Goal: Task Accomplishment & Management: Manage account settings

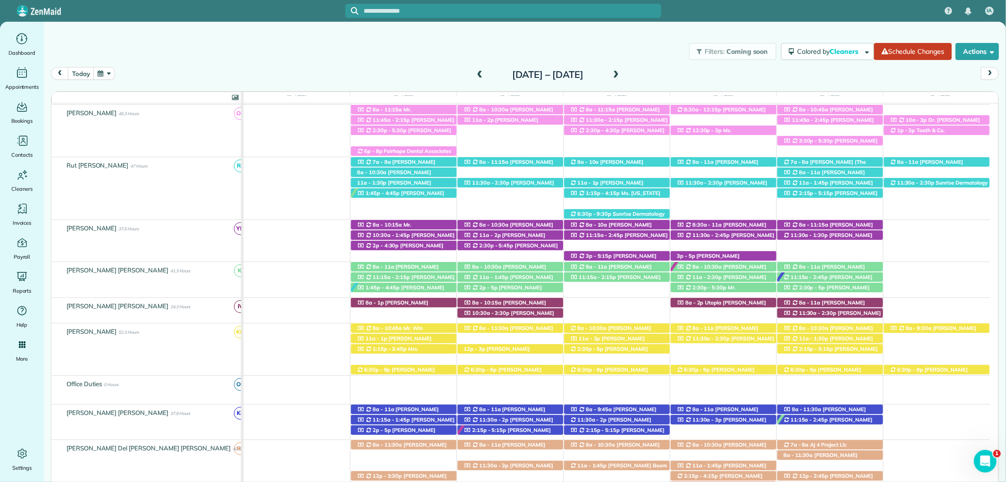
drag, startPoint x: 105, startPoint y: 28, endPoint x: 33, endPoint y: 0, distance: 77.1
click at [105, 28] on div "Filters: Coming soon Colored by Cleaners Color by Cleaner Color by Team Color b…" at bounding box center [525, 238] width 962 height 433
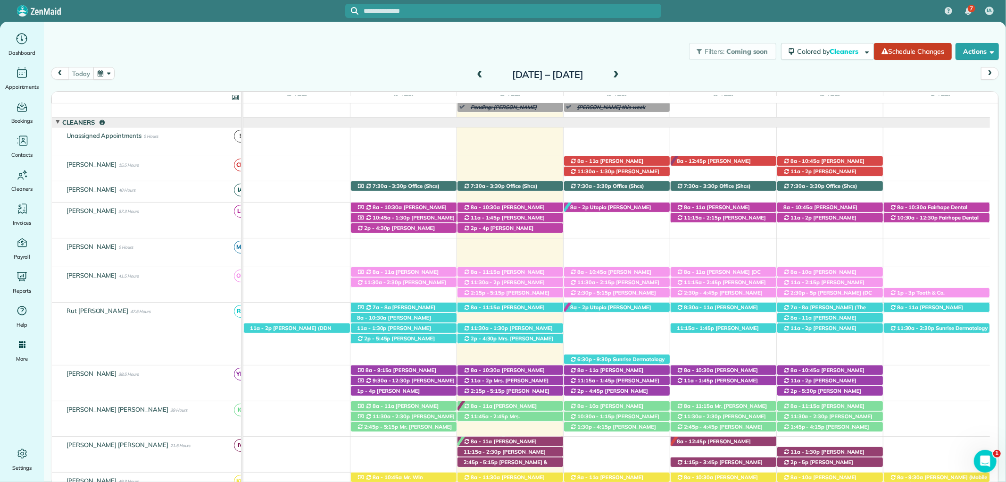
scroll to position [105, 0]
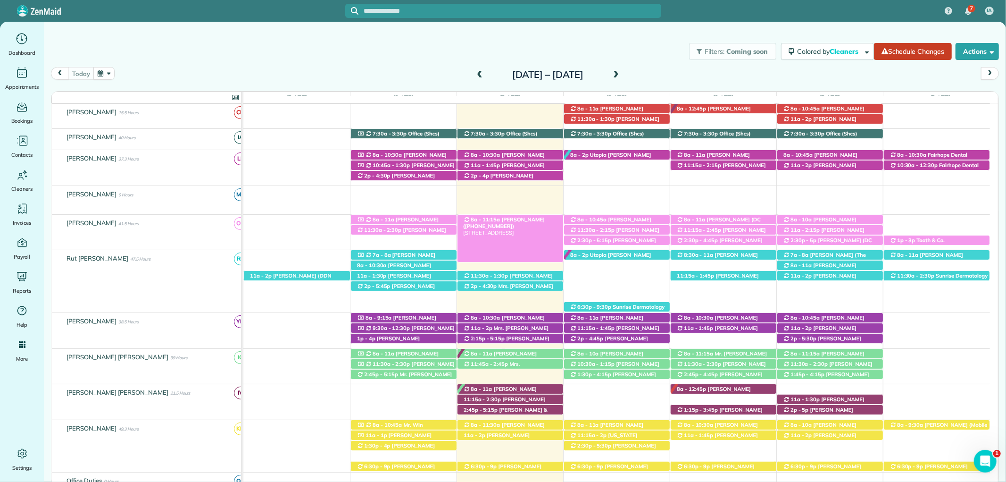
click at [552, 221] on div "8a - 11:15a Mandy Barber (+13364144466) 207 North Ingleside Street - Fairhope, …" at bounding box center [511, 220] width 106 height 10
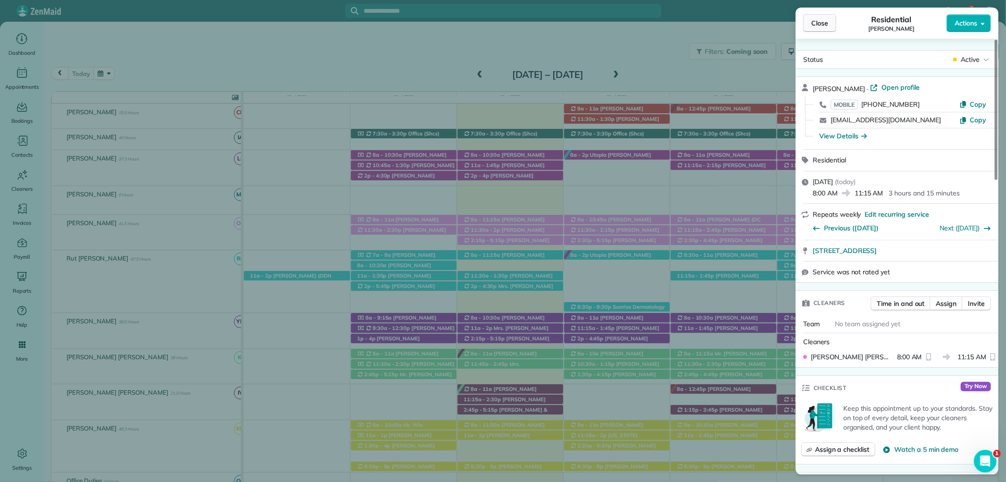
click at [817, 24] on span "Close" at bounding box center [819, 22] width 17 height 9
click at [817, 24] on div at bounding box center [503, 241] width 1006 height 482
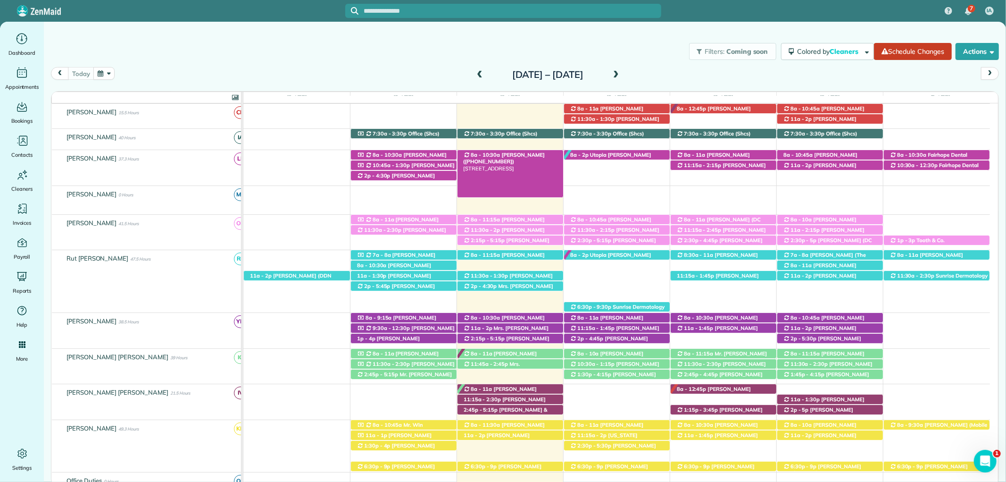
click at [526, 153] on span "Karen Caswell (+12518957487)" at bounding box center [504, 157] width 82 height 13
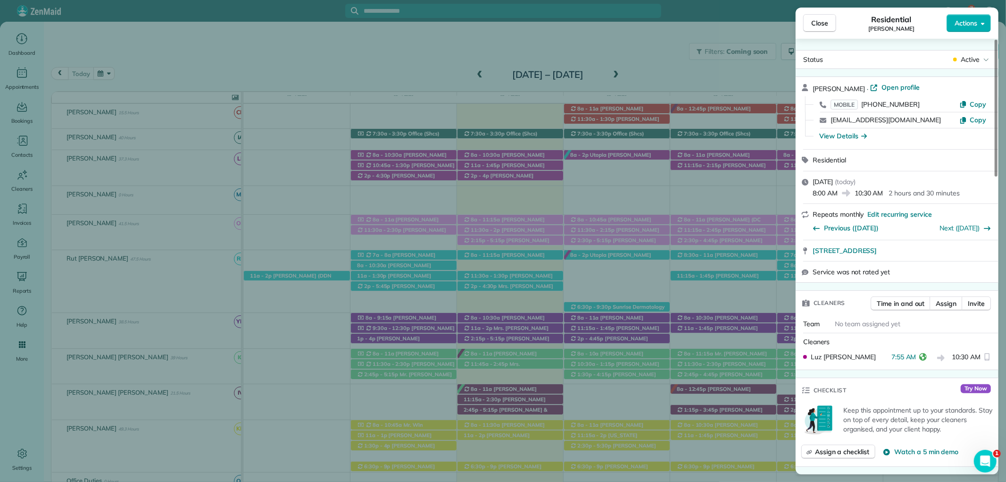
click at [804, 11] on div "Close Residential Karen Caswell Actions" at bounding box center [897, 23] width 203 height 31
click at [817, 15] on button "Close" at bounding box center [819, 23] width 33 height 18
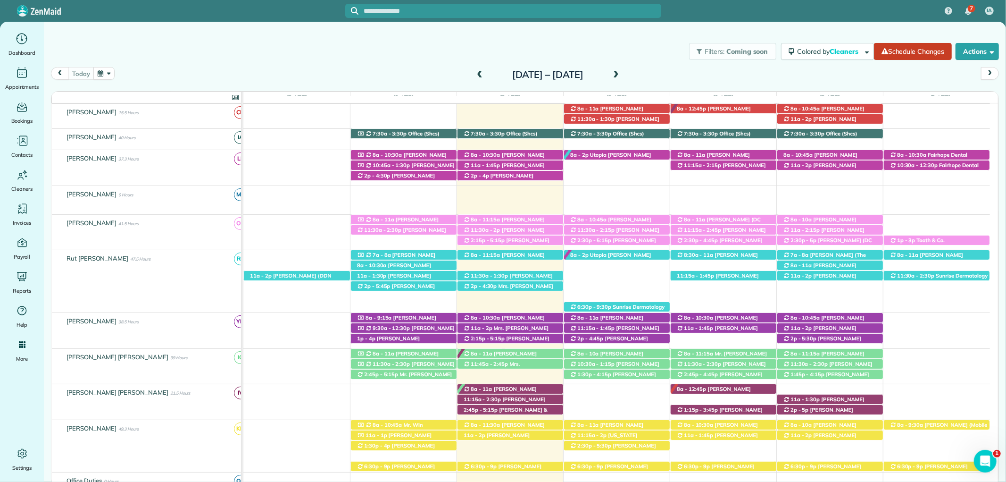
click at [534, 253] on span "Billy Flannigan (+15047565983)" at bounding box center [504, 257] width 82 height 13
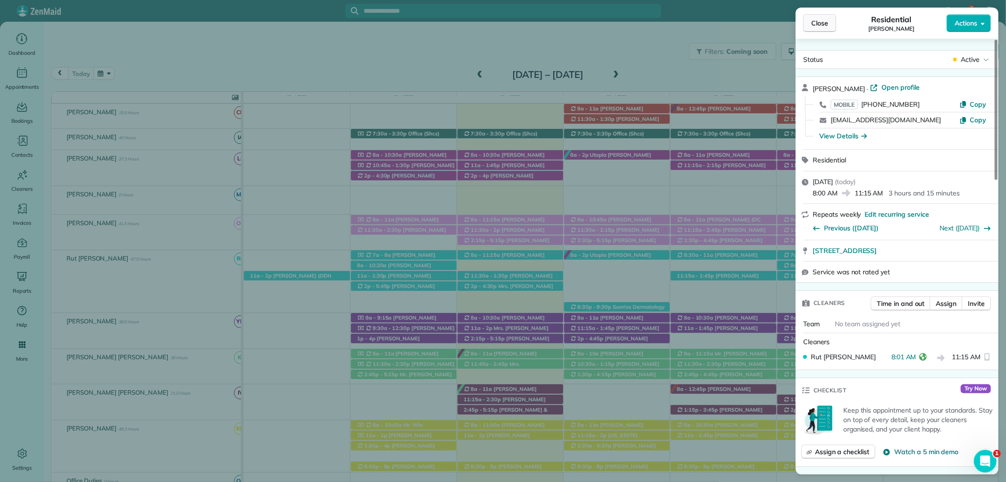
click at [818, 22] on span "Close" at bounding box center [819, 22] width 17 height 9
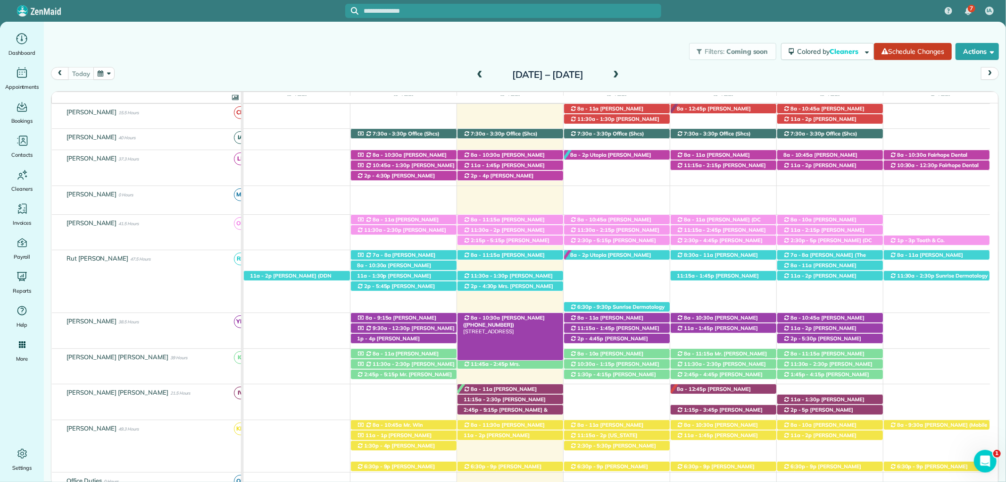
click at [530, 317] on span "Mrs. Jennie Breslin (+12516057767)" at bounding box center [504, 320] width 82 height 13
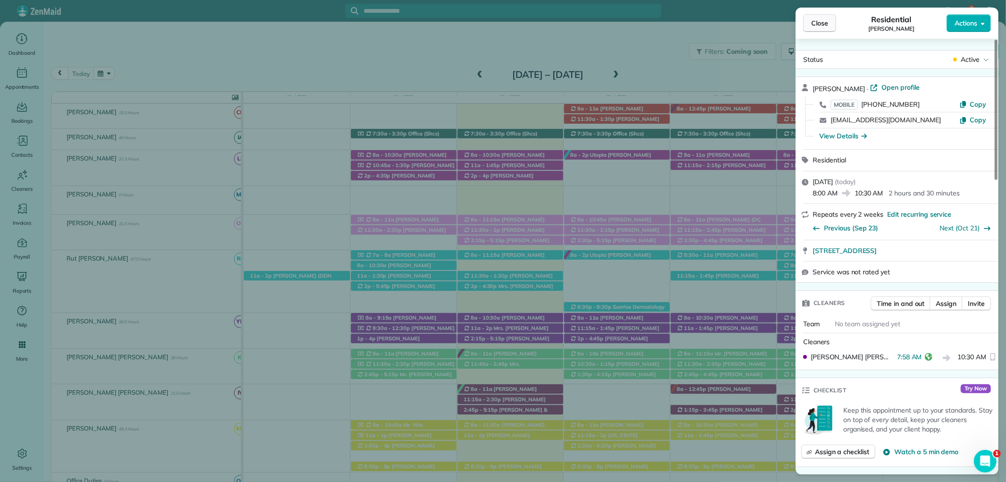
click at [825, 26] on span "Close" at bounding box center [819, 22] width 17 height 9
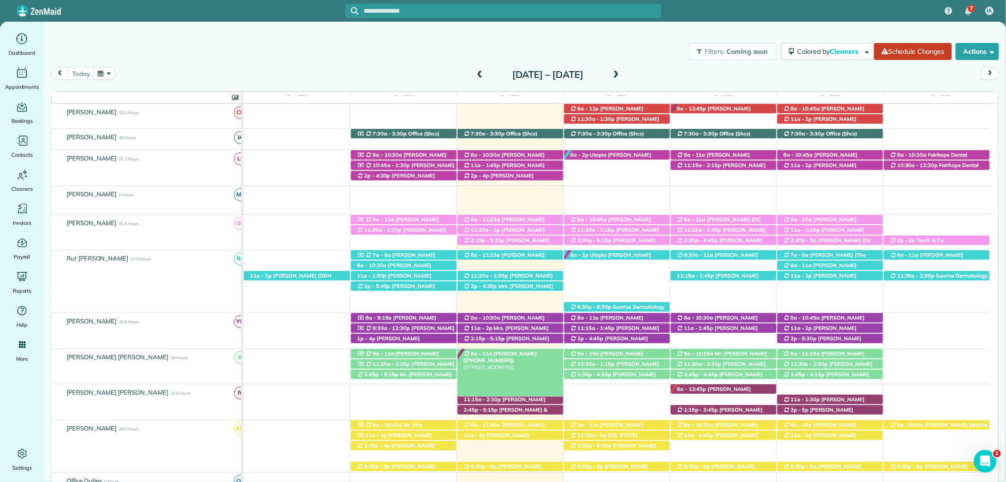
click at [517, 354] on span "Mrs. Roxie Thompson (+12516489873)" at bounding box center [500, 356] width 74 height 13
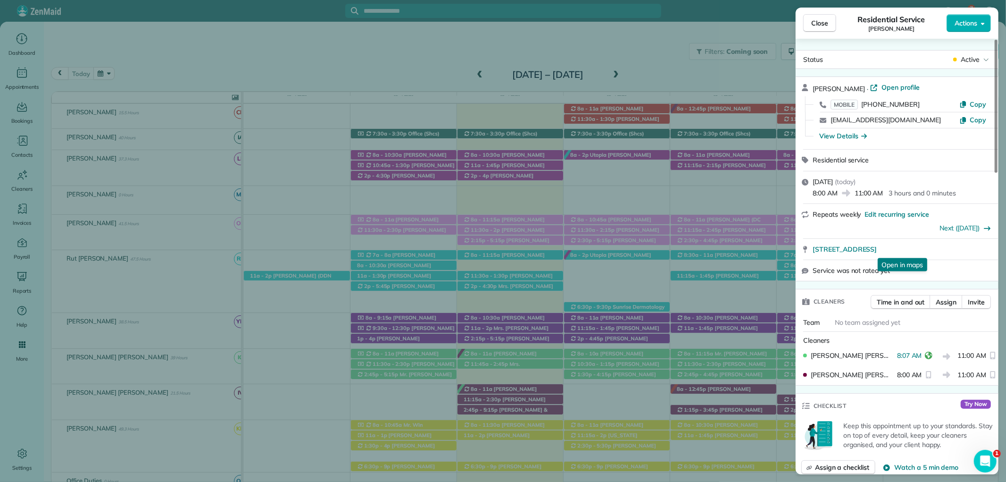
click at [825, 18] on span "Close" at bounding box center [819, 22] width 17 height 9
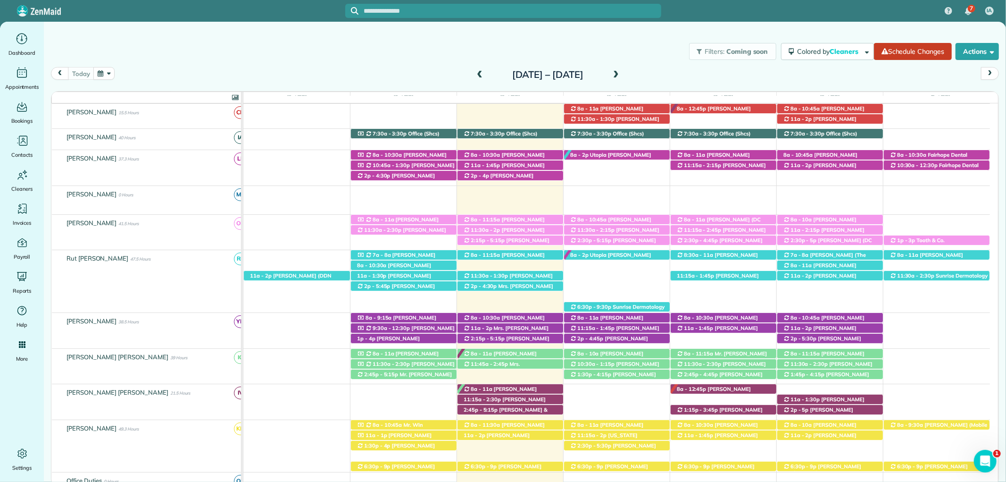
scroll to position [157, 0]
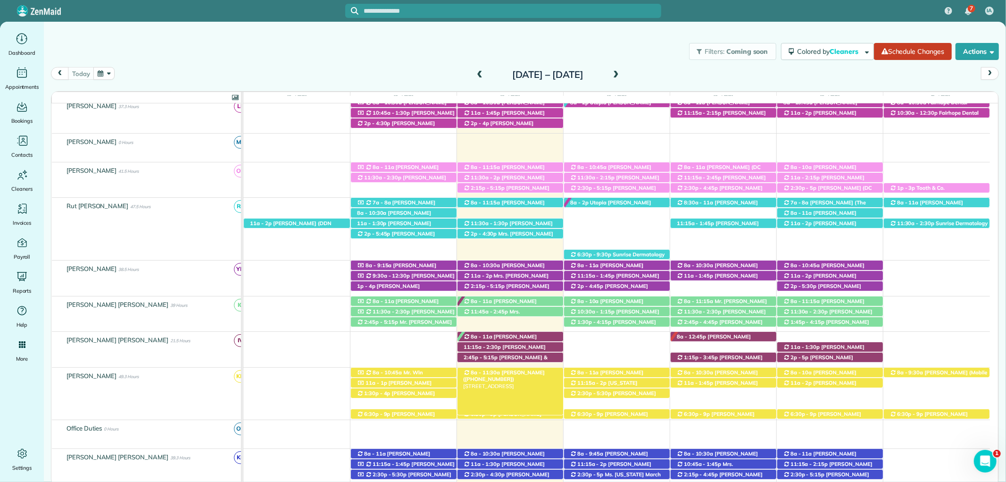
click at [543, 373] on span "Mrs. Whitney Bain (+12512220320)" at bounding box center [504, 375] width 82 height 13
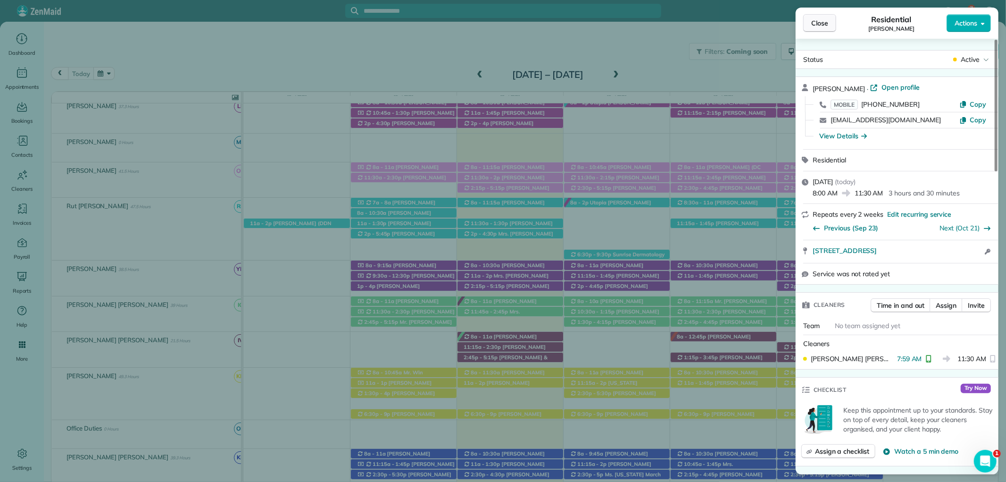
click at [819, 28] on button "Close" at bounding box center [819, 23] width 33 height 18
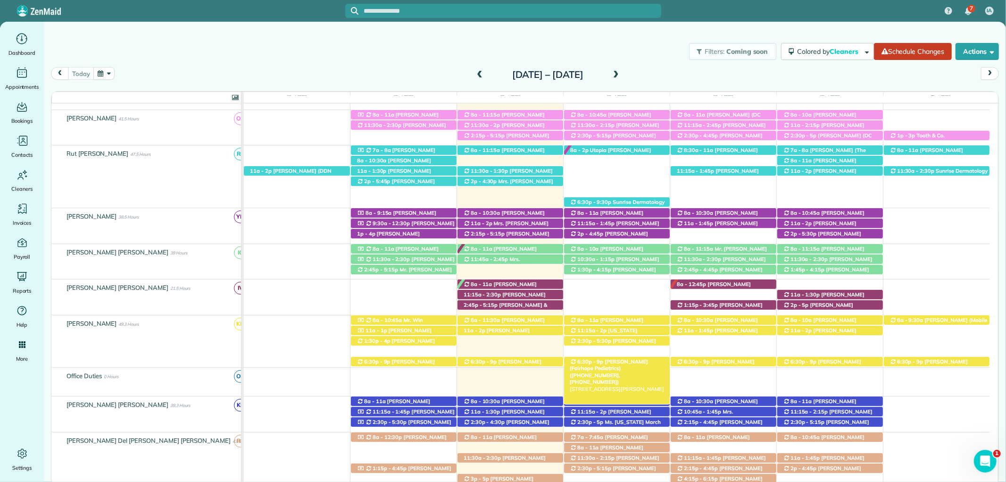
scroll to position [314, 0]
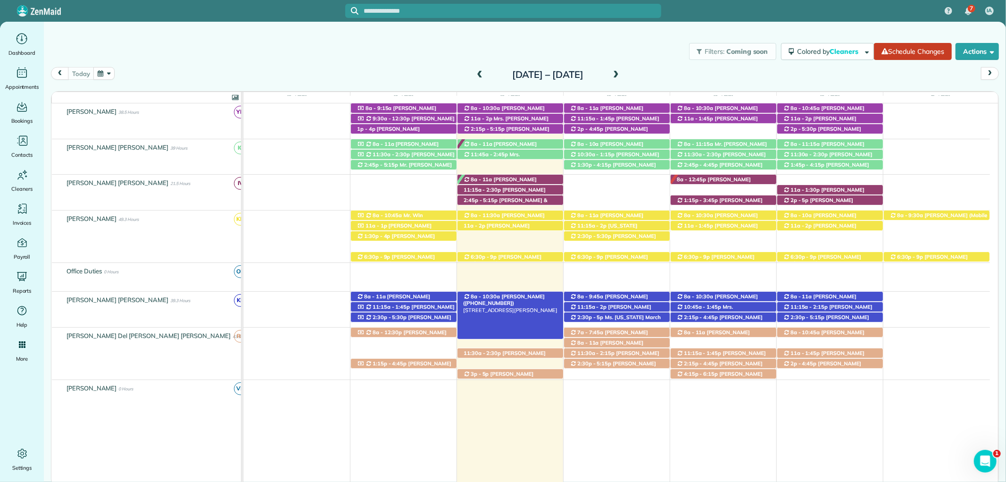
click at [538, 296] on div "8a - 10:30a Jennifer Daniel (+17034723220) 11075 Alysheba Ln - Daphne, AL, 36526" at bounding box center [511, 297] width 106 height 10
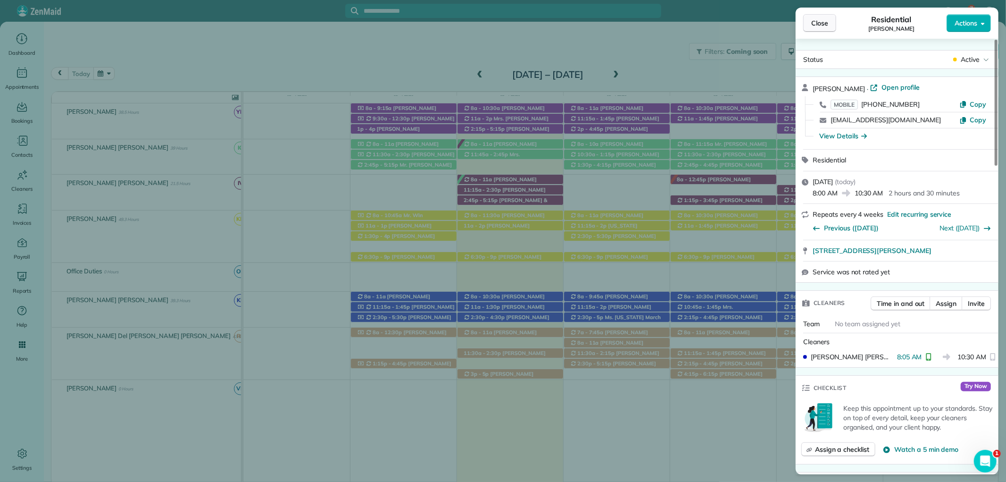
click at [824, 22] on span "Close" at bounding box center [819, 22] width 17 height 9
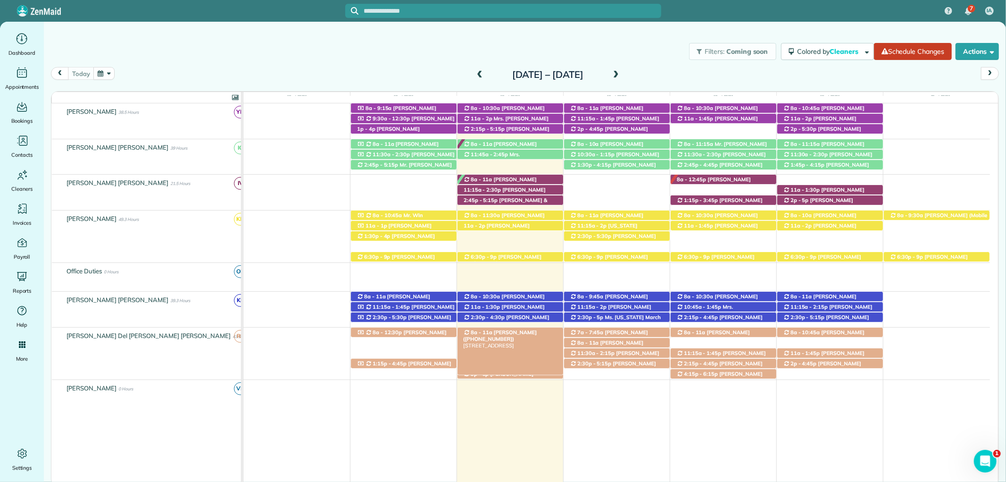
click at [536, 332] on div "8a - 11a Mrs. Phyllis Hood (+12514215132) 200 North Bayview Street - Fairhope, …" at bounding box center [511, 332] width 106 height 10
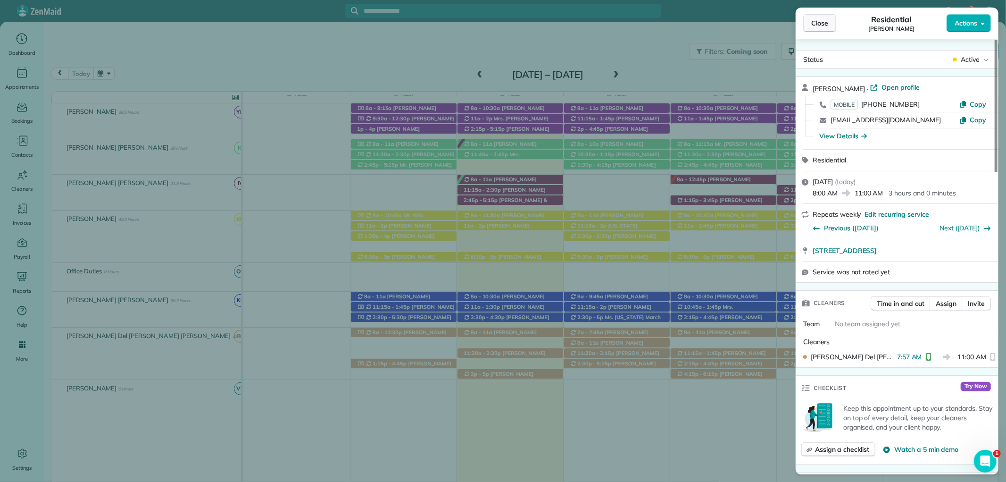
click at [810, 26] on button "Close" at bounding box center [819, 23] width 33 height 18
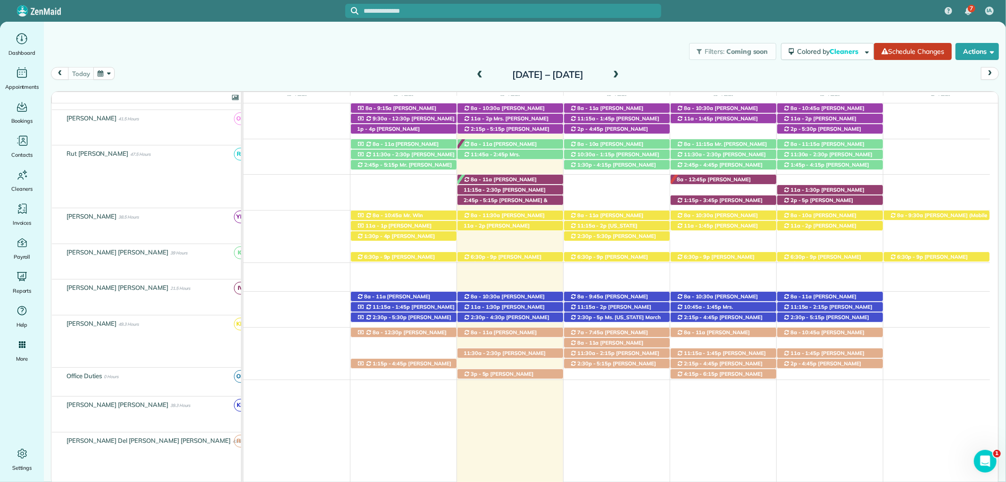
scroll to position [314, 0]
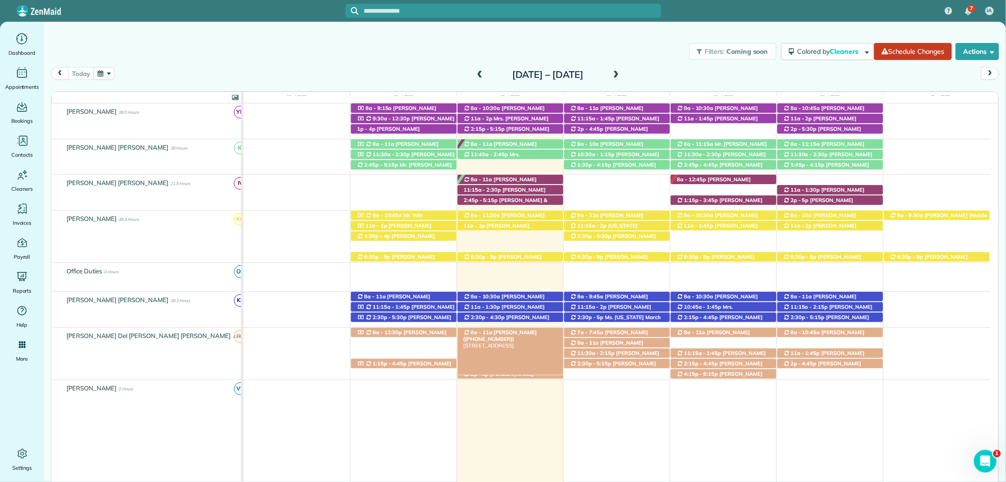
click at [517, 335] on span "Mrs. Phyllis Hood (+12514215132)" at bounding box center [500, 335] width 74 height 13
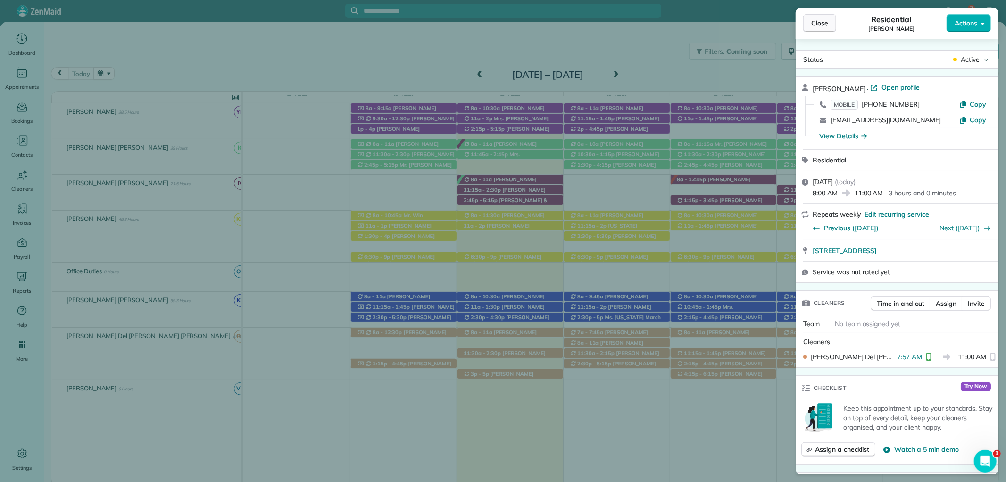
click at [822, 27] on span "Close" at bounding box center [819, 22] width 17 height 9
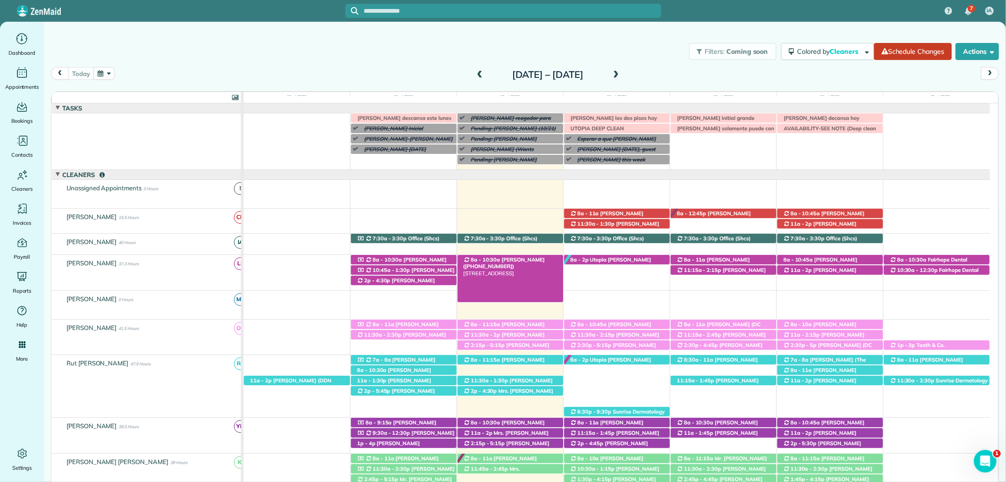
click at [526, 257] on span "Karen Caswell (+12518957487)" at bounding box center [504, 262] width 82 height 13
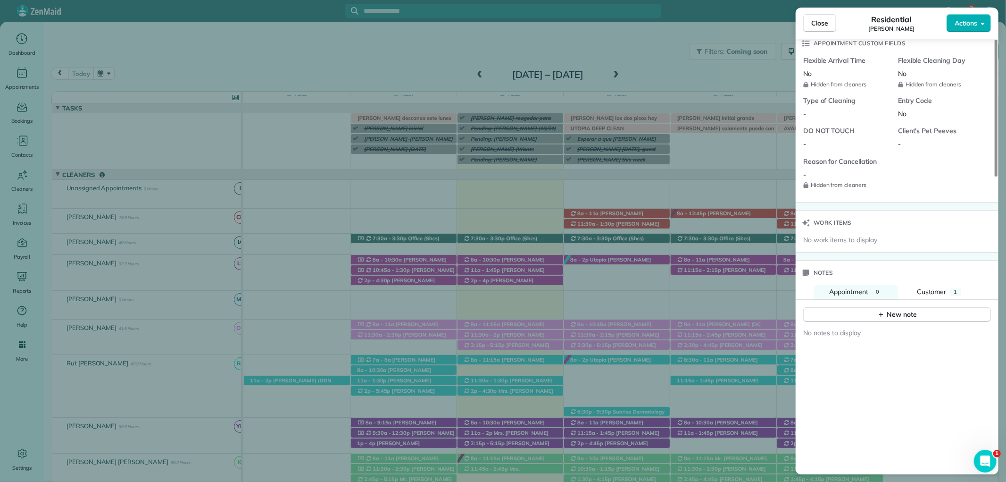
scroll to position [787, 0]
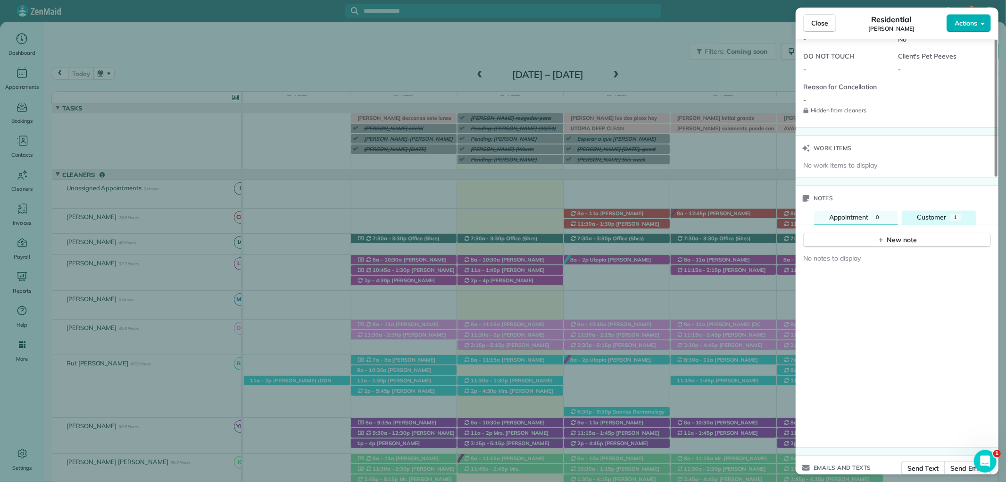
click at [939, 212] on div "Customer" at bounding box center [932, 217] width 30 height 10
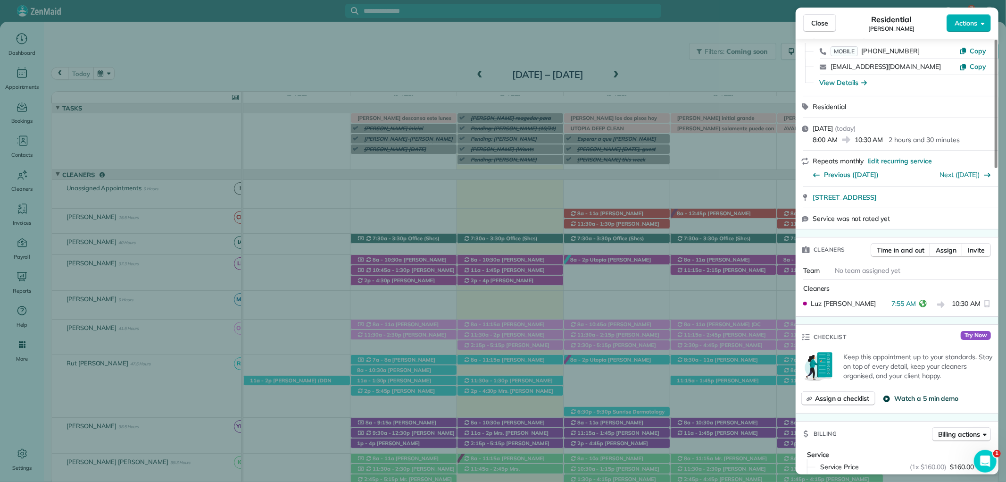
scroll to position [0, 0]
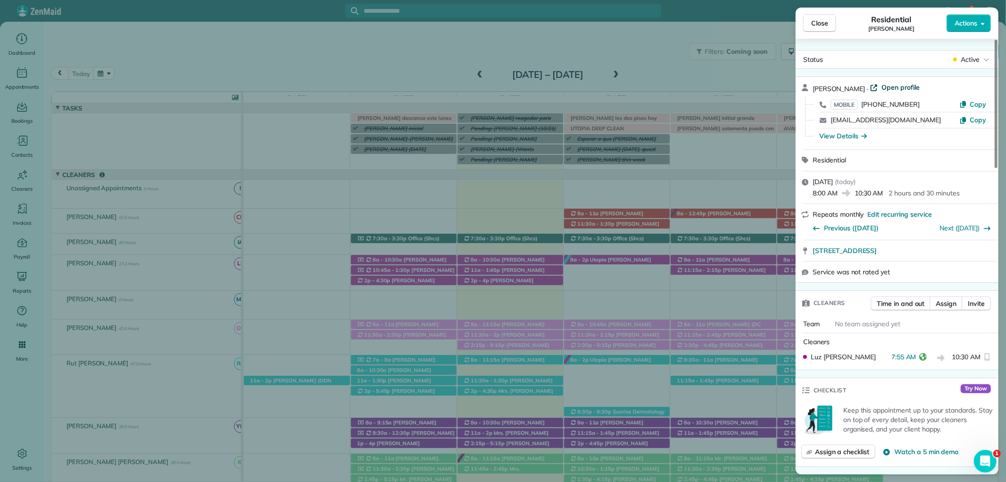
click at [888, 86] on span "Open profile" at bounding box center [901, 87] width 38 height 9
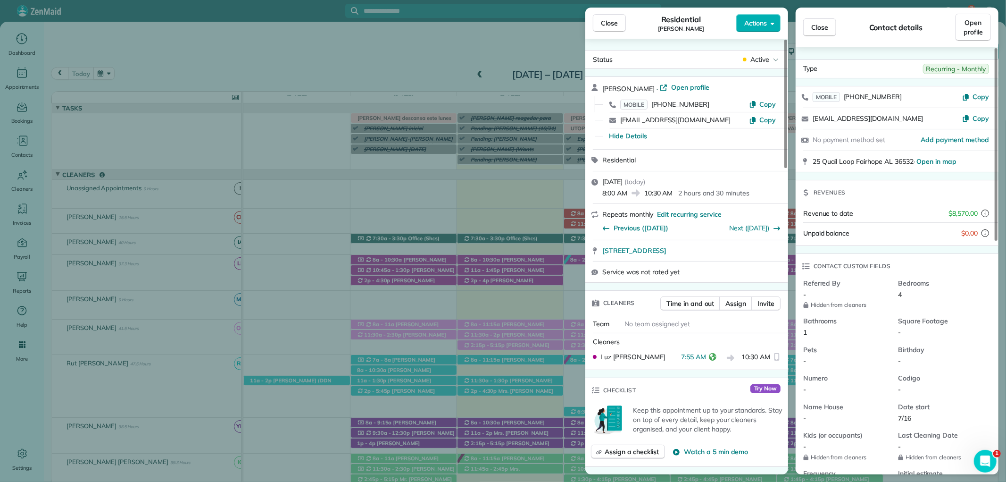
drag, startPoint x: 622, startPoint y: 27, endPoint x: 615, endPoint y: 27, distance: 7.1
click at [620, 27] on button "Close" at bounding box center [609, 23] width 33 height 18
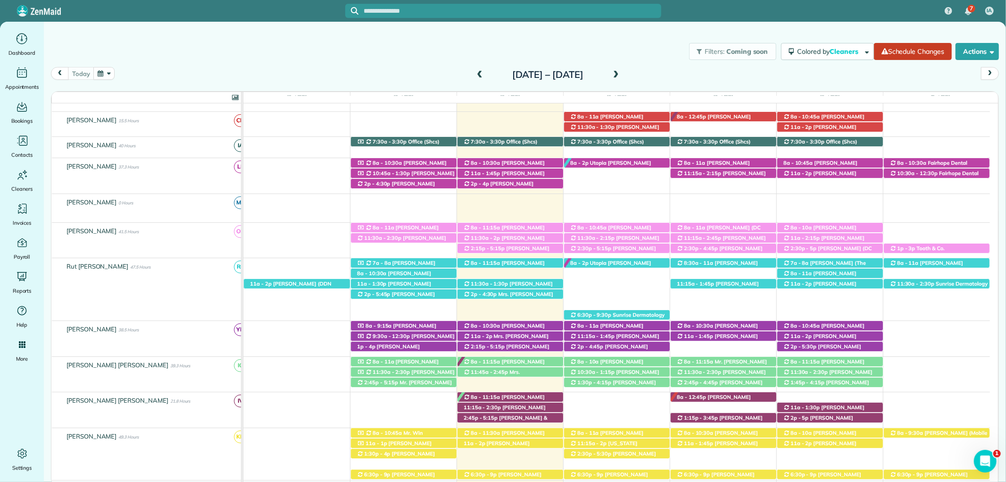
scroll to position [105, 0]
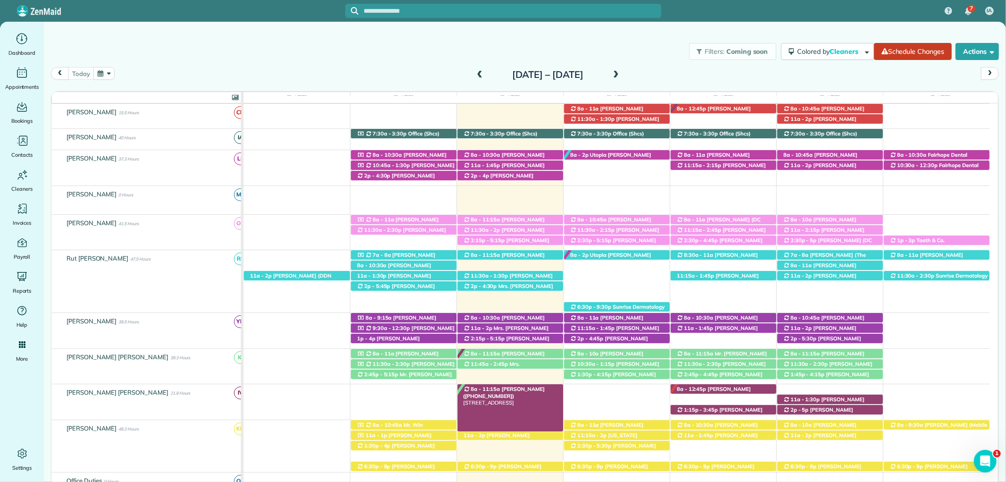
click at [543, 387] on div "8a - 11:15a Mrs. Roxie Thompson (+12516489873) 6570 Beaver Creek Drive - Fairho…" at bounding box center [511, 389] width 106 height 10
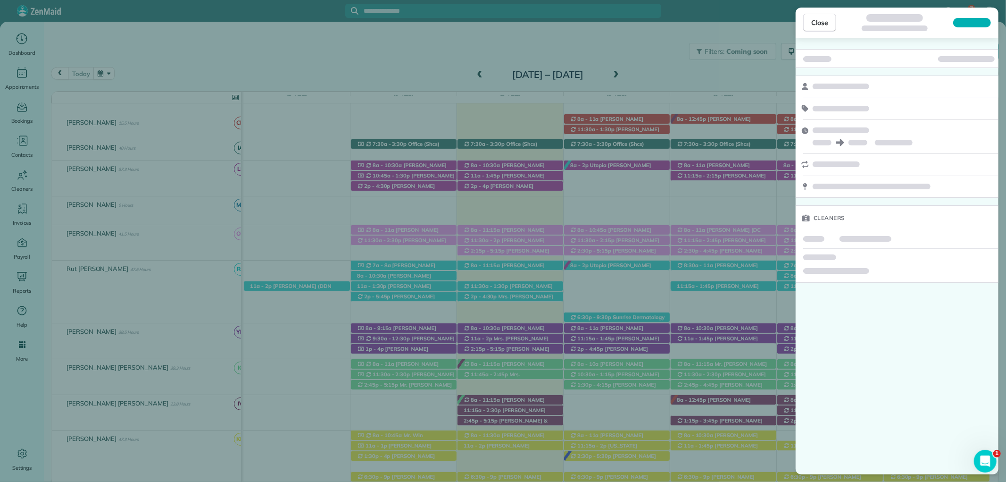
scroll to position [115, 0]
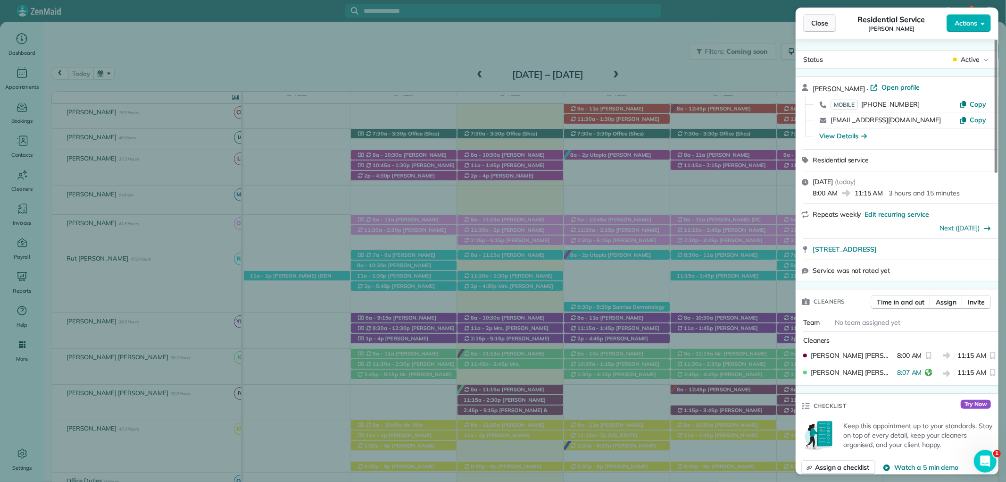
click at [810, 16] on button "Close" at bounding box center [819, 23] width 33 height 18
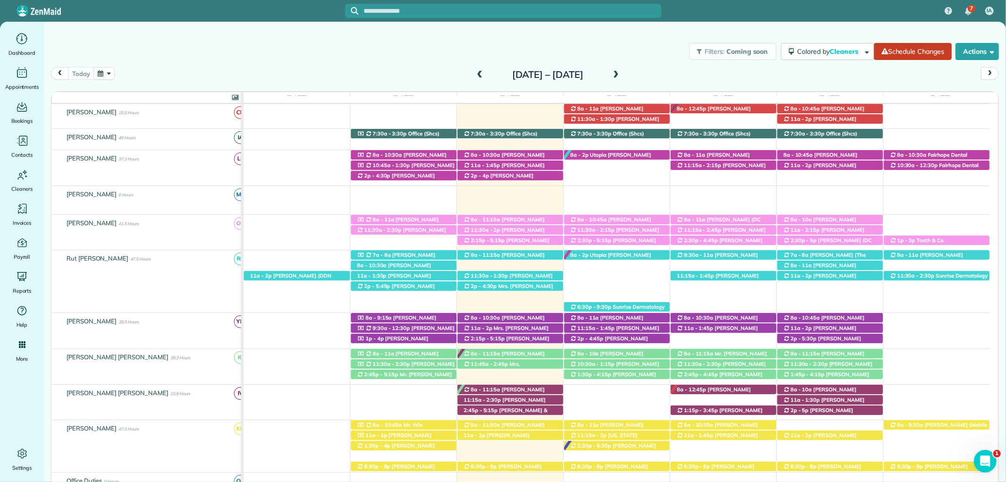
drag, startPoint x: 612, startPoint y: 43, endPoint x: 538, endPoint y: 7, distance: 82.9
click at [612, 43] on div "Filters: Coming soon Colored by Cleaners Color by Cleaner Color by Team Color b…" at bounding box center [525, 51] width 962 height 31
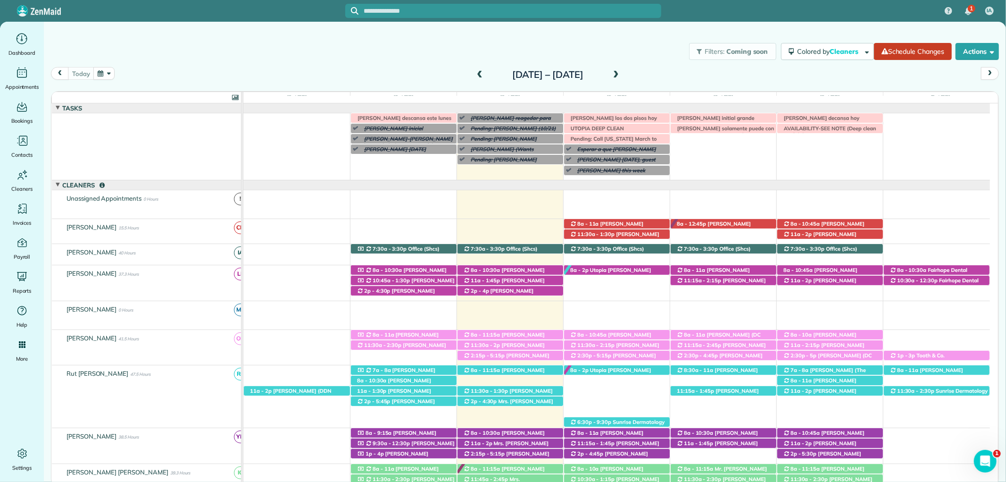
click at [741, 17] on div "1 IA" at bounding box center [503, 11] width 1006 height 22
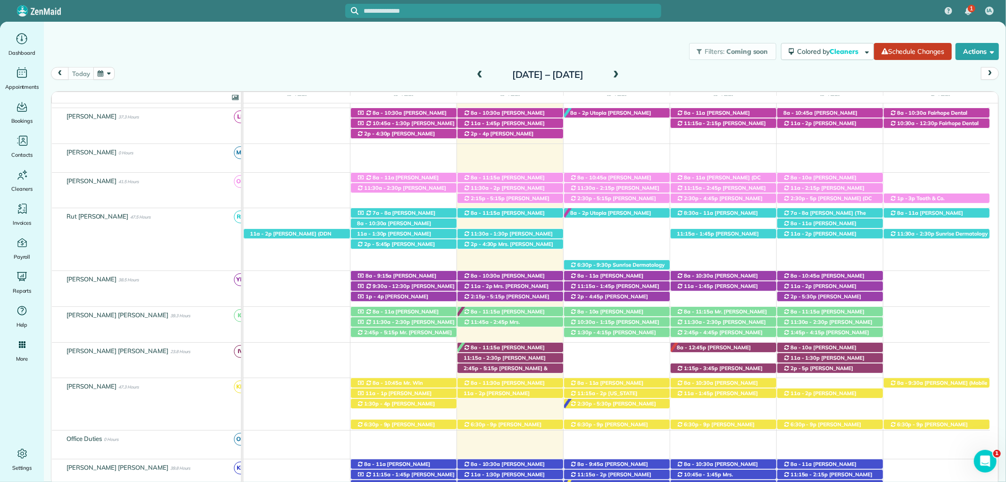
scroll to position [105, 0]
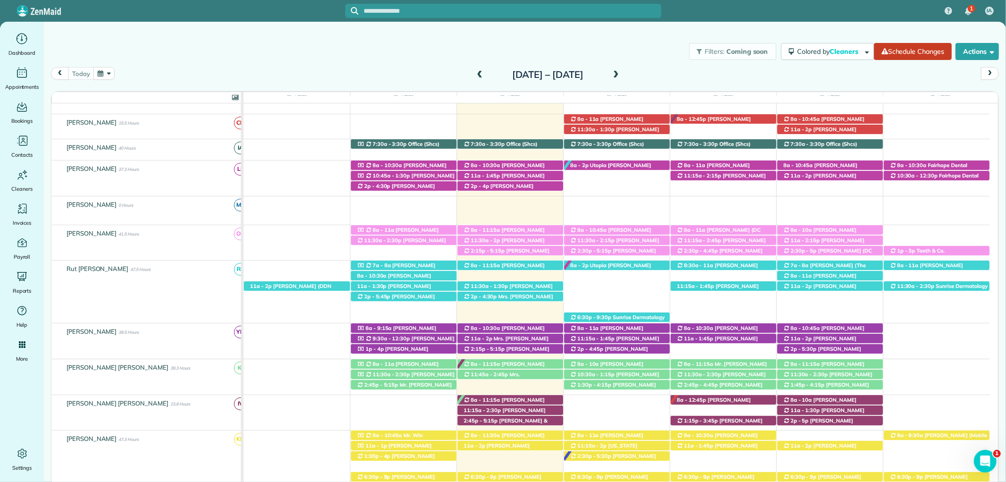
click at [613, 39] on div "Filters: Coming soon Colored by Cleaners Color by Cleaner Color by Team Color b…" at bounding box center [525, 51] width 962 height 31
click at [515, 186] on span "Mrs. Patty Harvard (+12519282212)" at bounding box center [498, 189] width 70 height 13
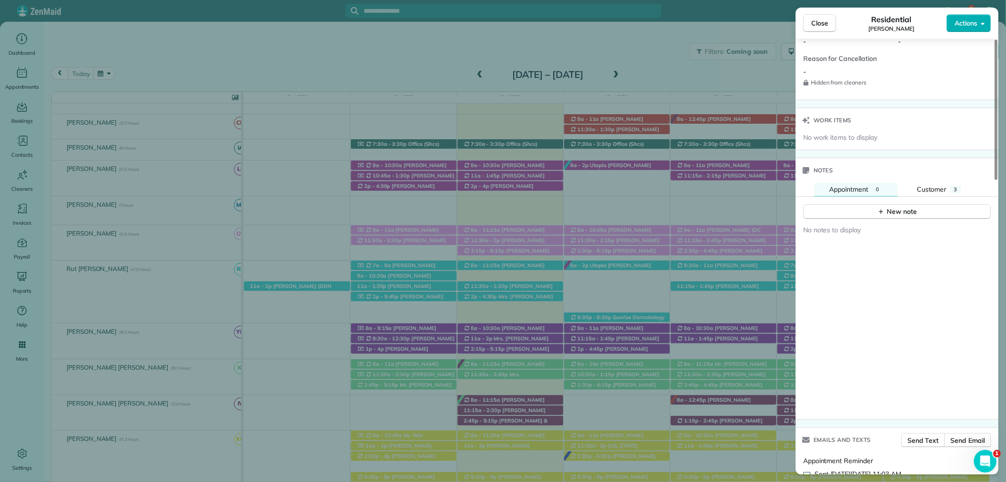
scroll to position [891, 0]
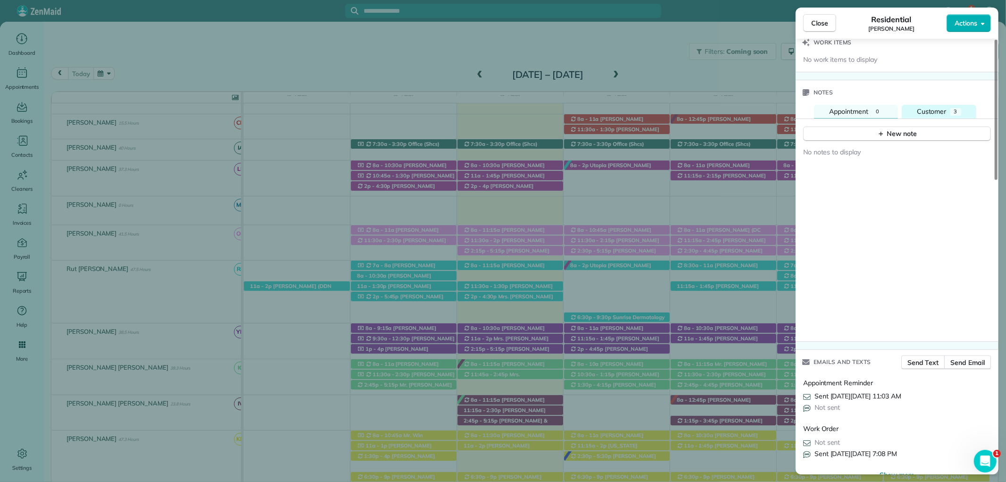
click at [944, 111] on span "Customer" at bounding box center [932, 111] width 30 height 8
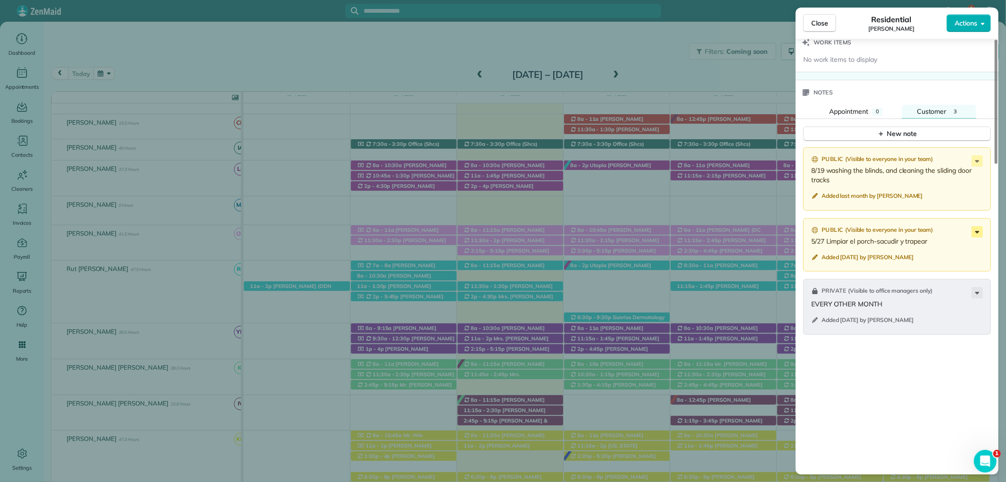
click at [977, 229] on icon at bounding box center [977, 231] width 11 height 11
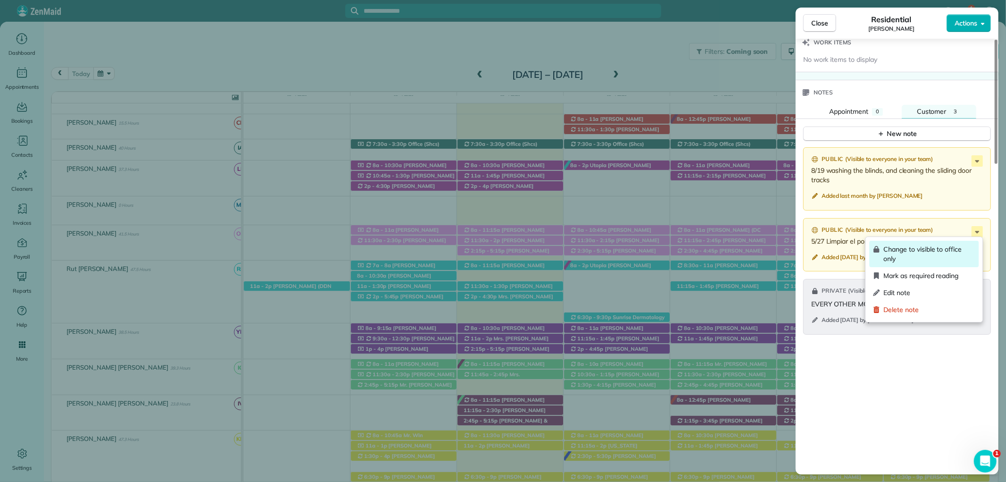
click at [927, 253] on span "Change to visible to office only" at bounding box center [929, 253] width 92 height 19
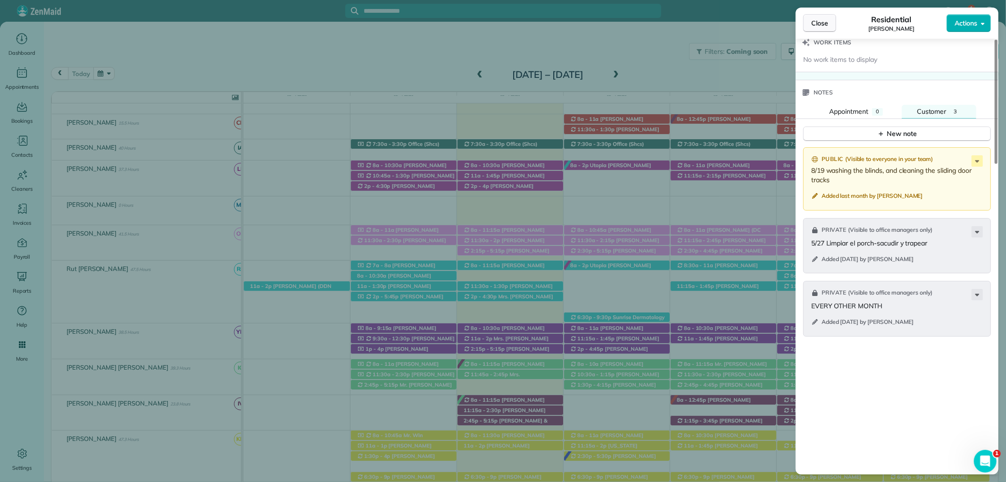
click at [819, 26] on span "Close" at bounding box center [819, 22] width 17 height 9
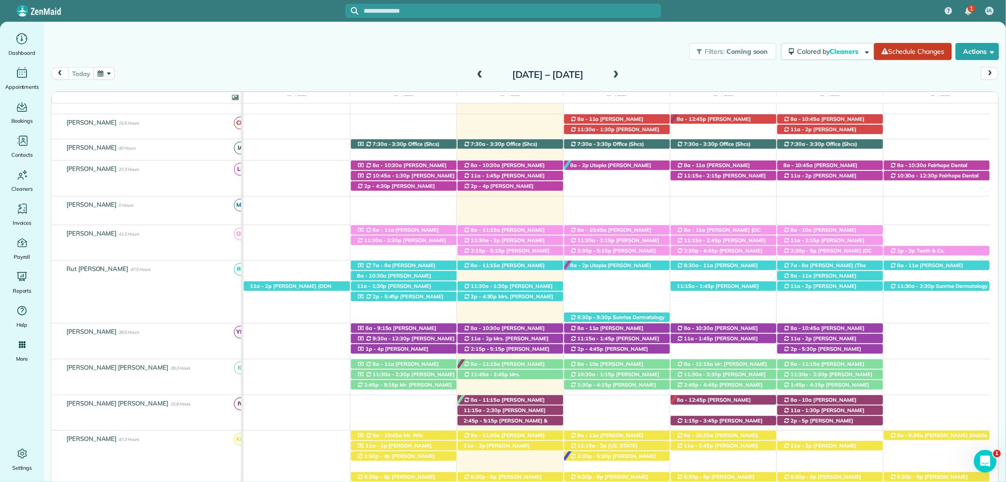
click at [742, 24] on div "Filters: Coming soon Colored by Cleaners Color by Cleaner Color by Team Color b…" at bounding box center [525, 238] width 962 height 433
click at [627, 49] on div "Filters: Coming soon Colored by Cleaners Color by Cleaner Color by Team Color b…" at bounding box center [525, 51] width 962 height 31
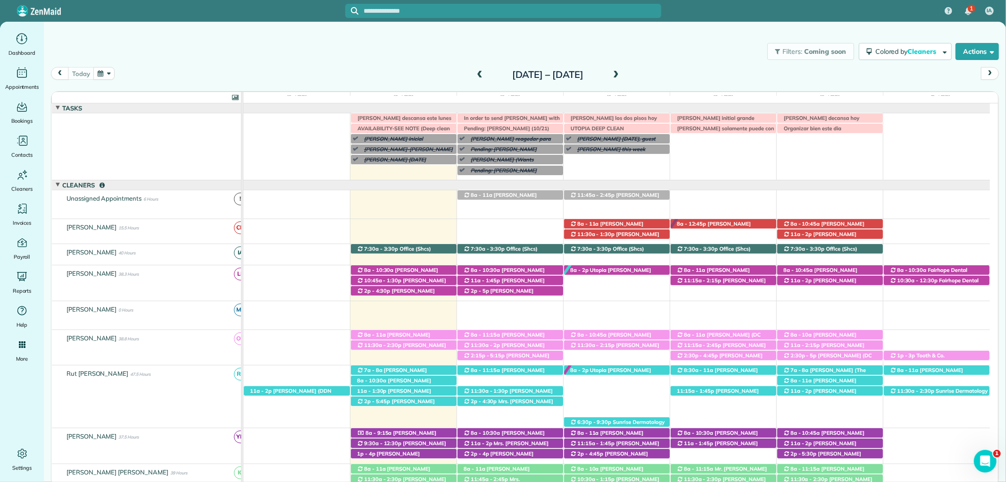
scroll to position [38, 0]
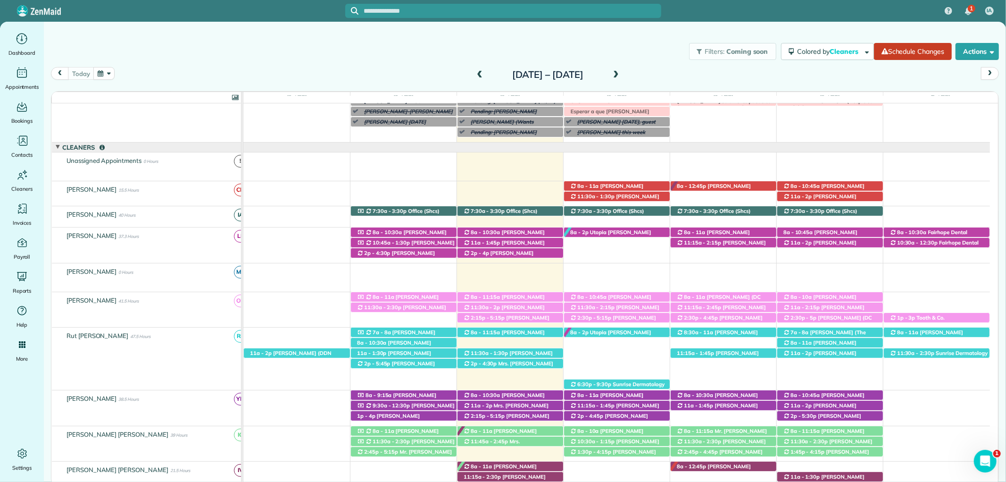
click at [478, 39] on div "Filters: Coming soon Colored by Cleaners Color by Cleaner Color by Team Color b…" at bounding box center [525, 51] width 962 height 31
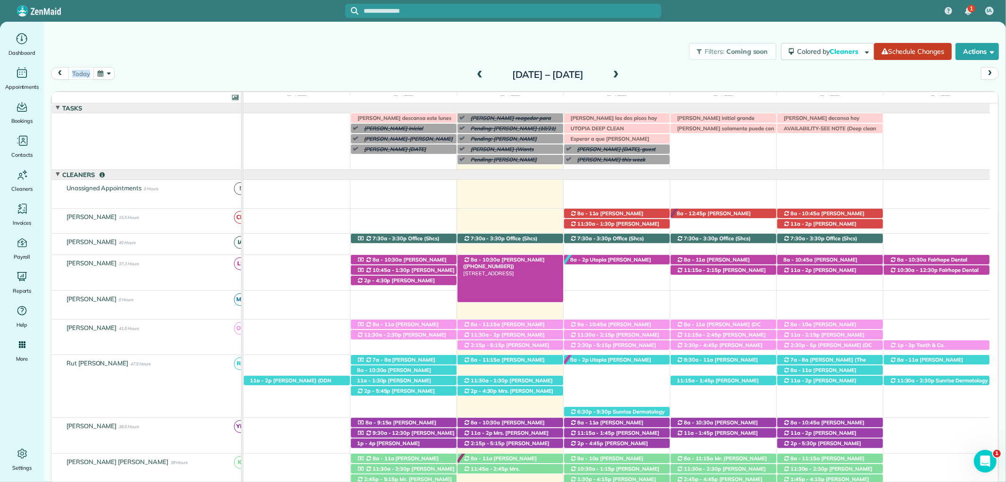
click at [525, 260] on span "Karen Caswell (+12518957487)" at bounding box center [504, 262] width 82 height 13
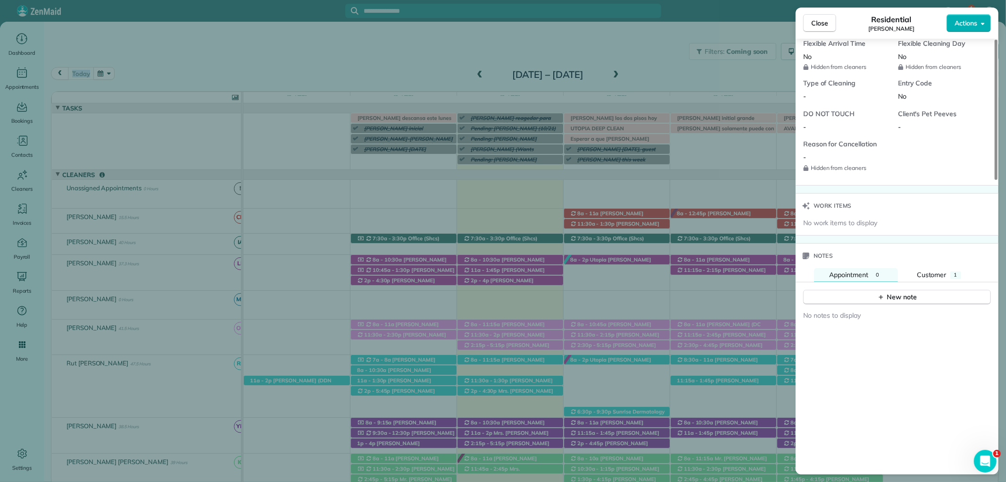
scroll to position [786, 0]
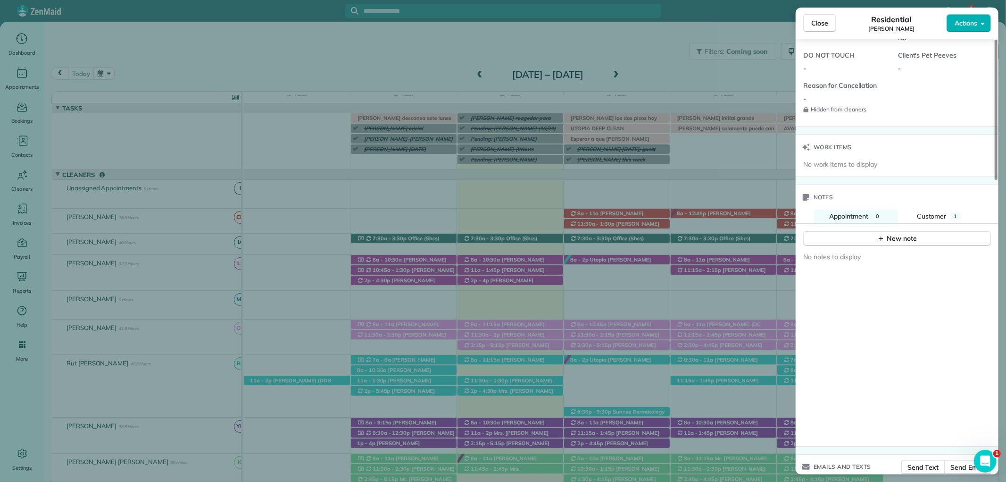
click at [939, 204] on div "Notes" at bounding box center [897, 197] width 203 height 25
click at [947, 214] on button "Customer 1" at bounding box center [939, 216] width 75 height 14
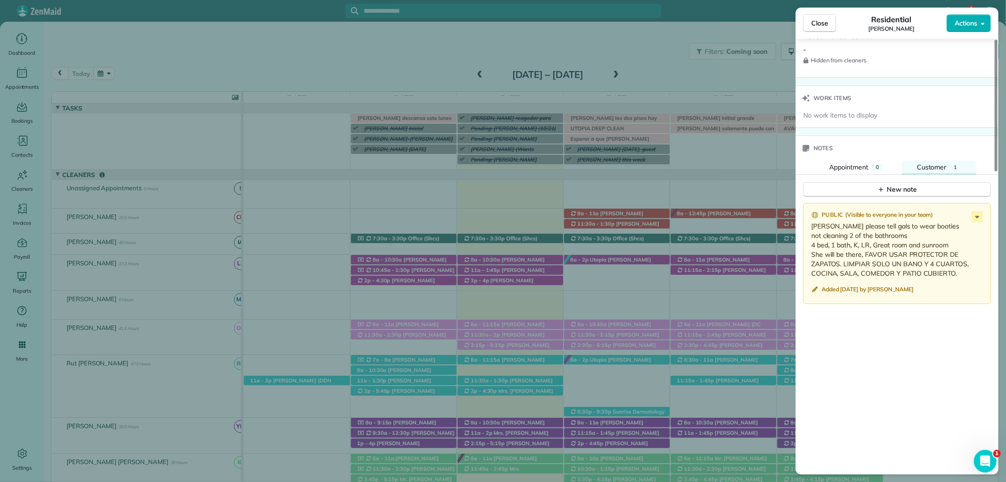
scroll to position [838, 0]
click at [819, 17] on button "Close" at bounding box center [819, 23] width 33 height 18
click at [819, 17] on div at bounding box center [503, 241] width 1006 height 482
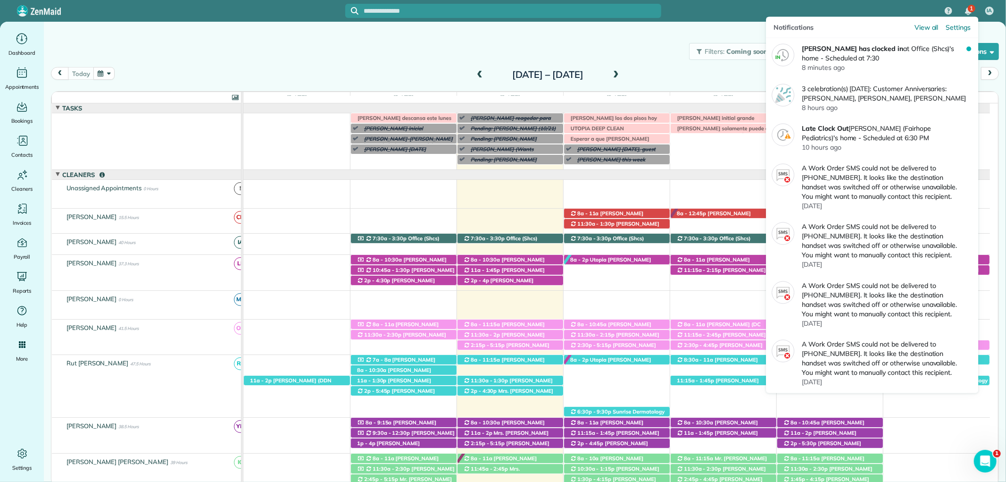
click at [969, 1] on div "1" at bounding box center [968, 11] width 20 height 21
click at [970, 5] on span "1" at bounding box center [971, 9] width 3 height 8
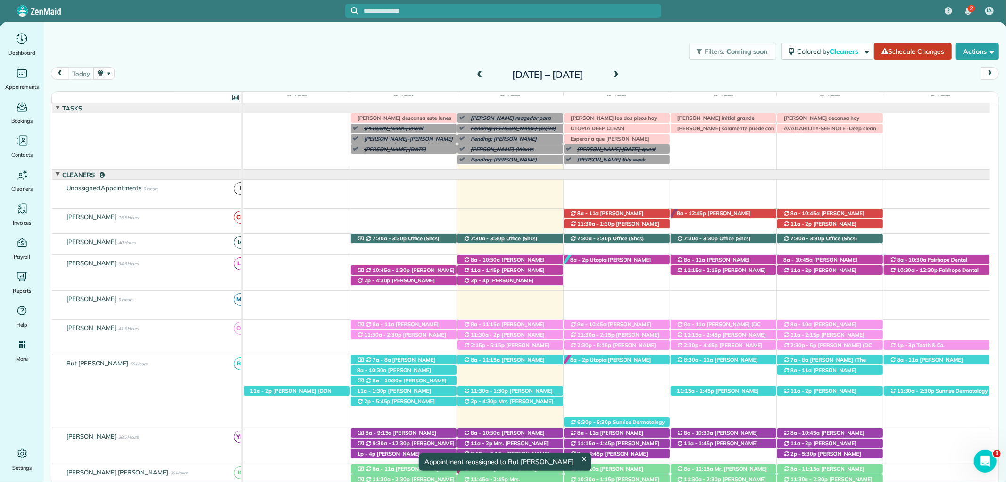
drag, startPoint x: 418, startPoint y: 379, endPoint x: 431, endPoint y: 299, distance: 80.8
click at [418, 378] on div "8a - 10:30a NIck Hooper (+15032781618) 10366 Ruffian Route - Daphne, AL, 36526" at bounding box center [404, 380] width 106 height 10
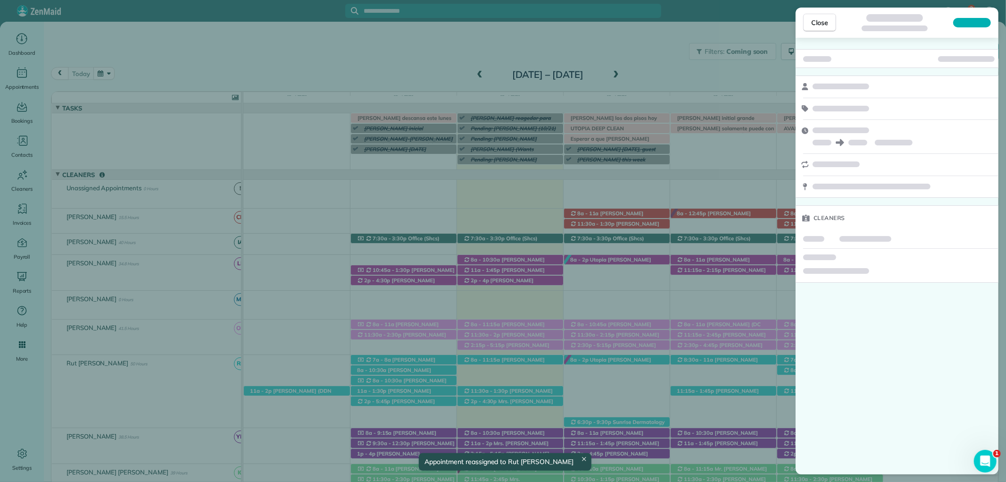
drag, startPoint x: 431, startPoint y: 299, endPoint x: 432, endPoint y: 268, distance: 31.1
click at [432, 268] on body "2 IA Dashboard Appointments Bookings Contacts Cleaners Invoices Payroll Reports…" at bounding box center [503, 241] width 1006 height 482
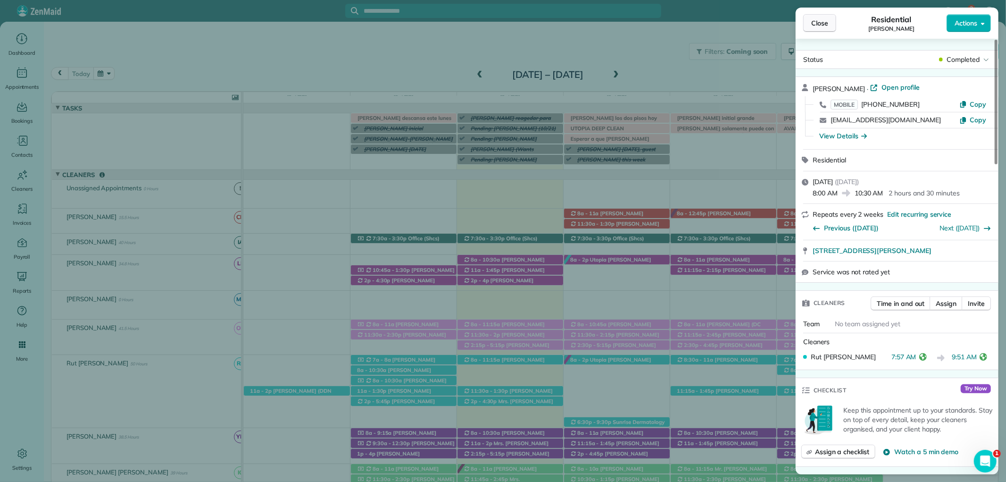
click at [821, 16] on button "Close" at bounding box center [819, 23] width 33 height 18
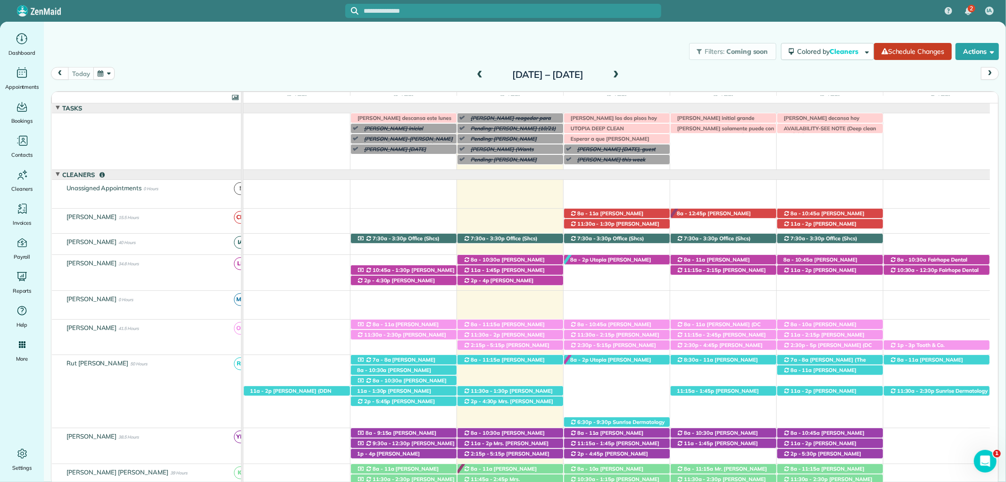
drag, startPoint x: 425, startPoint y: 381, endPoint x: 425, endPoint y: 353, distance: 28.3
click at [425, 376] on div "8a - 10:30a NIck Hooper (+15032781618) 10366 Ruffian Route - Daphne, AL, 36526" at bounding box center [404, 380] width 106 height 10
click at [440, 266] on body "2 IA Dashboard Appointments Bookings Contacts Cleaners Invoices Payroll Reports…" at bounding box center [503, 241] width 1006 height 482
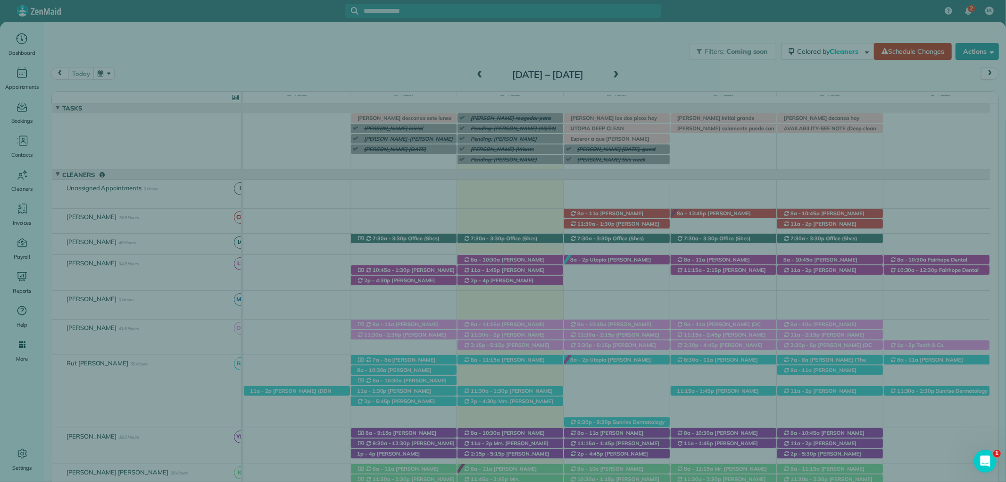
drag, startPoint x: 425, startPoint y: 353, endPoint x: 438, endPoint y: 257, distance: 96.6
click at [438, 257] on div "Close Residential NIck Hooper Actions Status Completed NIck Hooper · Open profi…" at bounding box center [503, 241] width 1006 height 482
click at [438, 257] on div at bounding box center [503, 241] width 1006 height 482
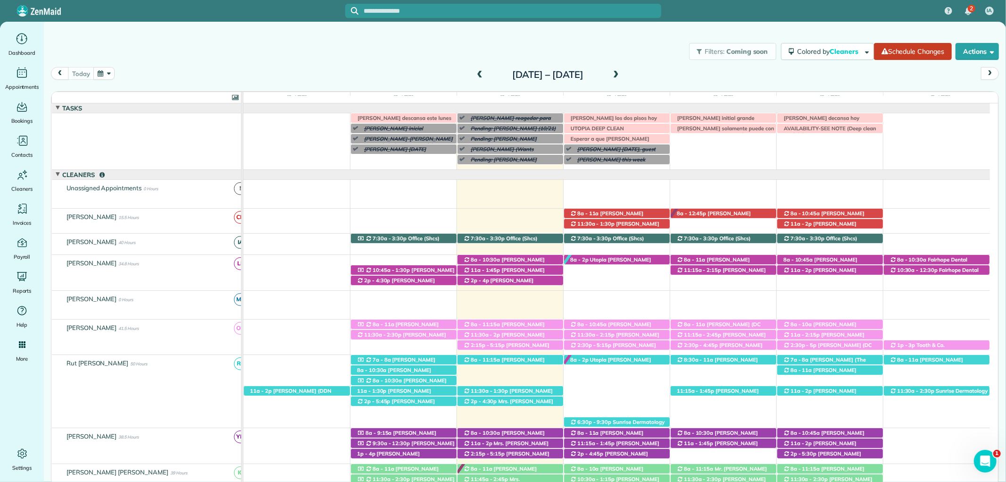
click at [434, 257] on div "2 IA Dashboard Appointments Bookings Contacts Cleaners Invoices Payroll Reports…" at bounding box center [503, 241] width 1006 height 482
click at [434, 257] on div "2p - 4:30p Mrs. Wendy Buttler (+12515102682) 428 Colony Drive - Fairhope, AL, 3…" at bounding box center [616, 272] width 747 height 35
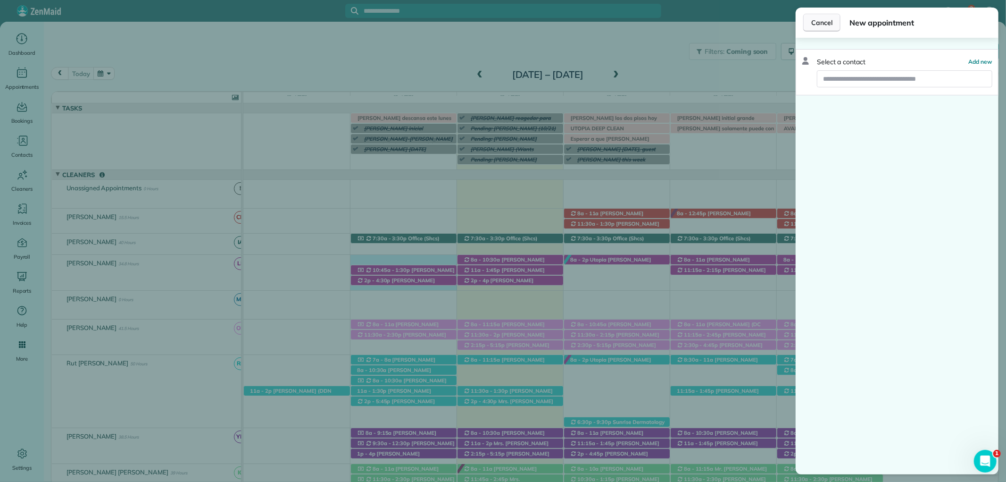
click at [815, 28] on button "Cancel" at bounding box center [821, 23] width 37 height 18
click at [815, 28] on div at bounding box center [503, 241] width 1006 height 482
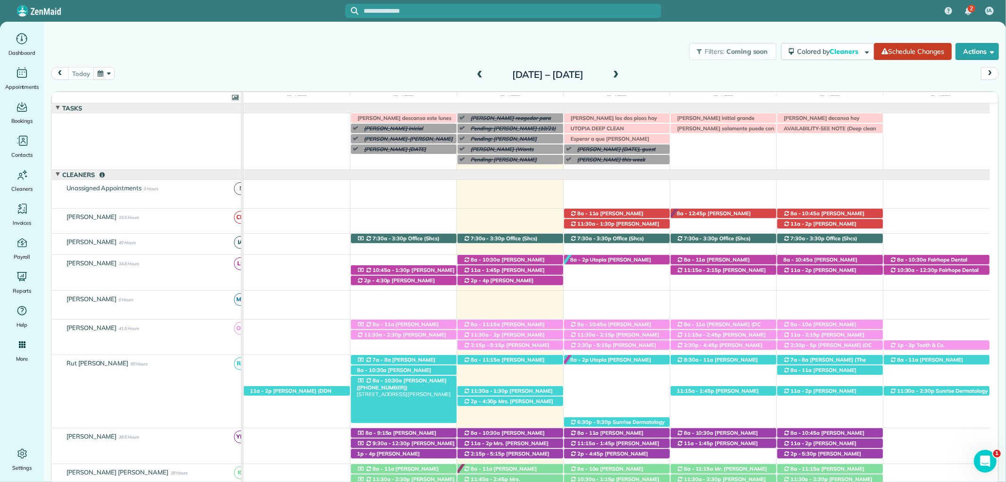
click at [399, 379] on span "NIck Hooper (+15032781618)" at bounding box center [402, 383] width 90 height 13
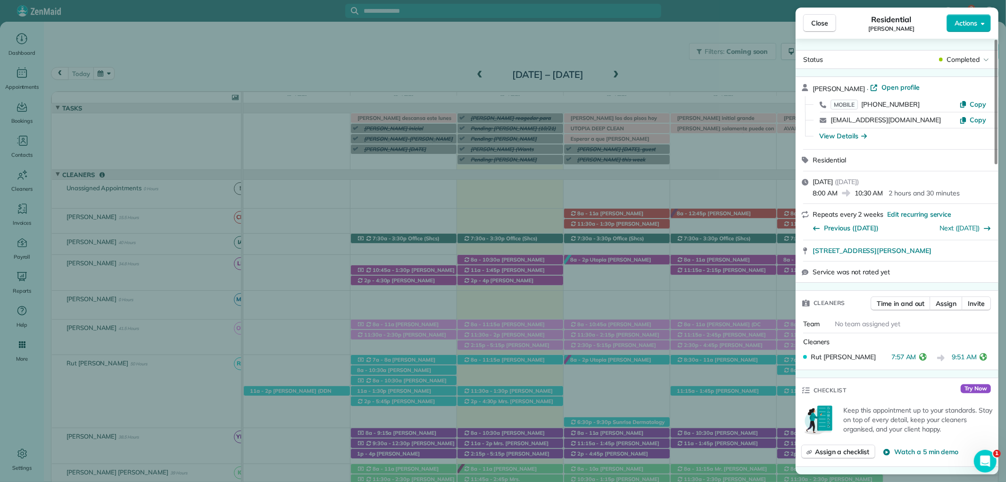
drag, startPoint x: 399, startPoint y: 379, endPoint x: 447, endPoint y: 318, distance: 76.9
click at [434, 319] on body "2 IA Dashboard Appointments Bookings Contacts Cleaners Invoices Payroll Reports…" at bounding box center [503, 241] width 1006 height 482
drag, startPoint x: 447, startPoint y: 318, endPoint x: 501, endPoint y: 325, distance: 54.7
click at [483, 322] on div "Close Residential NIck Hooper Actions Status Completed NIck Hooper · Open profi…" at bounding box center [503, 241] width 1006 height 482
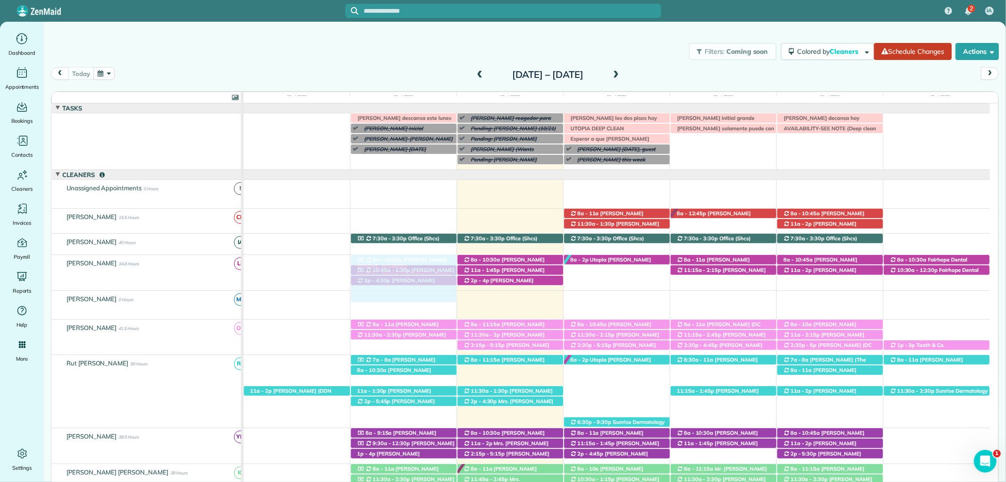
drag, startPoint x: 380, startPoint y: 380, endPoint x: 380, endPoint y: 263, distance: 117.0
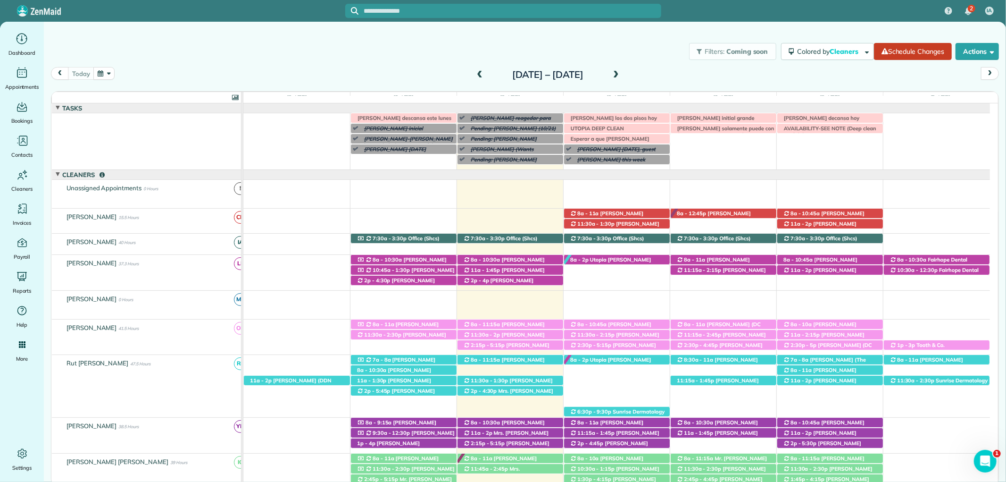
drag, startPoint x: 233, startPoint y: 64, endPoint x: 244, endPoint y: 61, distance: 10.6
click at [233, 64] on div "Filters: Coming soon Colored by Cleaners Color by Cleaner Color by Team Color b…" at bounding box center [525, 51] width 962 height 31
click at [448, 8] on input "text" at bounding box center [512, 11] width 297 height 7
click at [670, 45] on div "Filters: Coming soon Colored by Cleaners Color by Cleaner Color by Team Color b…" at bounding box center [525, 51] width 962 height 31
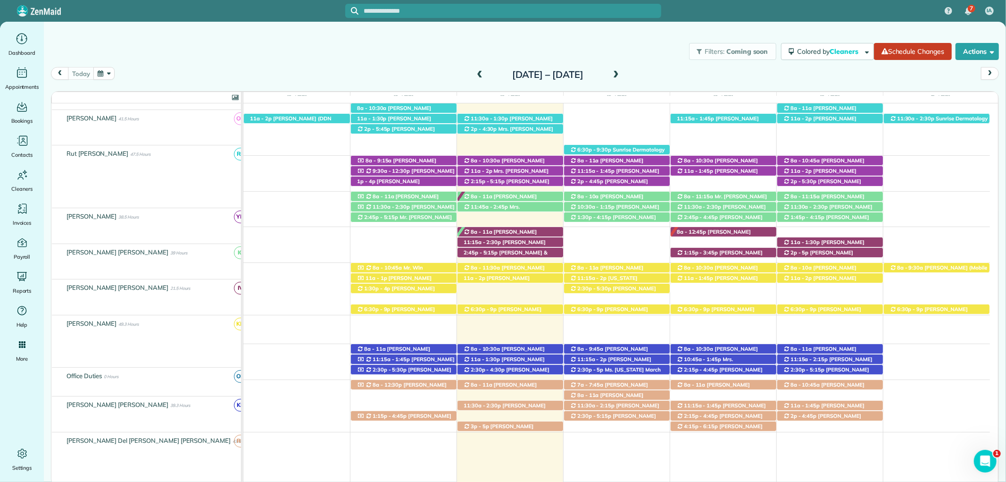
scroll to position [262, 0]
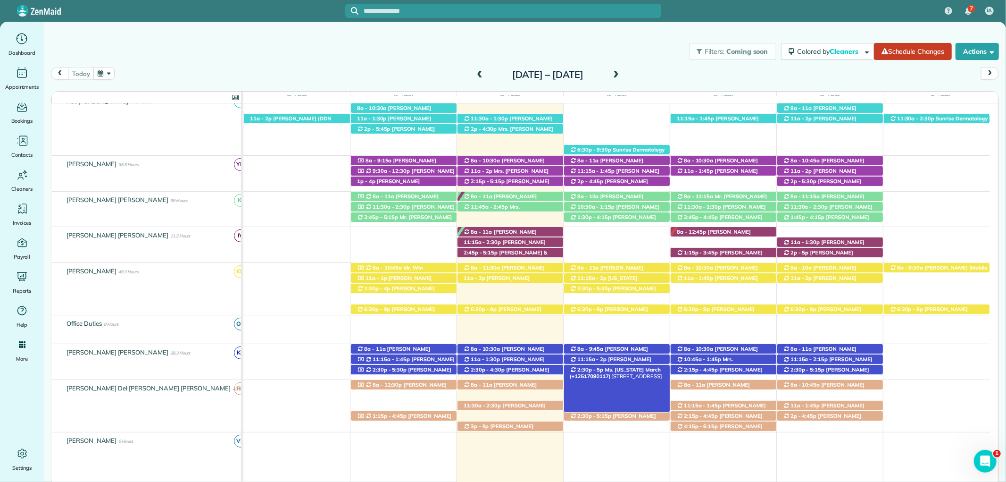
click at [644, 372] on span "Ms. Virginia March (+12517090117)" at bounding box center [615, 372] width 91 height 13
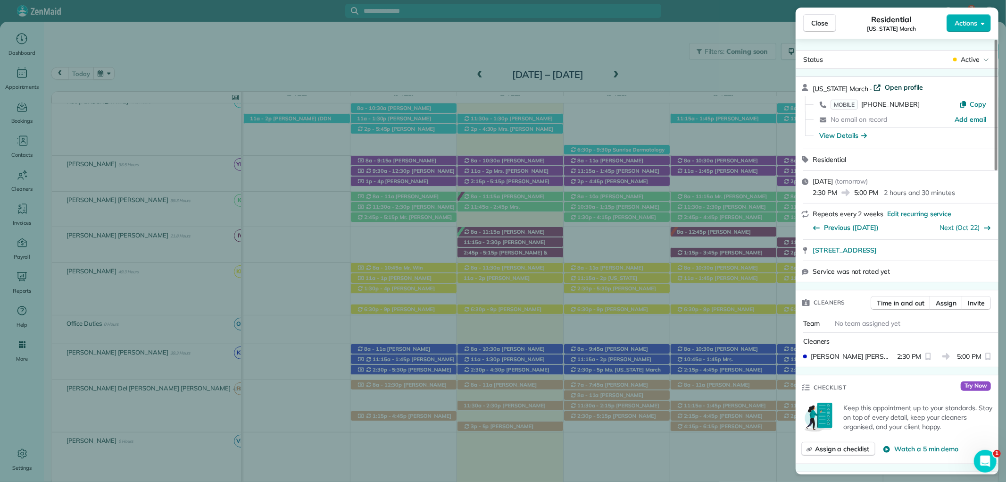
click at [899, 88] on span "Open profile" at bounding box center [904, 87] width 38 height 9
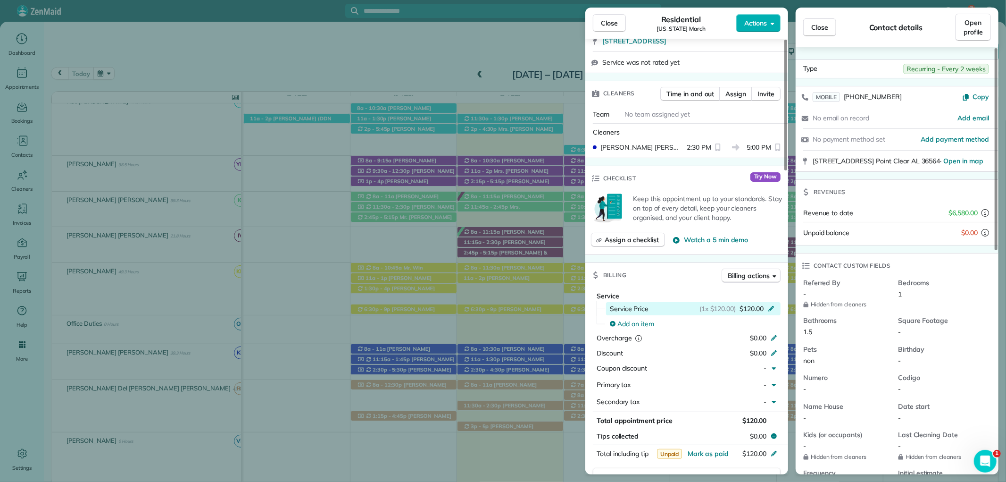
scroll to position [157, 0]
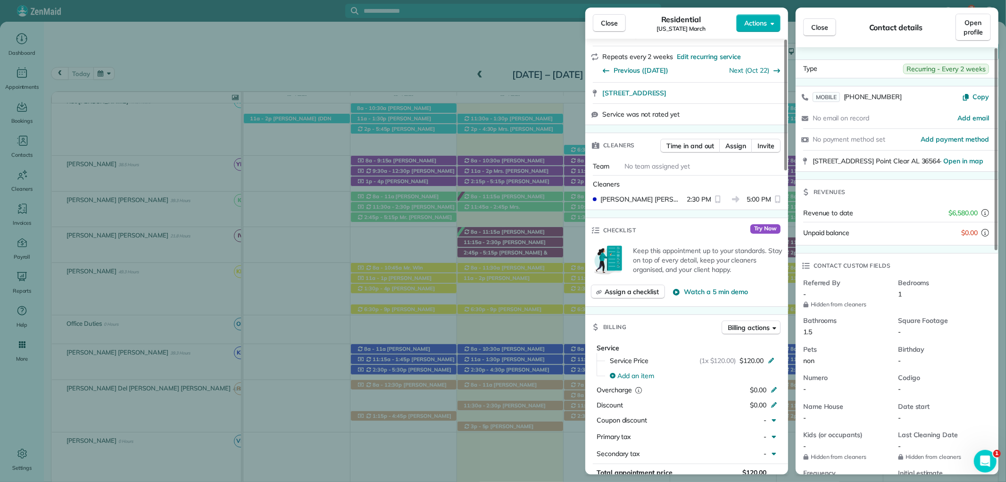
click at [565, 24] on div "Close Residential Virginia March Actions Status Active Virginia March · Open pr…" at bounding box center [503, 241] width 1006 height 482
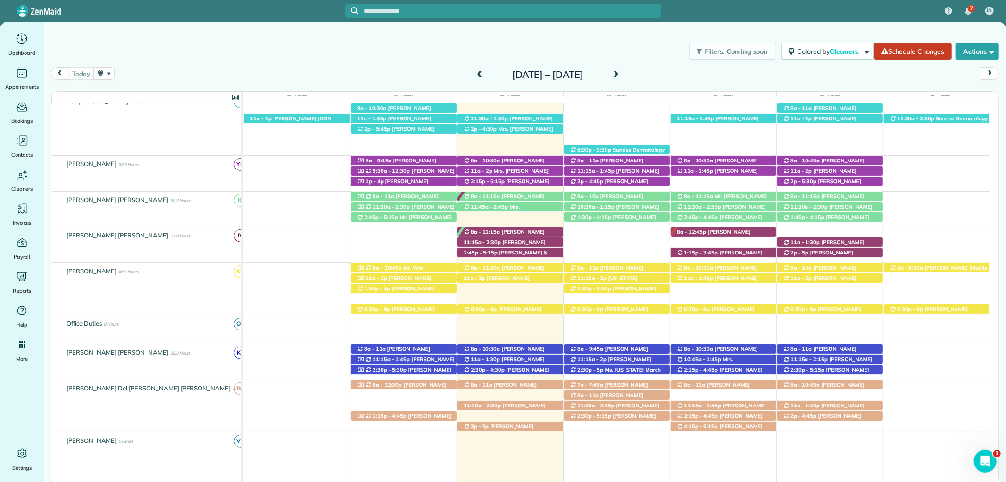
click at [621, 73] on span at bounding box center [616, 75] width 10 height 8
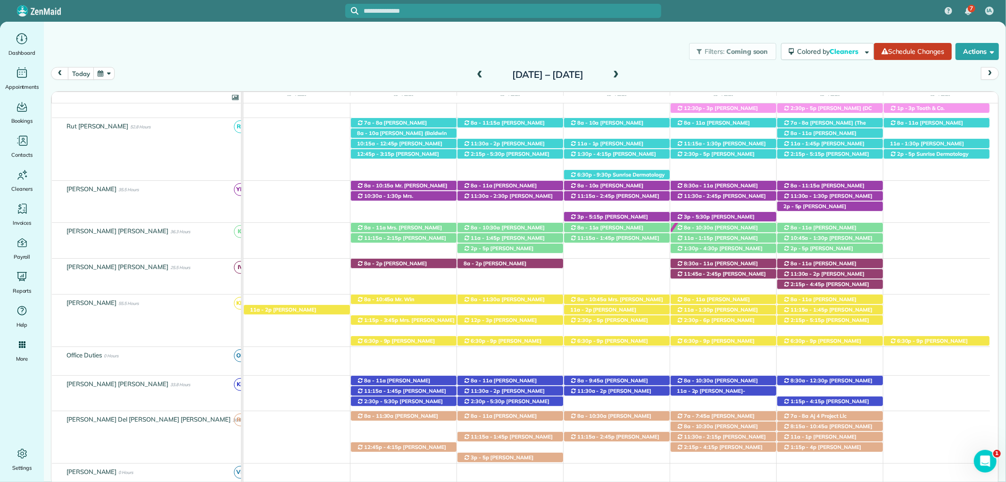
scroll to position [247, 0]
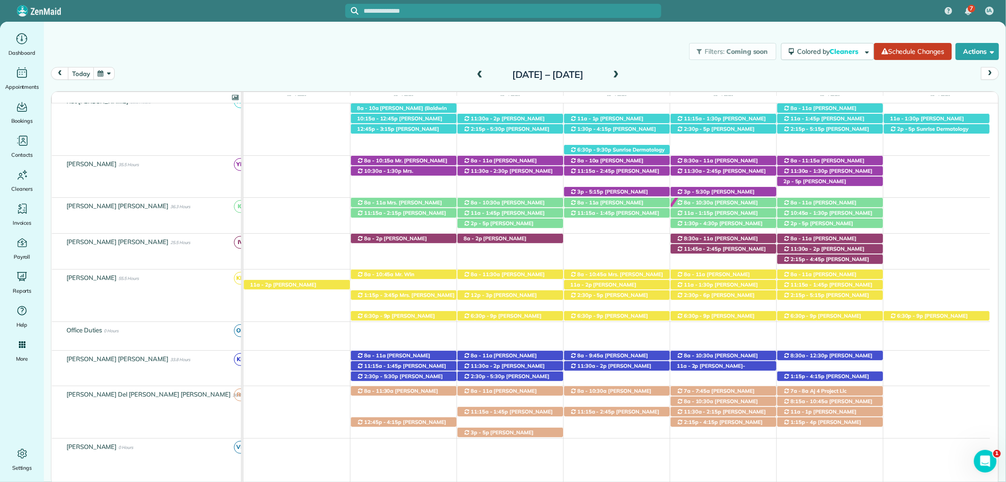
click at [621, 73] on span at bounding box center [616, 75] width 10 height 8
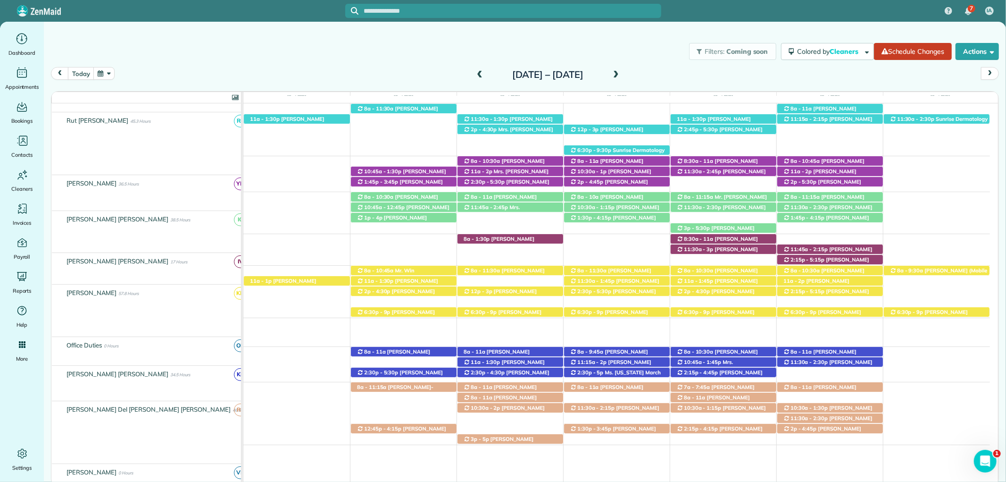
scroll to position [251, 0]
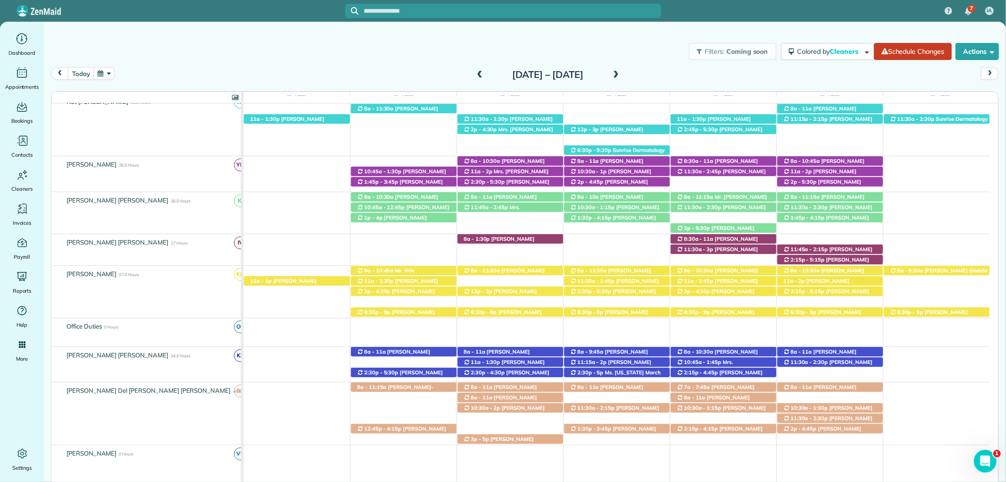
click at [475, 77] on span at bounding box center [480, 75] width 10 height 8
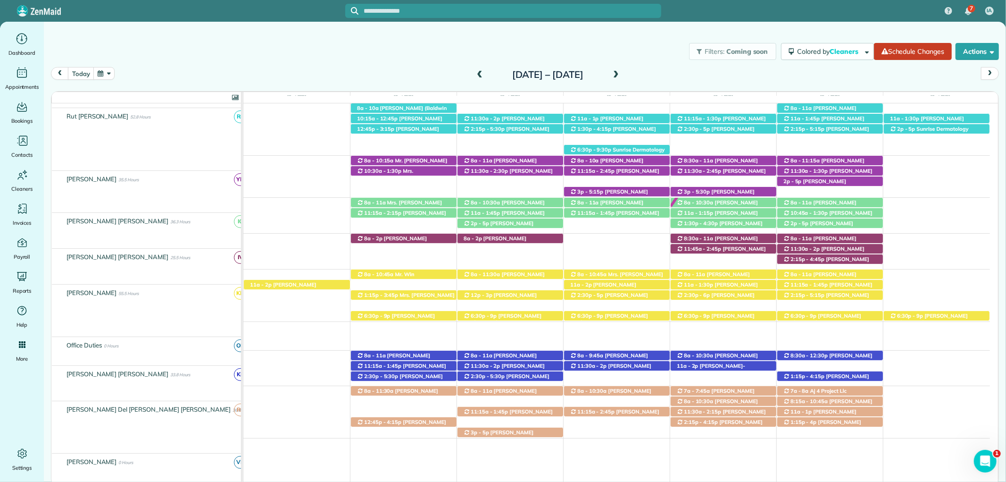
scroll to position [247, 0]
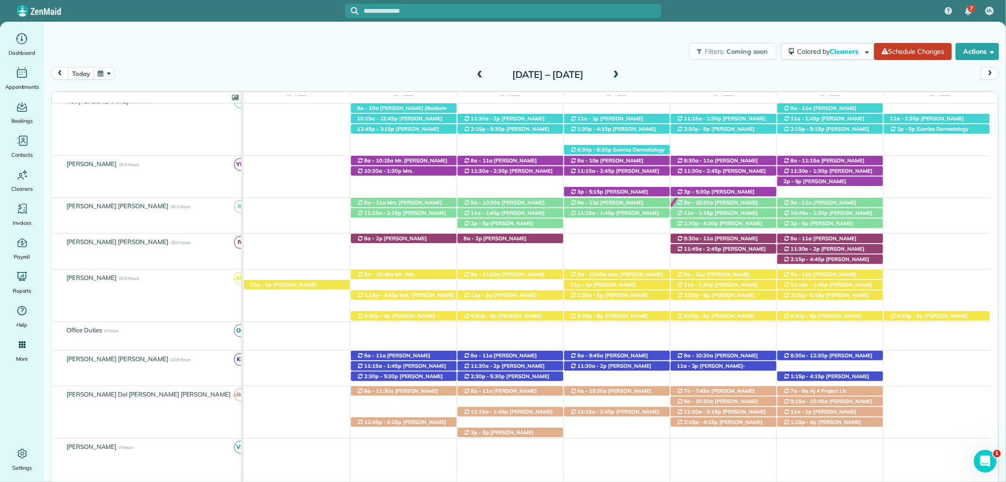
click at [475, 77] on span at bounding box center [480, 75] width 10 height 8
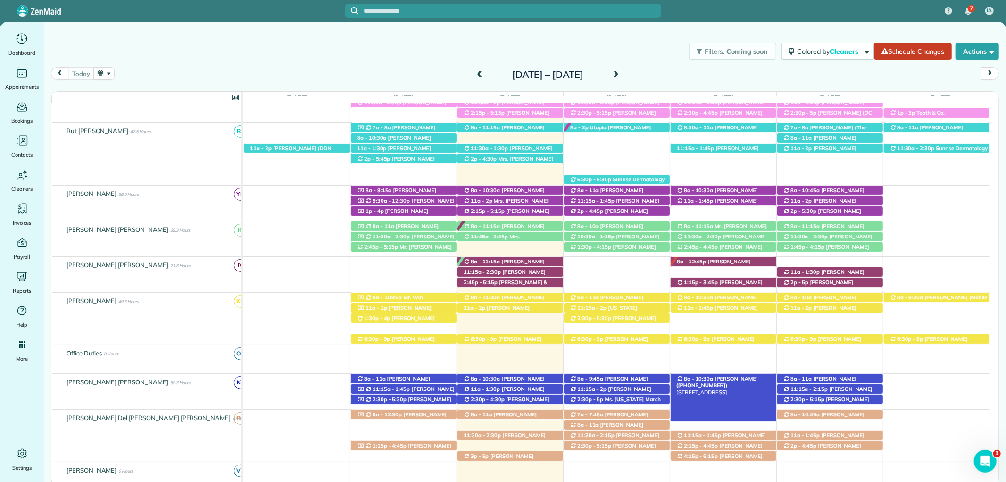
scroll to position [262, 0]
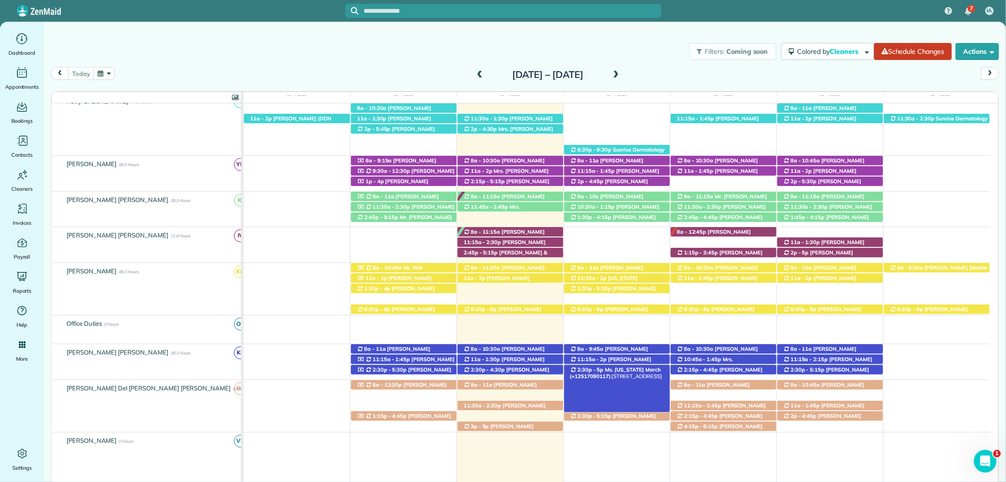
click at [629, 373] on span "Ms. Virginia March (+12517090117)" at bounding box center [615, 372] width 91 height 13
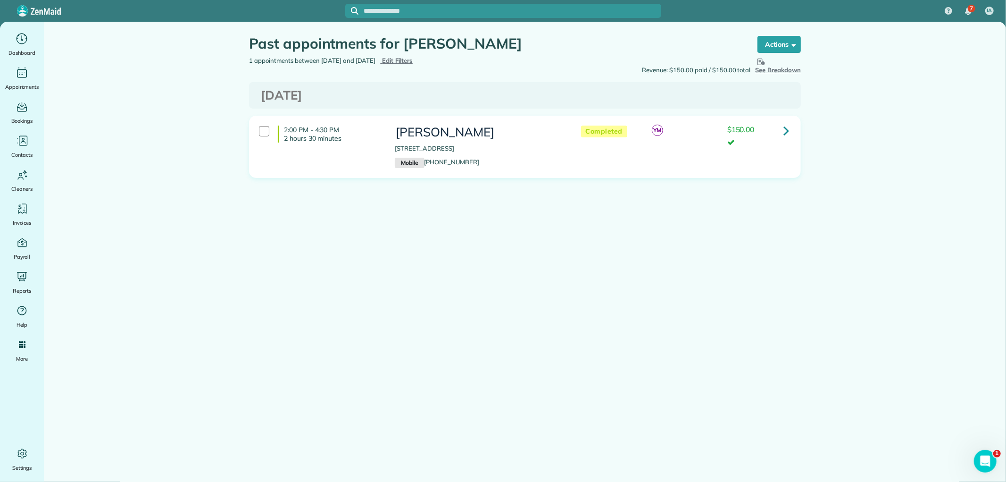
click at [413, 58] on span "Edit Filters" at bounding box center [397, 61] width 31 height 8
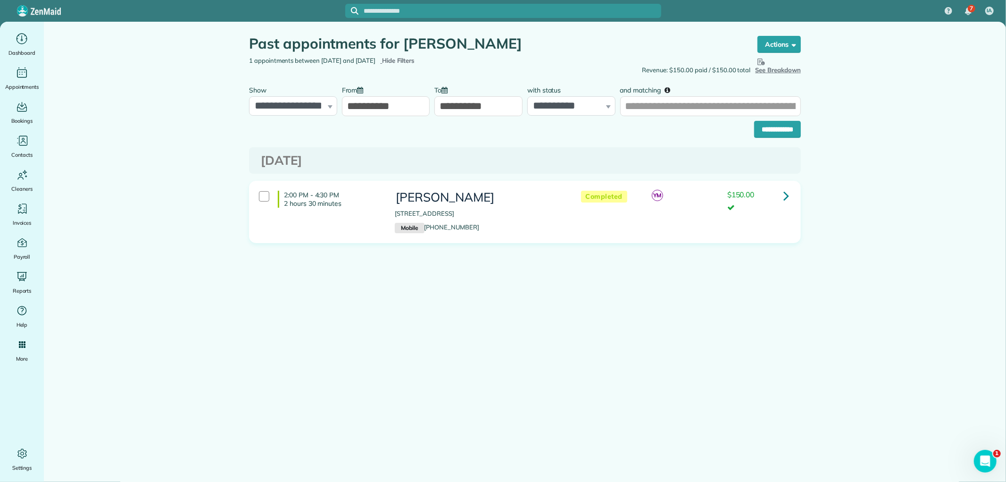
click at [378, 105] on input "**********" at bounding box center [386, 106] width 88 height 20
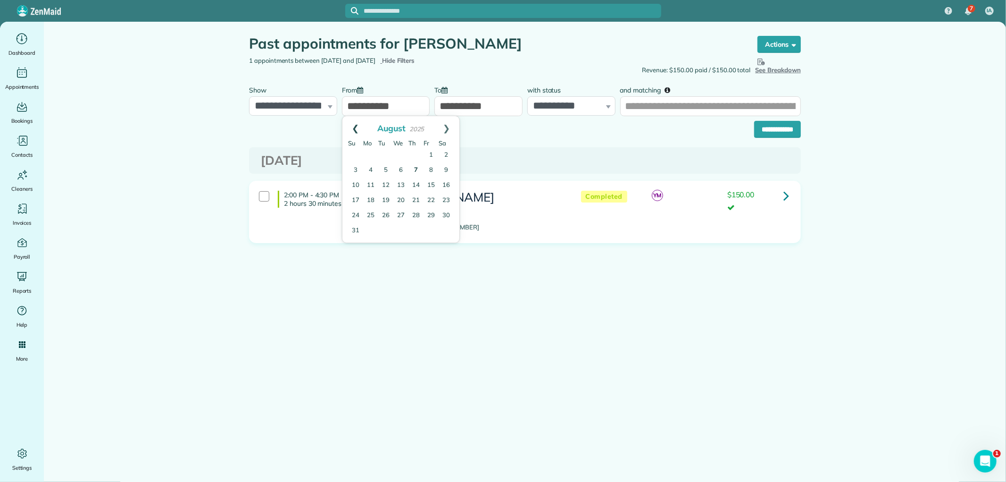
click at [355, 121] on link "Prev" at bounding box center [355, 128] width 26 height 24
click at [418, 151] on link "1" at bounding box center [415, 155] width 15 height 15
type input "**********"
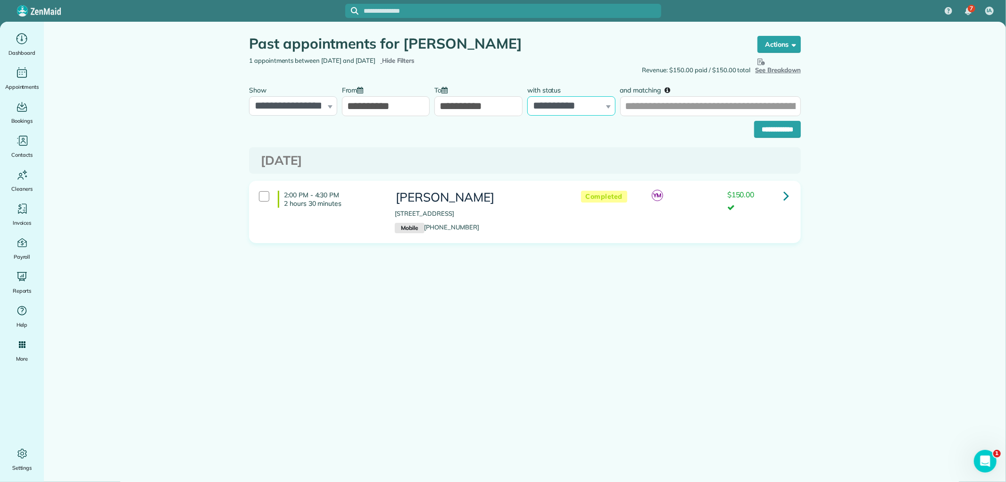
click at [582, 104] on select "**********" at bounding box center [571, 106] width 88 height 20
click at [662, 102] on input "and matching" at bounding box center [710, 106] width 181 height 20
type input "**********"
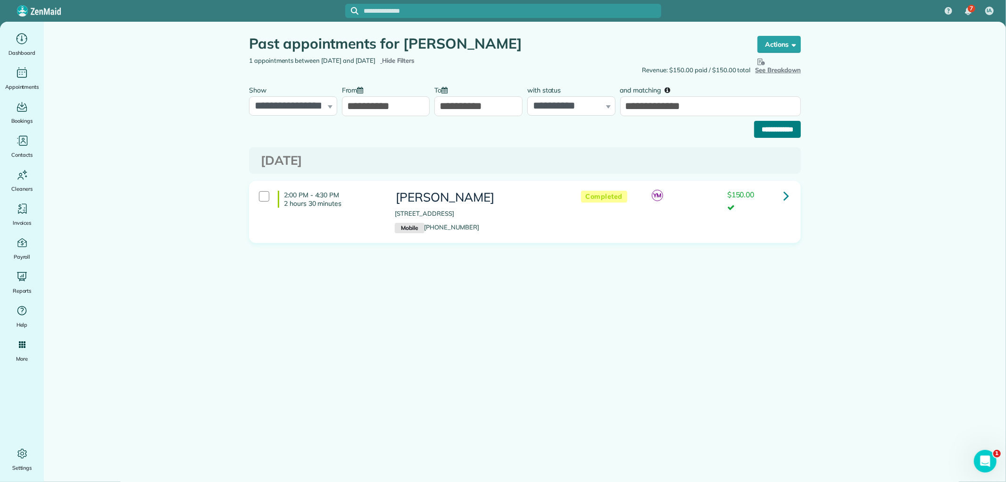
click at [766, 126] on input "**********" at bounding box center [777, 129] width 47 height 17
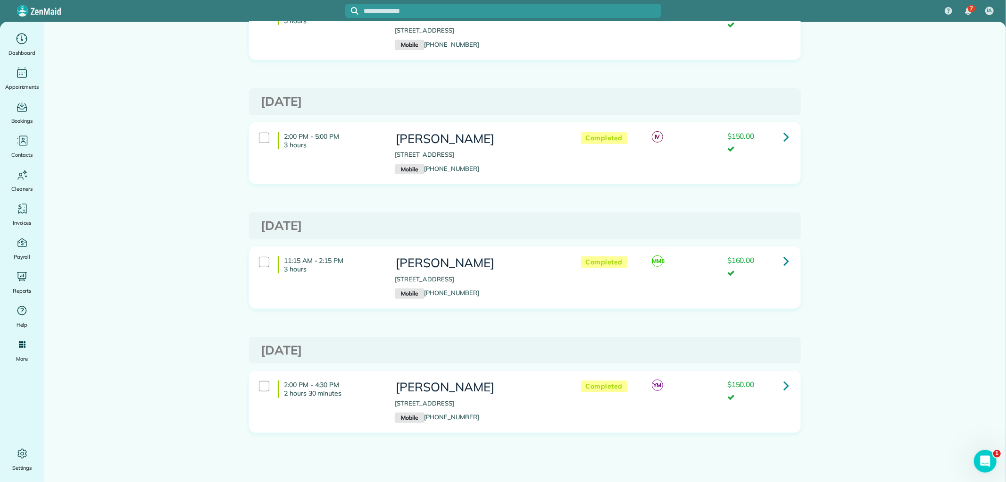
click at [924, 192] on main "Appointments the List View [2 min] Schedule Changes Actions Create Appointment …" at bounding box center [525, 142] width 962 height 724
click at [8, 144] on div "Contacts" at bounding box center [22, 146] width 38 height 26
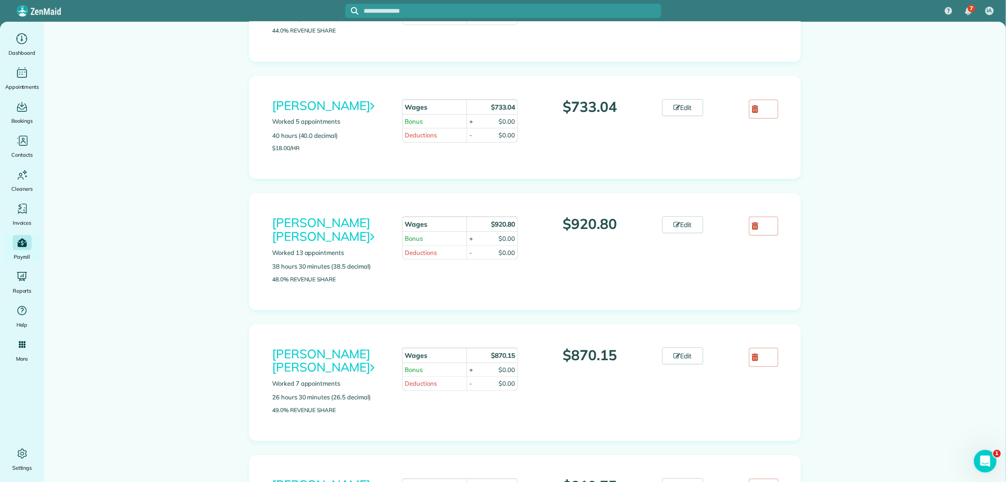
scroll to position [105, 0]
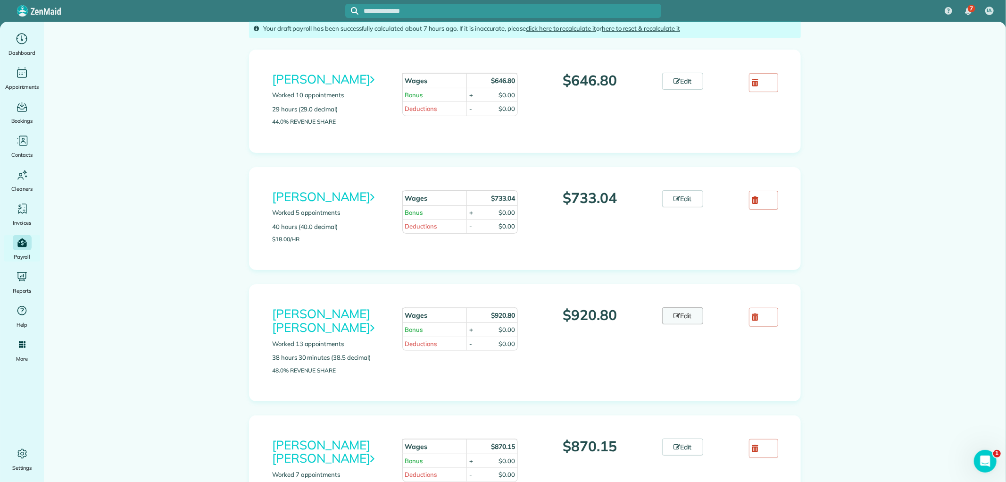
click at [678, 312] on link "Edit" at bounding box center [683, 315] width 42 height 17
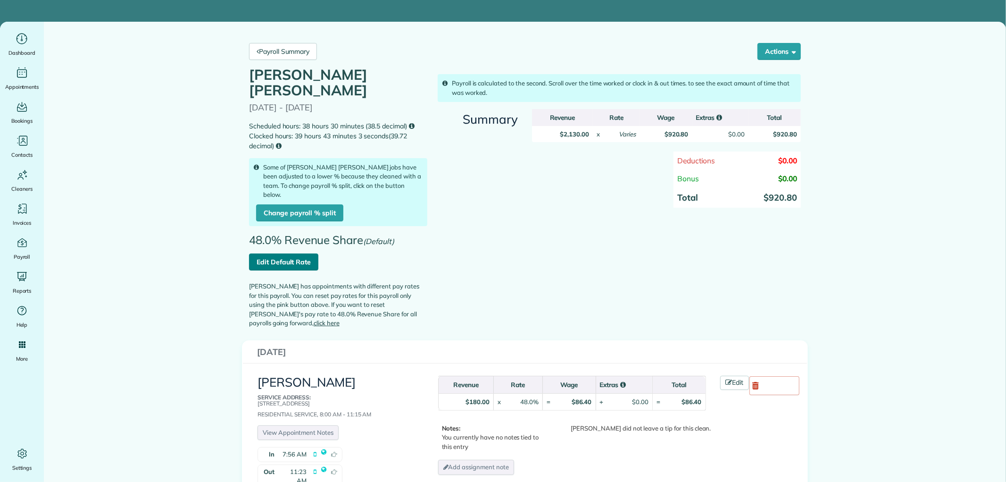
click at [293, 253] on link "Edit Default Rate" at bounding box center [283, 261] width 69 height 17
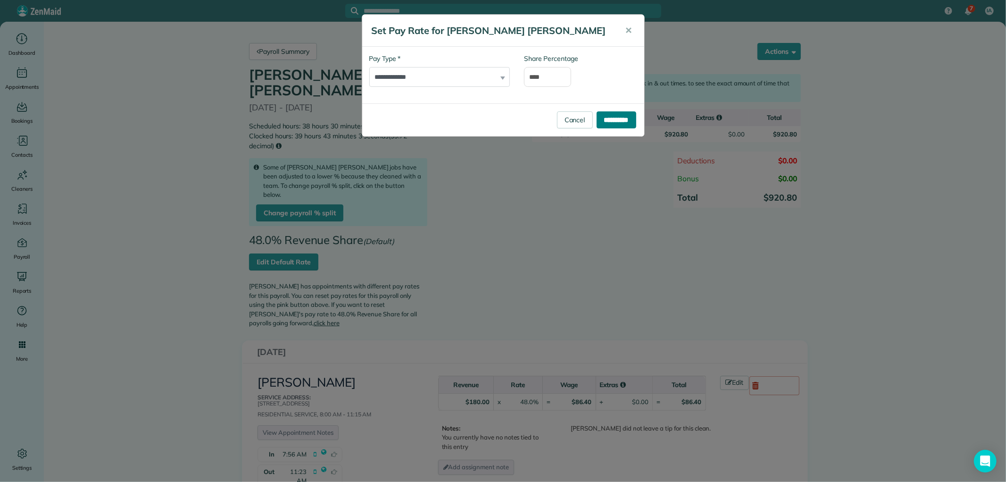
click at [617, 117] on input "**********" at bounding box center [617, 119] width 40 height 17
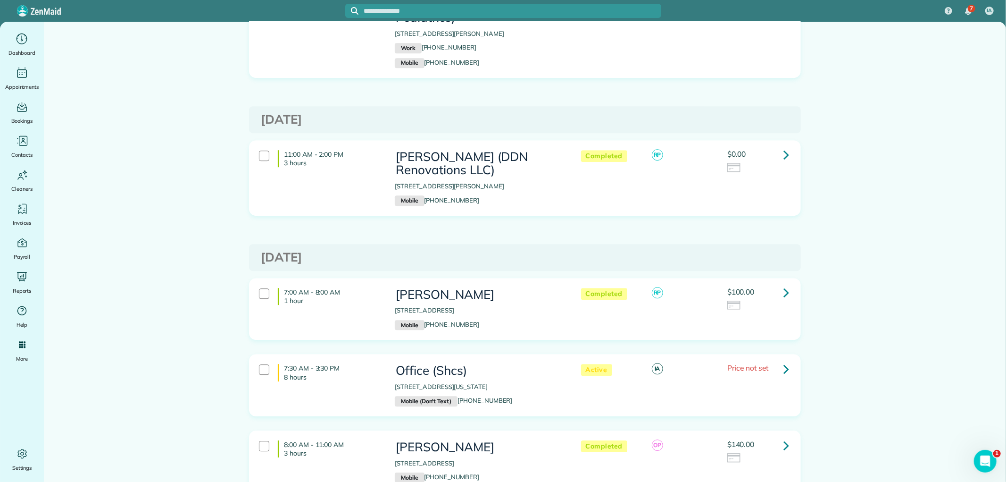
scroll to position [2201, 0]
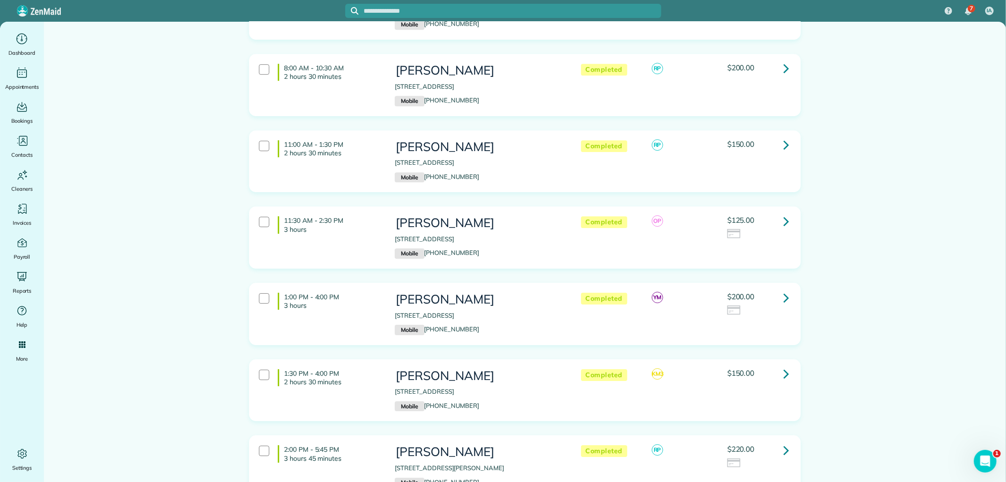
scroll to position [2411, 0]
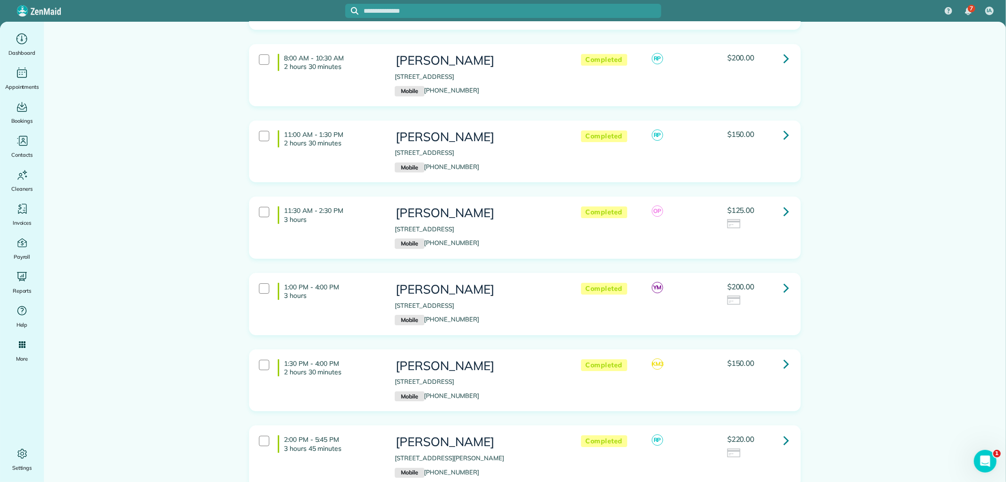
click at [783, 279] on icon at bounding box center [786, 287] width 6 height 17
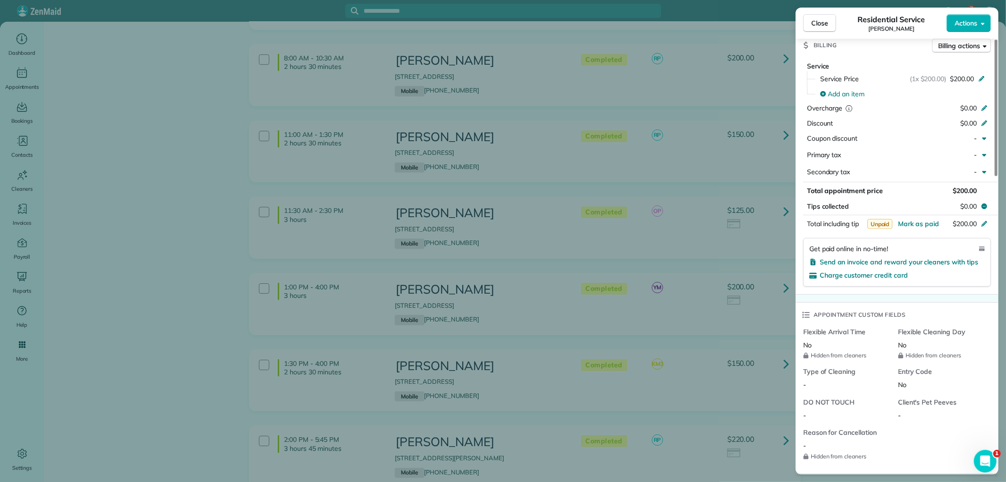
scroll to position [473, 0]
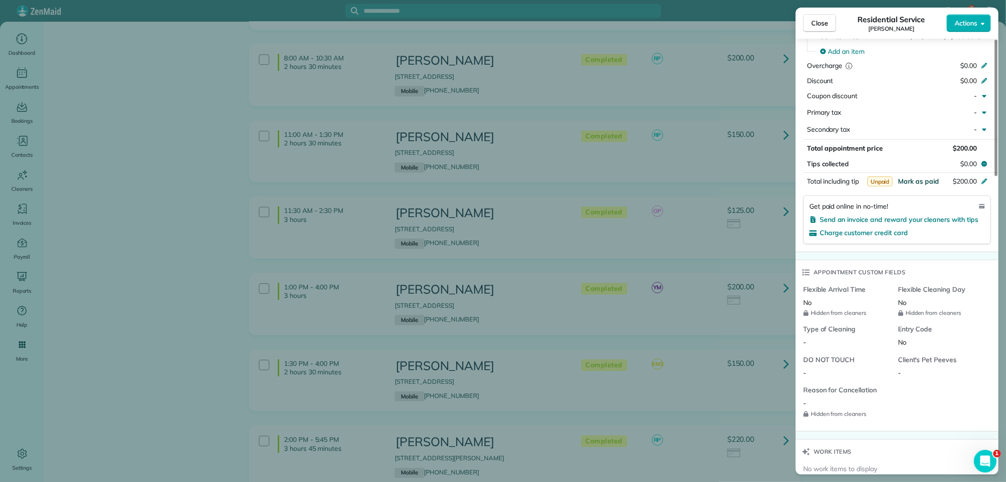
click at [917, 180] on span "Mark as paid" at bounding box center [918, 181] width 41 height 8
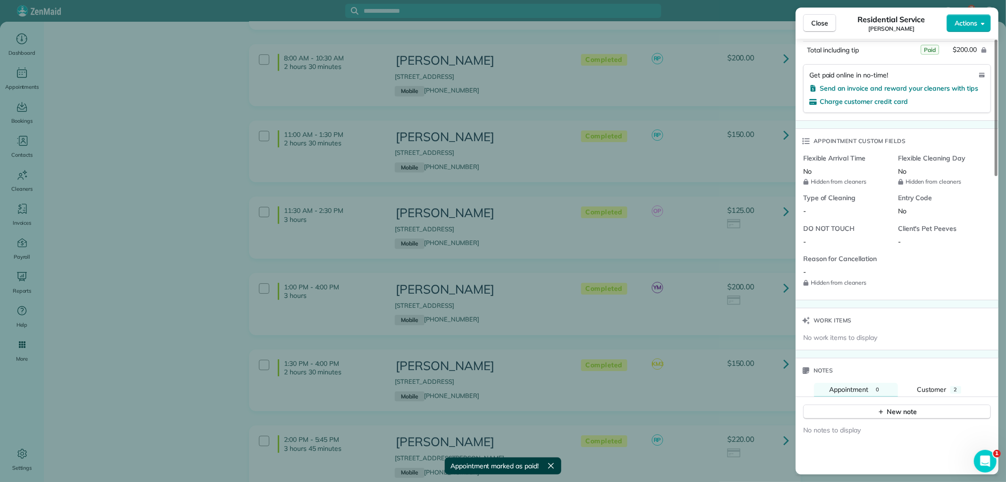
scroll to position [787, 0]
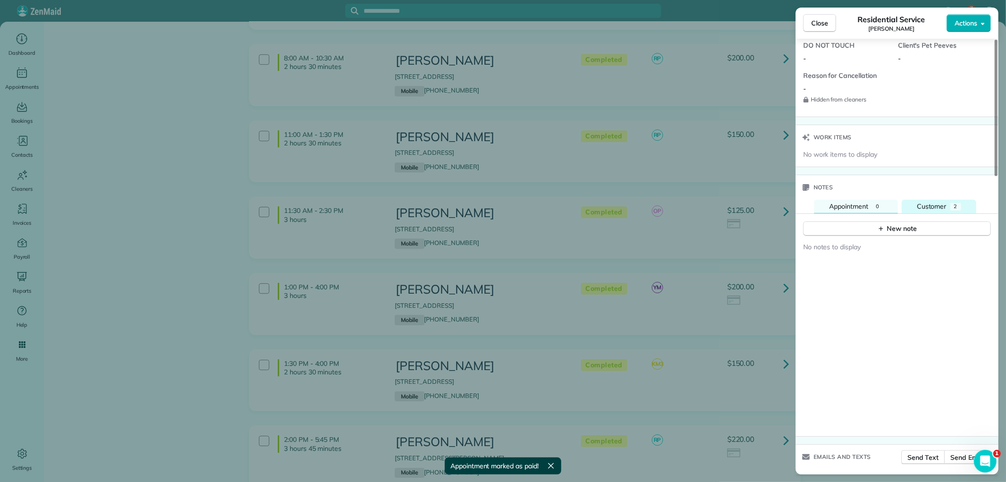
click at [946, 203] on span "Customer" at bounding box center [932, 206] width 30 height 8
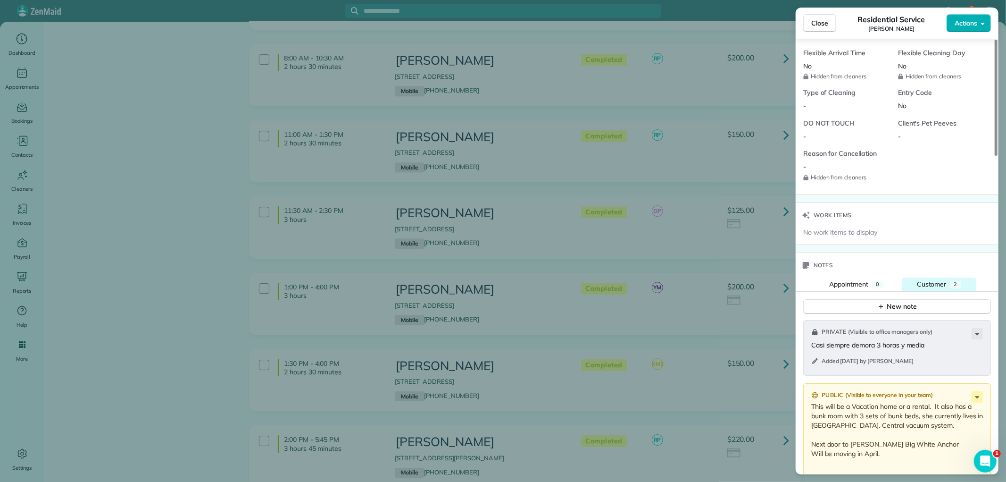
scroll to position [682, 0]
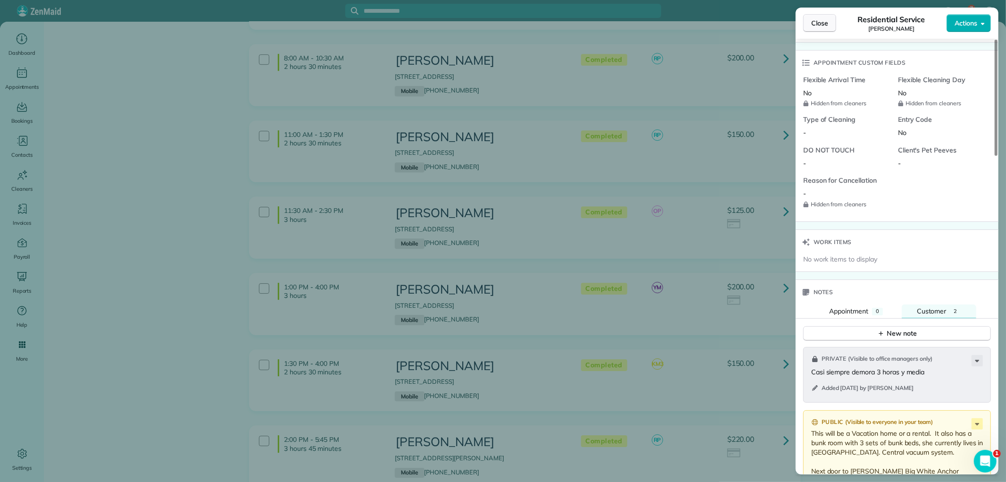
click at [825, 20] on span "Close" at bounding box center [819, 22] width 17 height 9
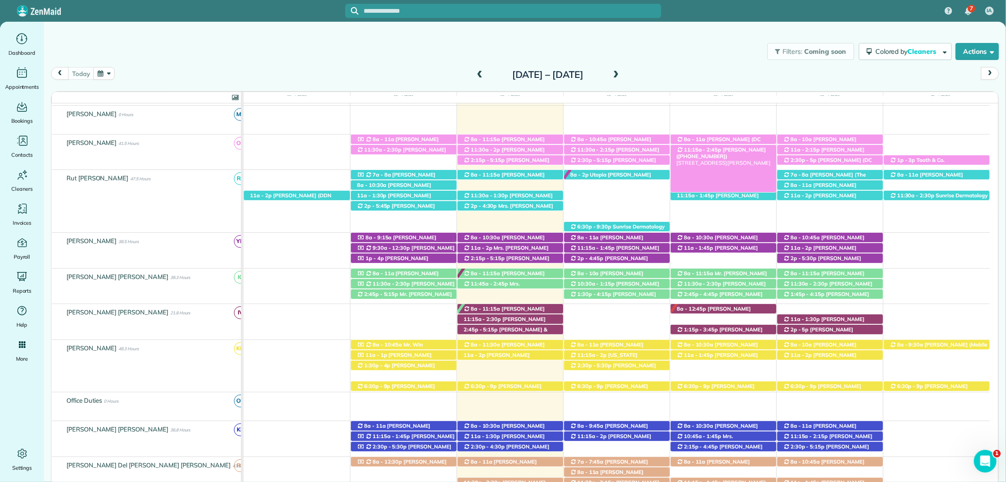
scroll to position [237, 0]
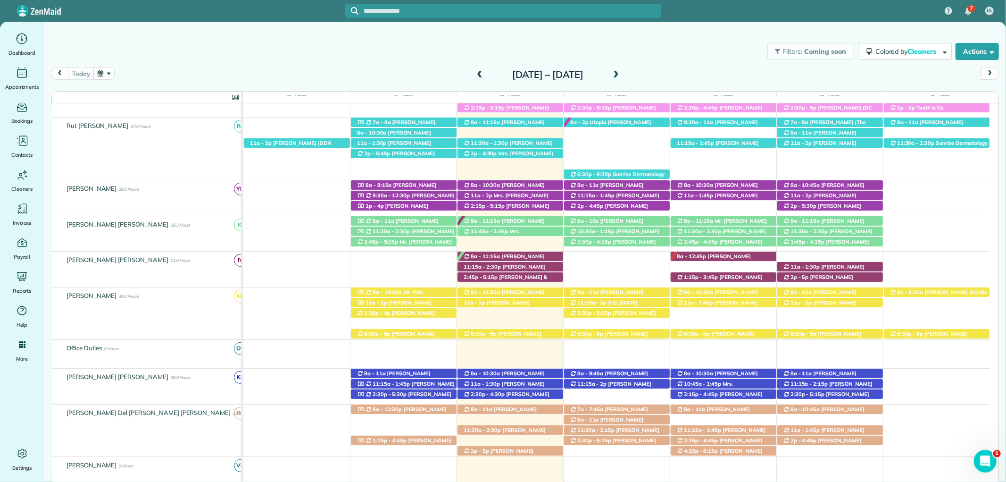
click at [621, 69] on span at bounding box center [616, 75] width 10 height 14
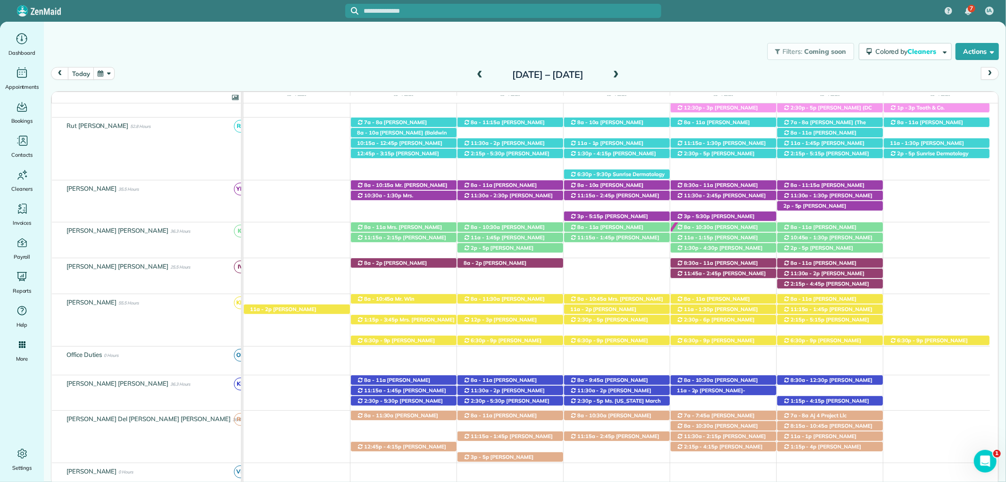
scroll to position [327, 0]
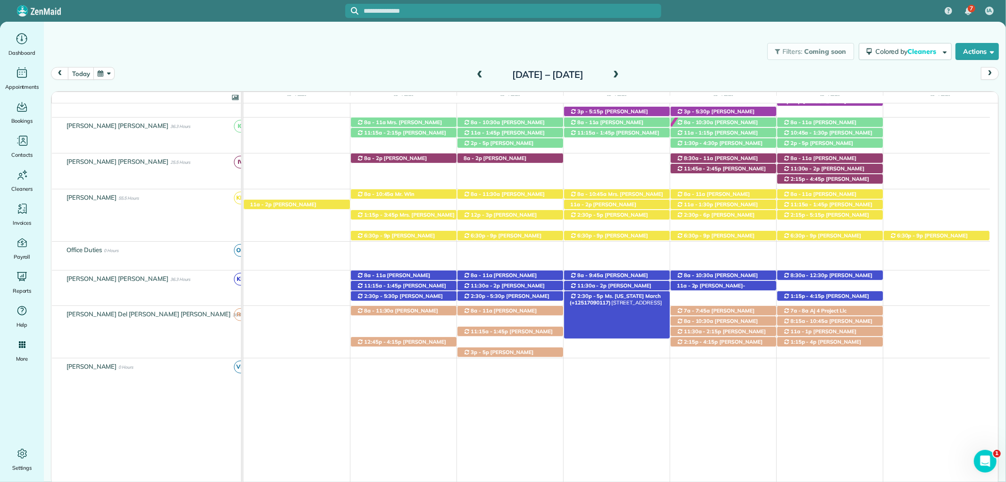
click at [641, 295] on span "Ms. Virginia March (+12517090117)" at bounding box center [615, 298] width 91 height 13
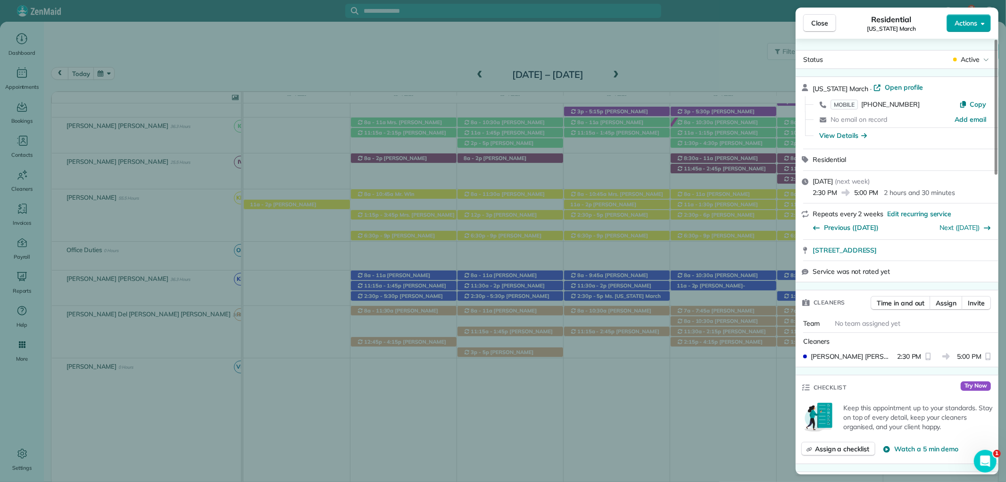
click at [980, 27] on button "Actions" at bounding box center [969, 23] width 44 height 18
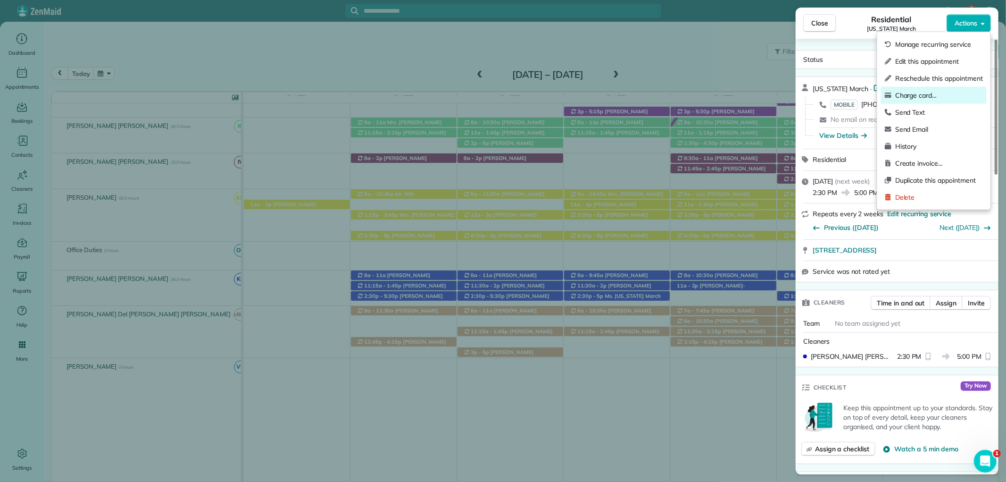
click at [945, 91] on span "Charge card…" at bounding box center [939, 95] width 88 height 9
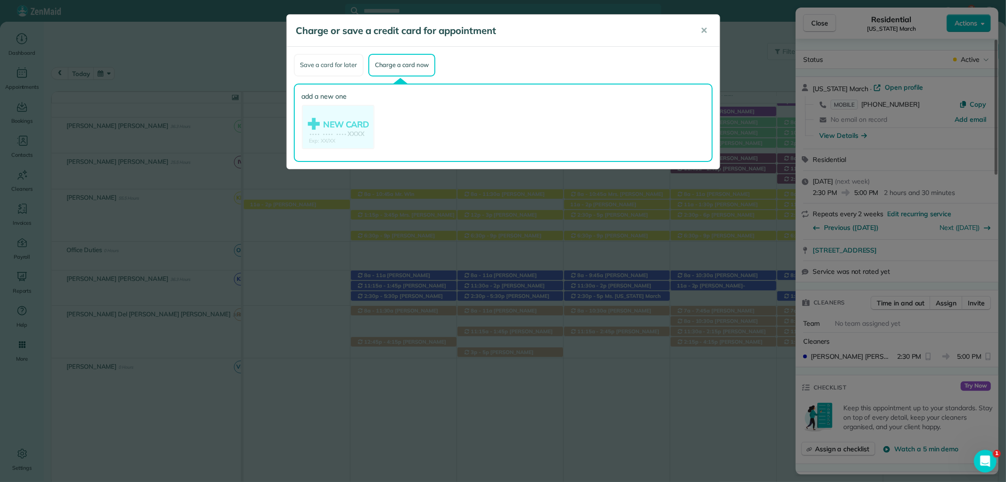
click at [329, 63] on div "Save a card for later" at bounding box center [329, 65] width 70 height 23
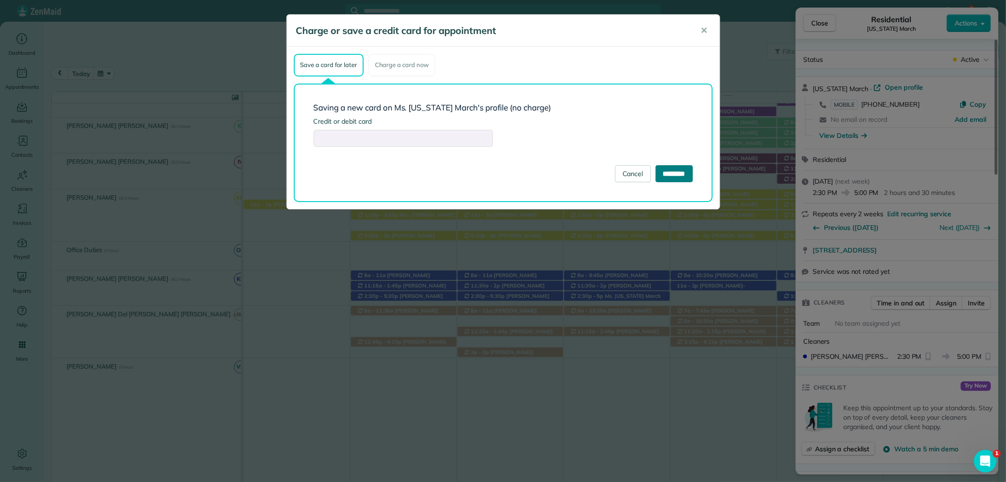
click at [676, 167] on input "*********" at bounding box center [674, 173] width 37 height 17
type input "**********"
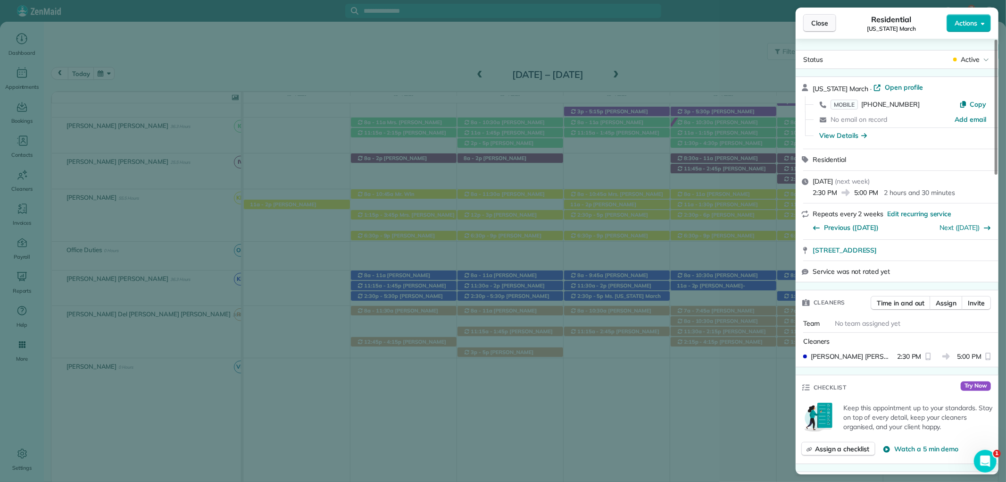
click at [820, 24] on span "Close" at bounding box center [819, 22] width 17 height 9
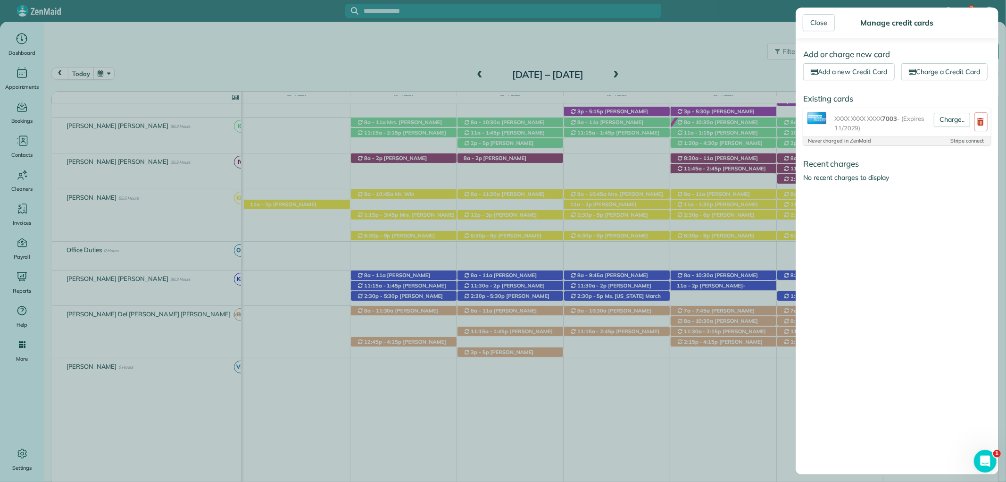
click at [824, 13] on div "Close Manage credit cards" at bounding box center [897, 23] width 203 height 30
click at [824, 18] on link "Close" at bounding box center [819, 22] width 32 height 17
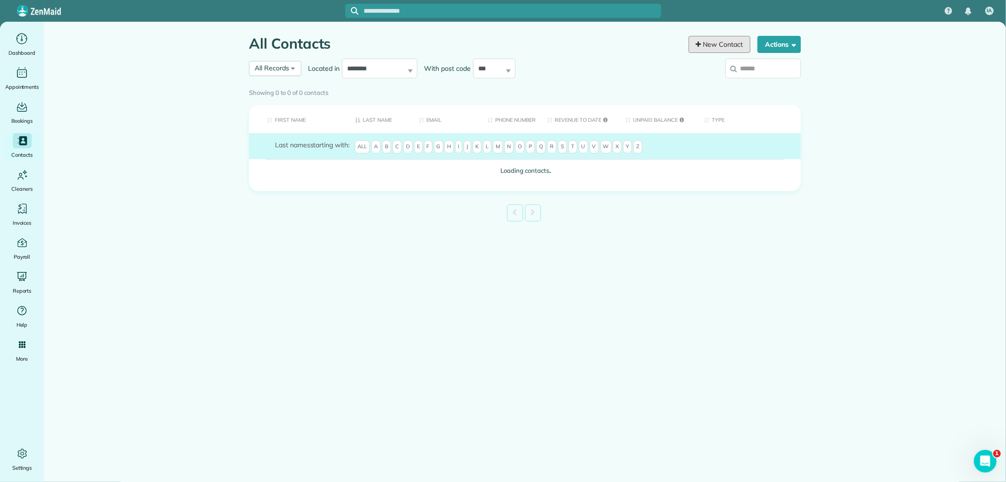
click at [716, 41] on link "New Contact" at bounding box center [720, 44] width 62 height 17
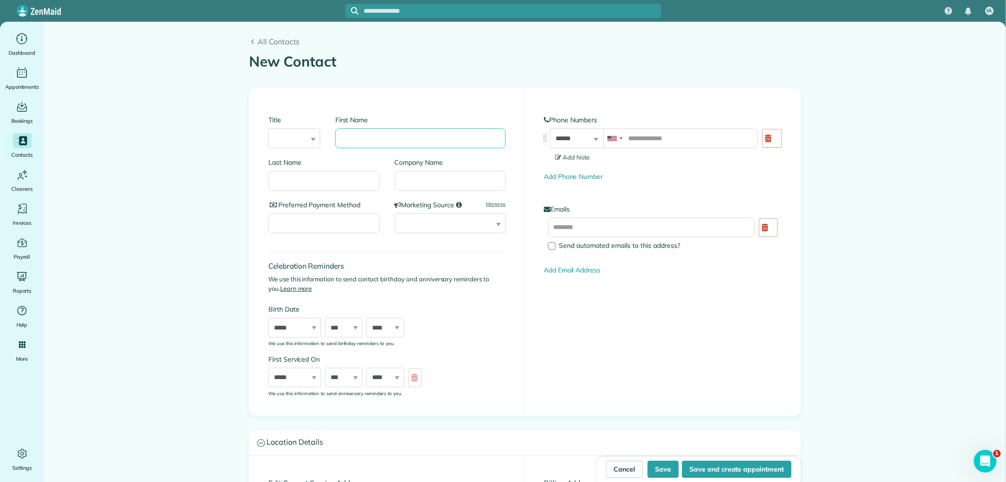
click at [364, 138] on input "First Name" at bounding box center [420, 138] width 170 height 20
type input "*****"
type input "****"
click at [654, 143] on input "tel" at bounding box center [680, 138] width 155 height 20
paste input "**********"
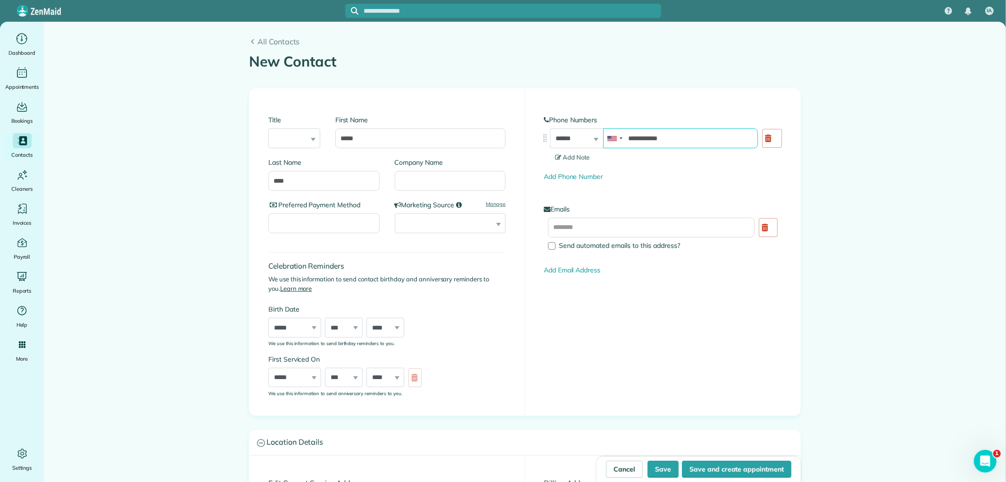
type input "**********"
click at [615, 228] on input "text" at bounding box center [651, 227] width 207 height 20
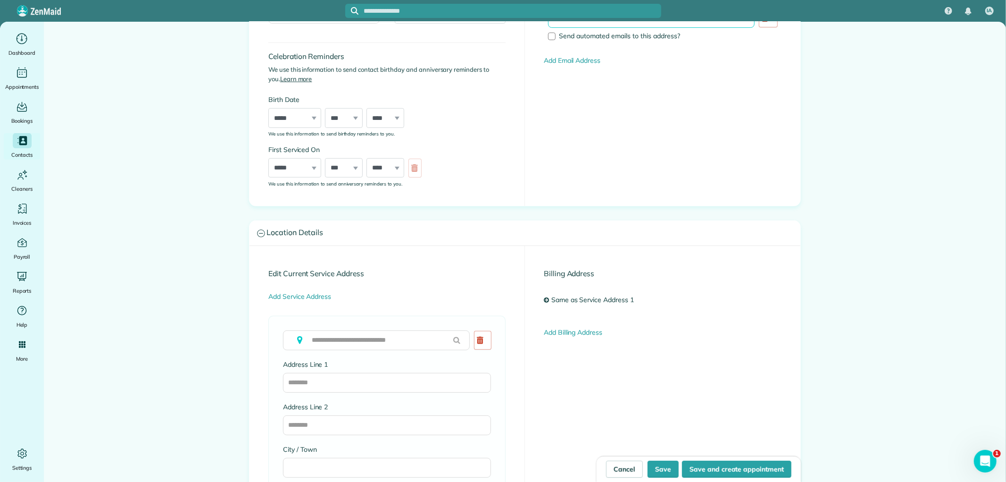
scroll to position [367, 0]
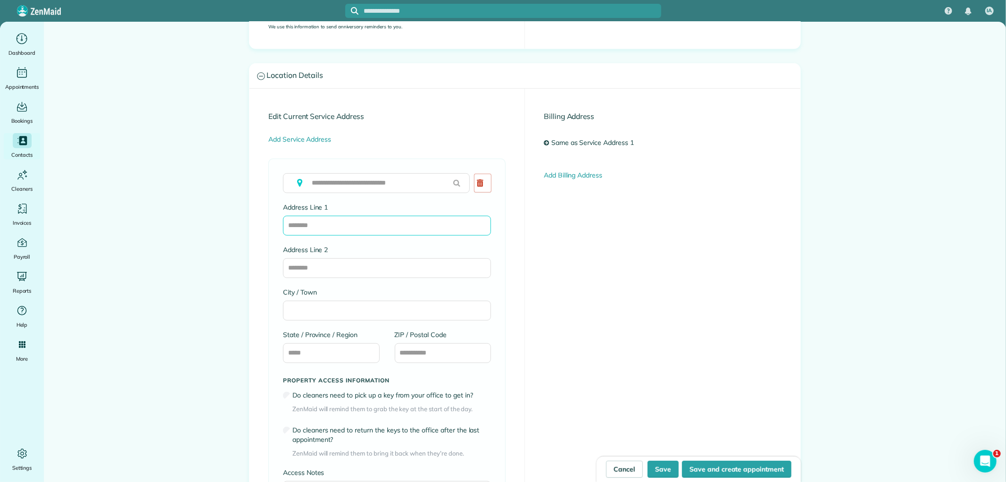
click at [337, 225] on input "Address Line 1" at bounding box center [387, 226] width 208 height 20
paste input "**********"
type input "**********"
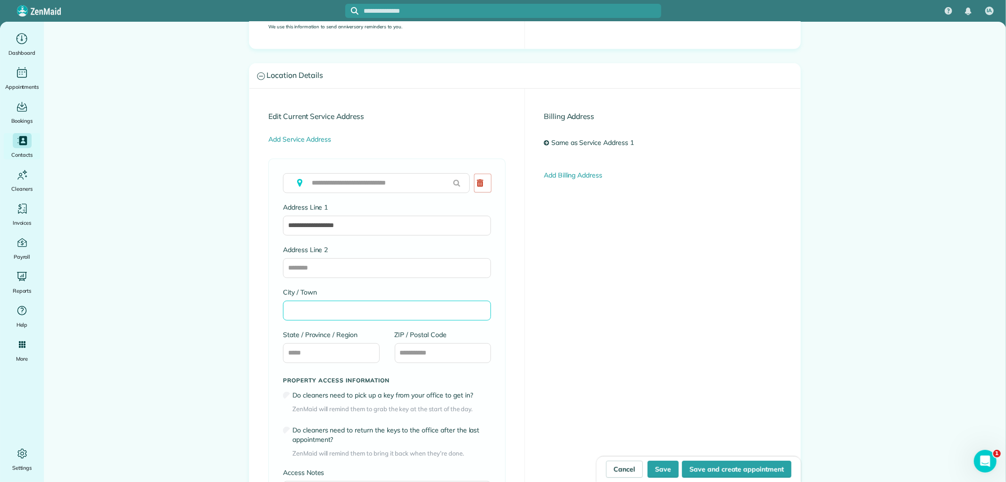
click at [309, 308] on input "City / Town" at bounding box center [387, 310] width 208 height 20
type input "*******"
type input "**"
click at [292, 308] on input "*******" at bounding box center [387, 310] width 208 height 20
type input "********"
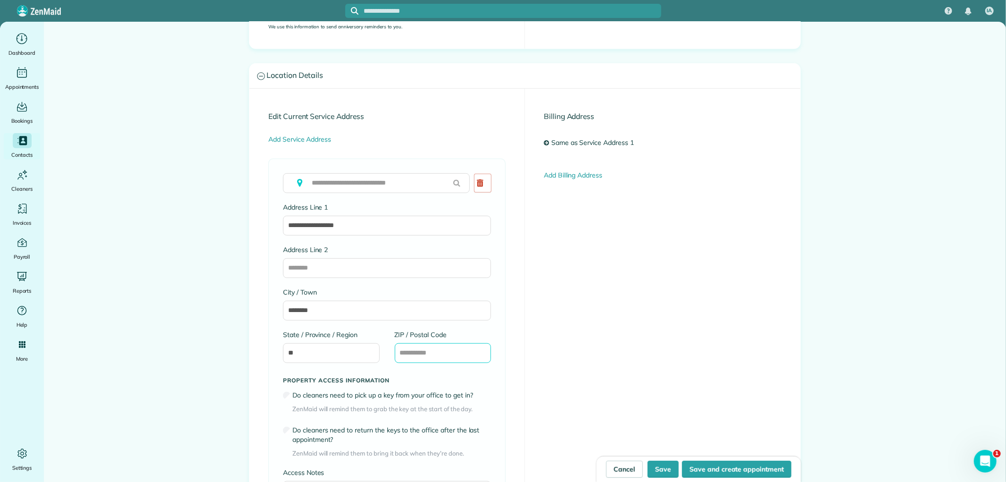
click at [402, 346] on input "ZIP / Postal Code" at bounding box center [443, 353] width 97 height 20
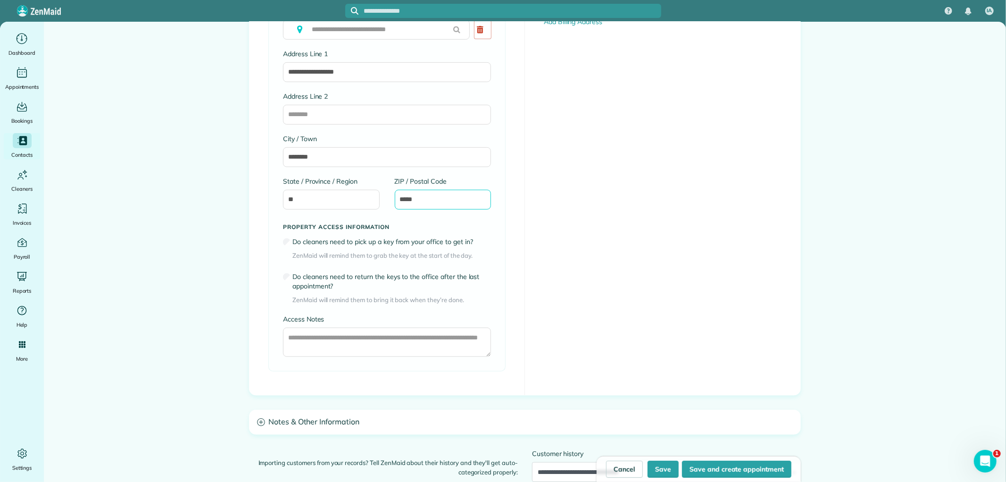
scroll to position [677, 0]
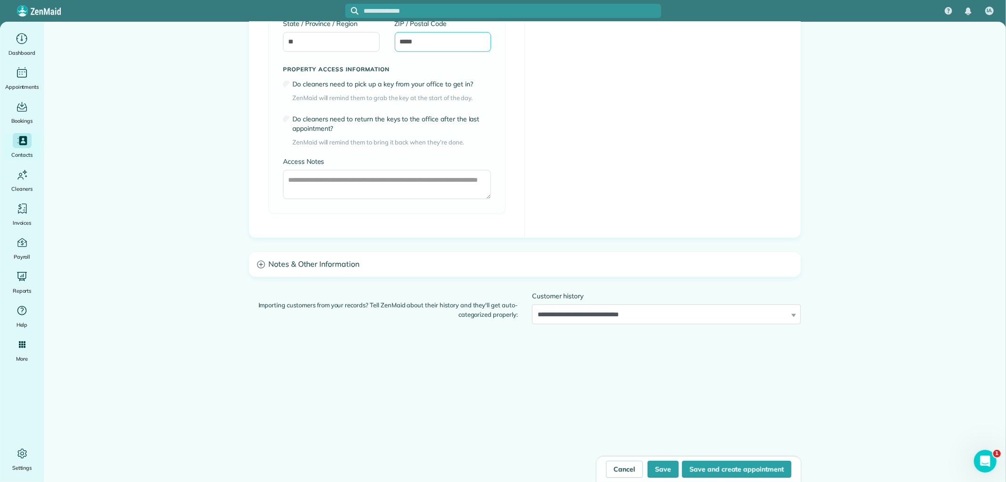
type input "*****"
click at [312, 260] on h3 "Notes & Other Information" at bounding box center [525, 264] width 551 height 24
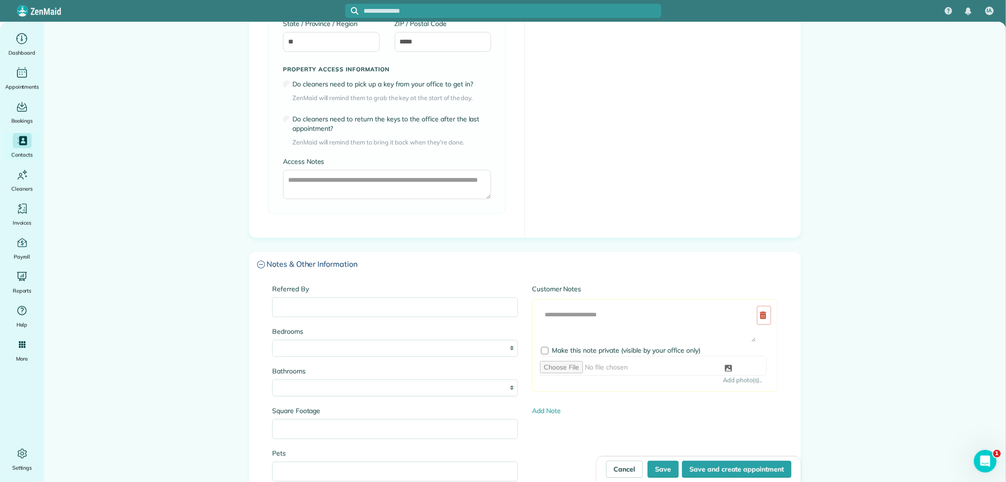
scroll to position [782, 0]
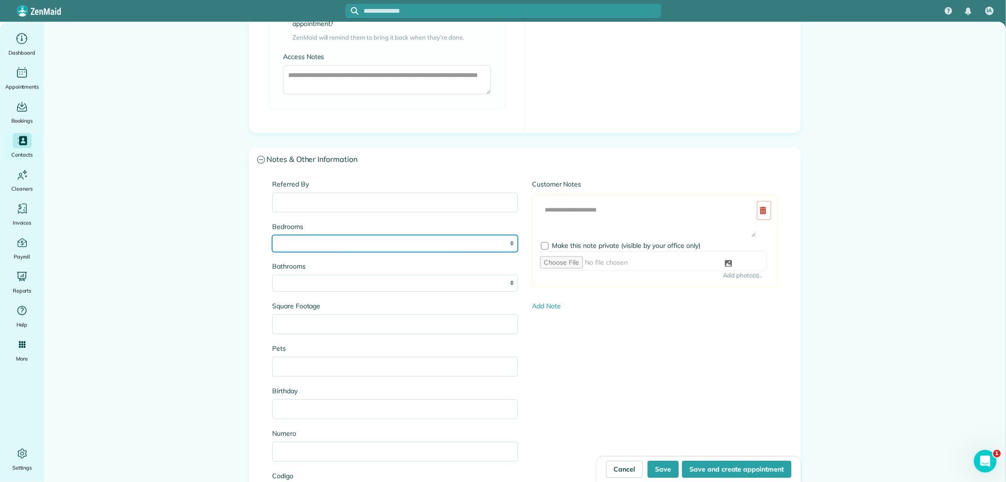
click at [292, 241] on select "* * * * **" at bounding box center [395, 243] width 246 height 17
select select "*"
click at [272, 235] on select "* * * * **" at bounding box center [395, 243] width 246 height 17
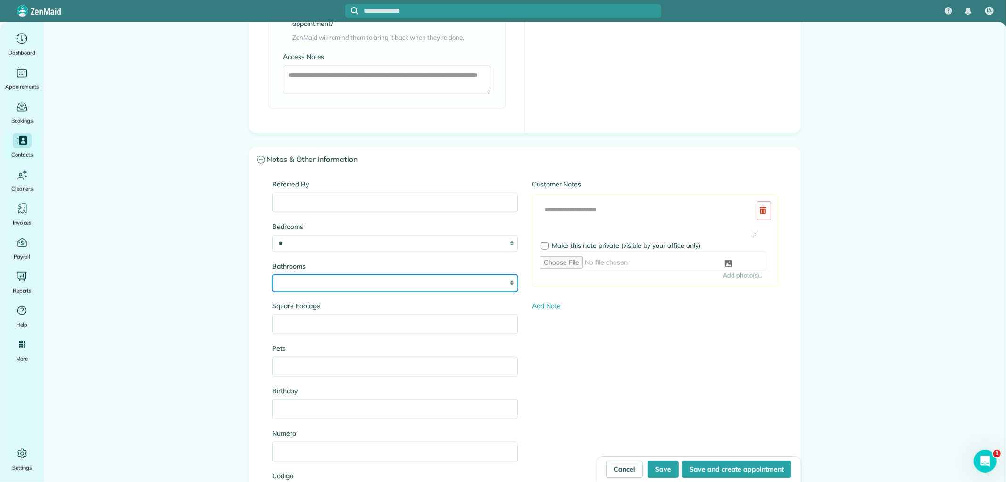
select select "*"
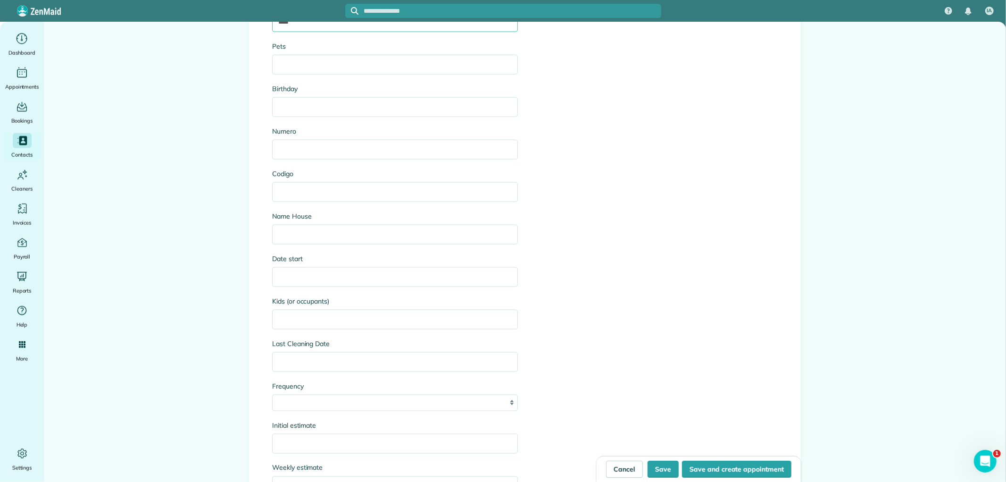
scroll to position [1097, 0]
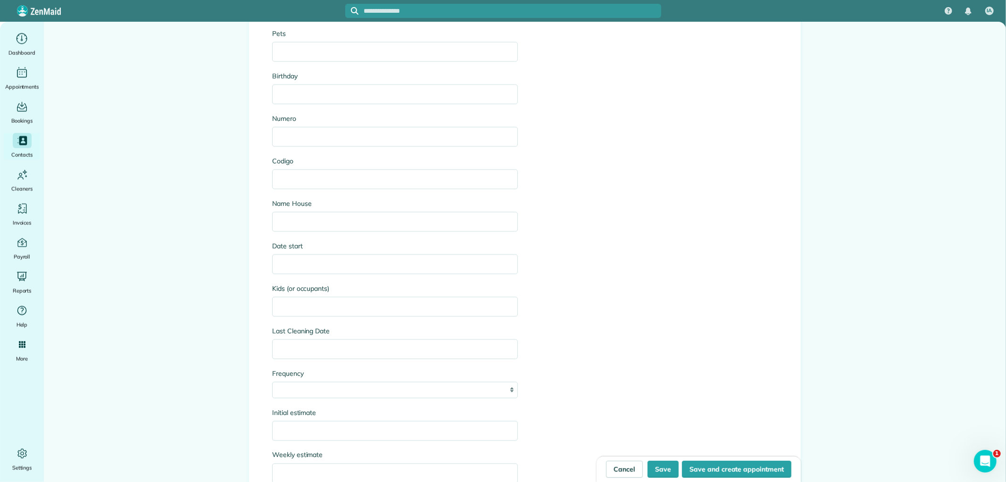
type input "****"
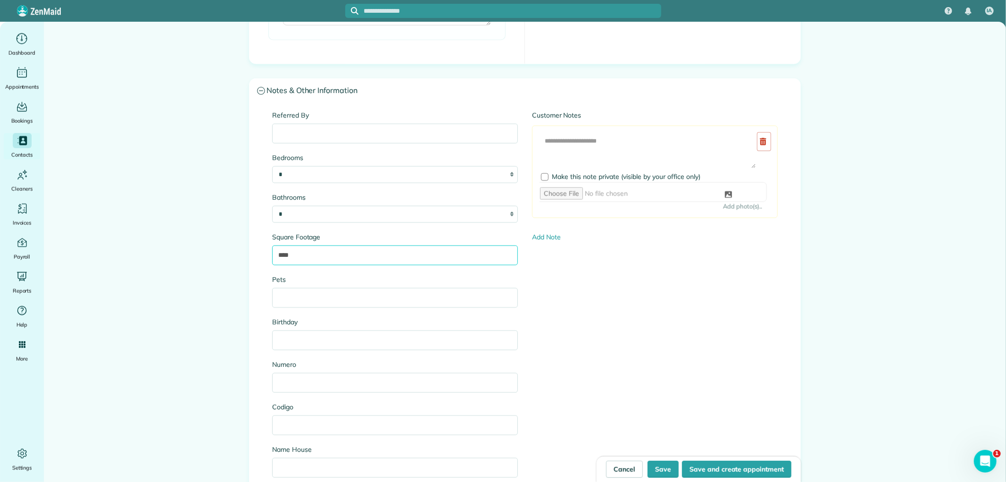
scroll to position [835, 0]
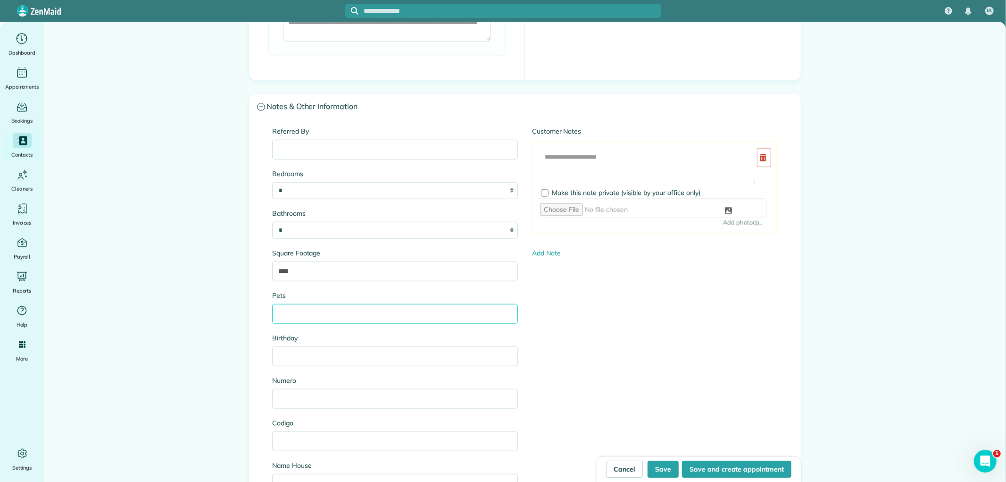
click at [295, 310] on input "Pets" at bounding box center [395, 314] width 246 height 20
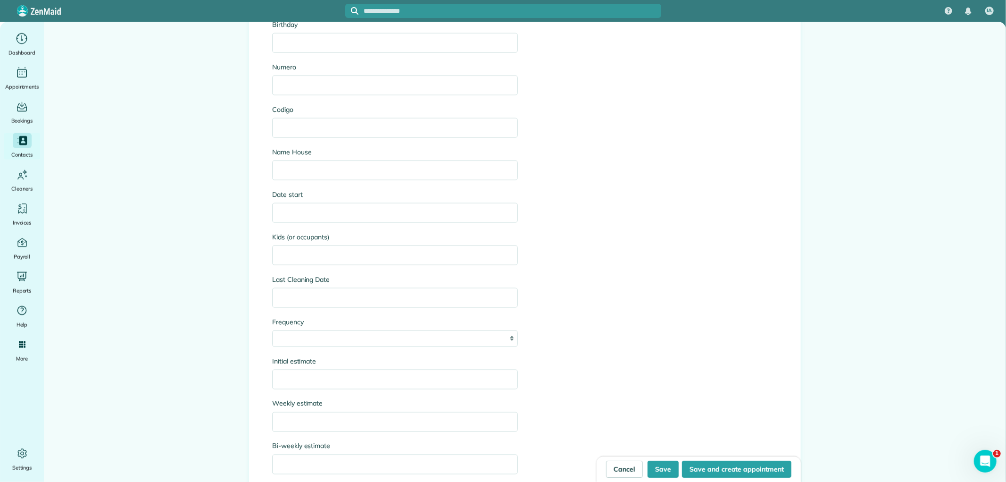
scroll to position [1149, 0]
type input "**********"
click at [655, 467] on button "Save" at bounding box center [663, 468] width 31 height 17
type input "**********"
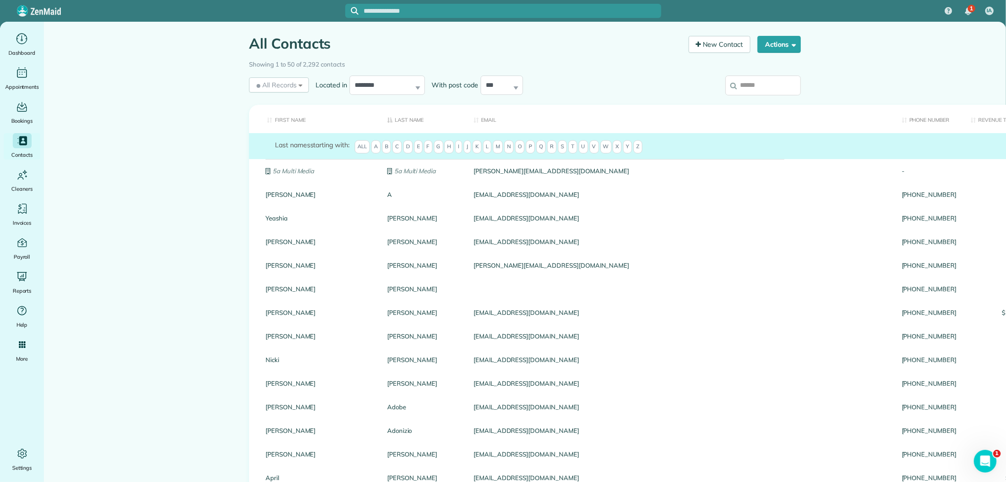
click at [755, 95] on label at bounding box center [762, 85] width 75 height 25
click at [755, 95] on input "search" at bounding box center [762, 85] width 75 height 20
click at [752, 82] on input "search" at bounding box center [762, 85] width 75 height 20
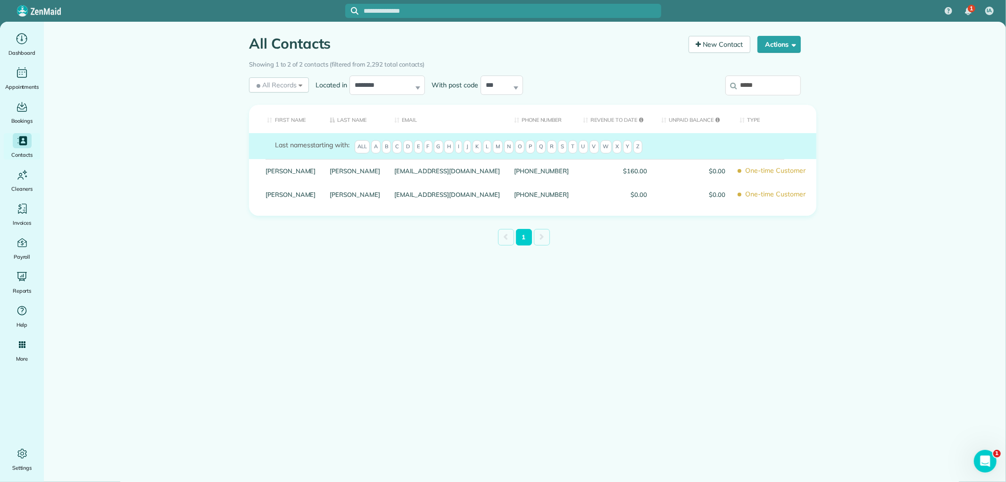
type input "*****"
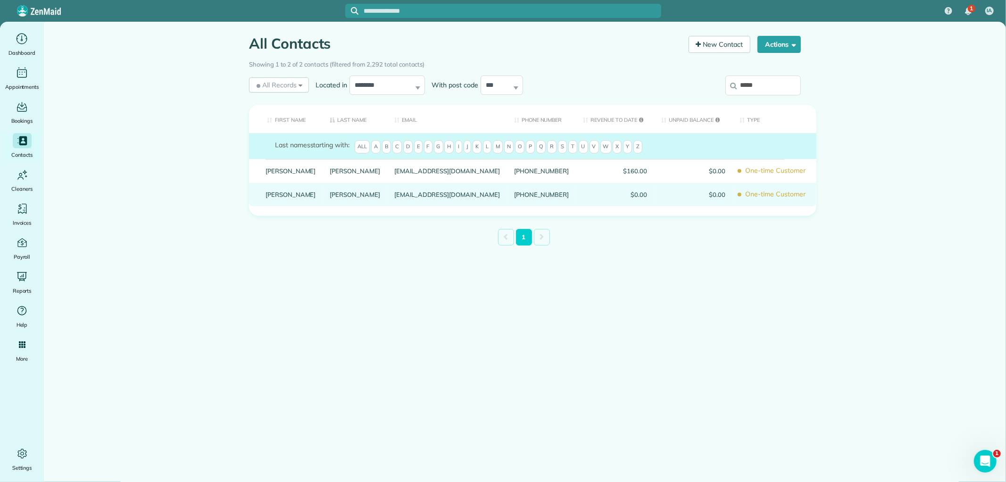
click at [526, 200] on div "[PHONE_NUMBER]" at bounding box center [541, 195] width 69 height 24
click at [387, 202] on div "[EMAIL_ADDRESS][DOMAIN_NAME]" at bounding box center [447, 195] width 120 height 24
click at [425, 205] on div "[EMAIL_ADDRESS][DOMAIN_NAME]" at bounding box center [447, 195] width 120 height 24
click at [330, 198] on link "[PERSON_NAME]" at bounding box center [355, 194] width 50 height 7
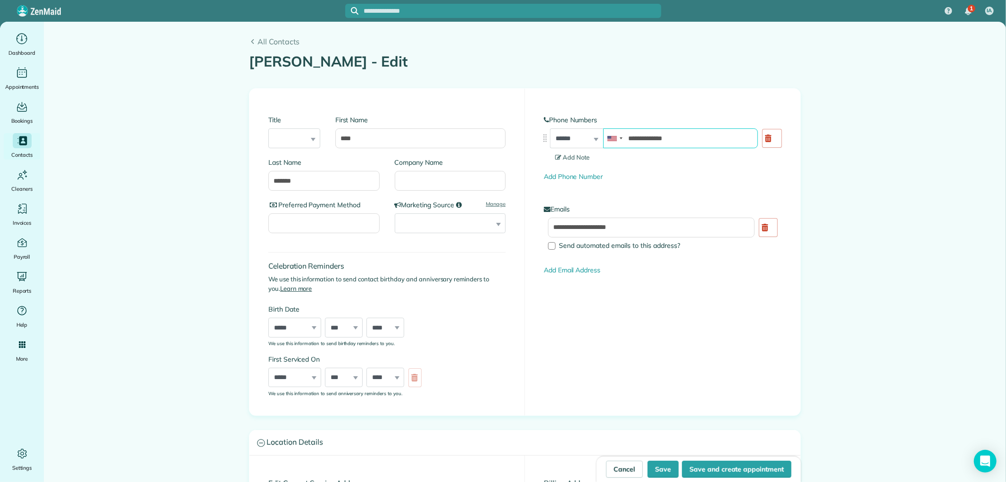
click at [680, 137] on input "**********" at bounding box center [680, 138] width 155 height 20
click at [564, 138] on div "**********" at bounding box center [663, 140] width 238 height 25
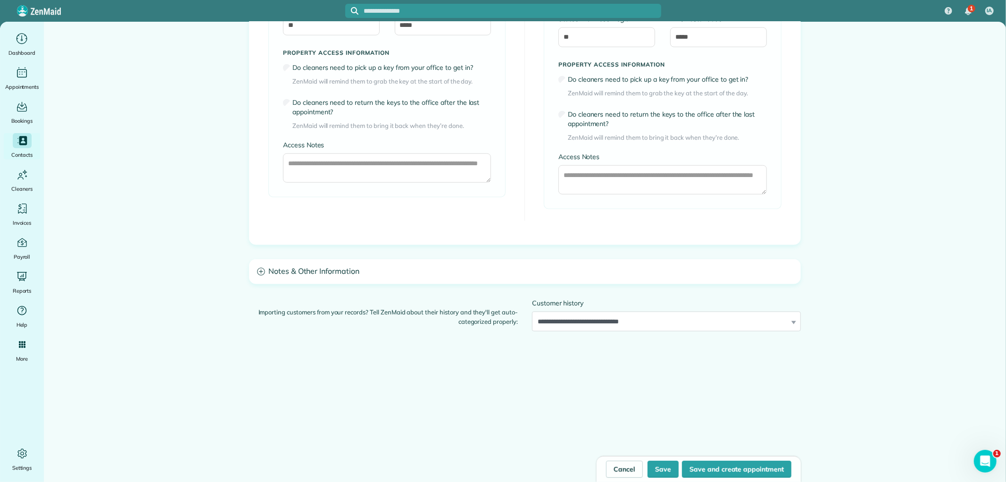
scroll to position [701, 0]
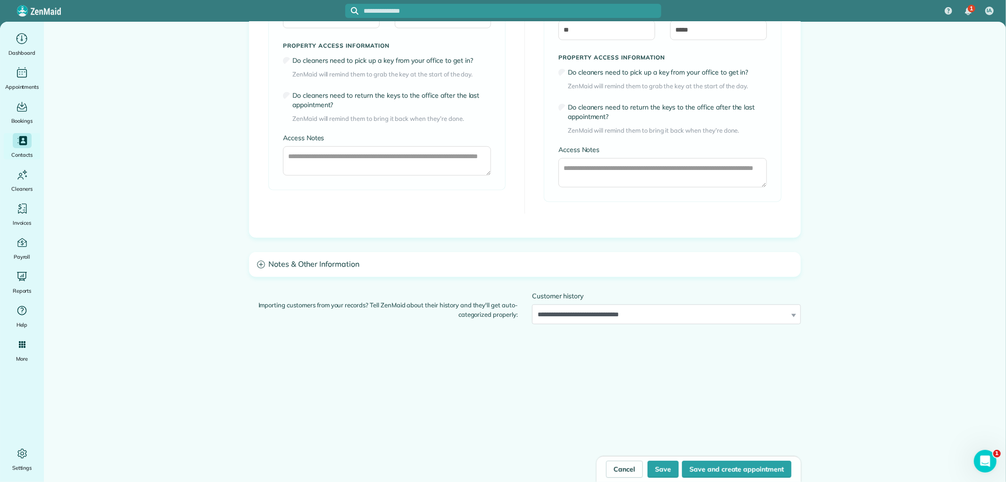
click at [398, 267] on h3 "Notes & Other Information" at bounding box center [525, 264] width 551 height 24
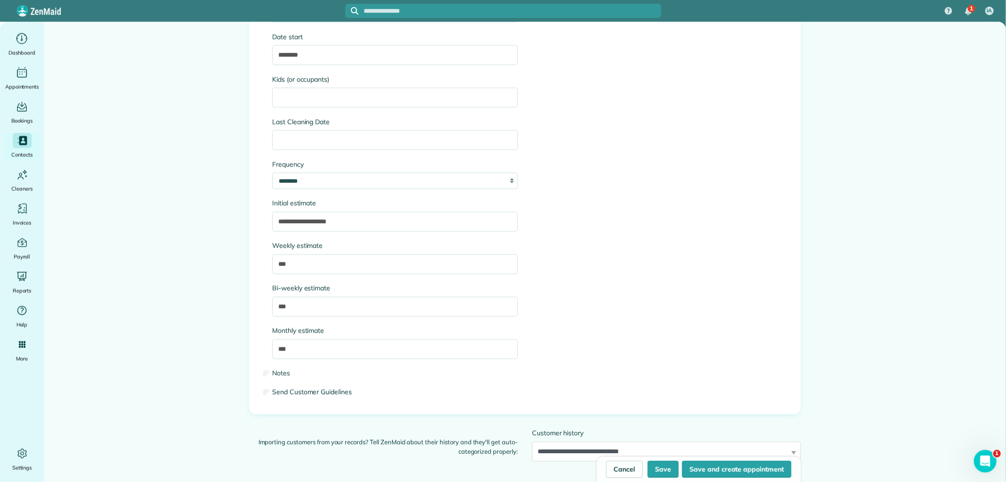
scroll to position [1330, 0]
click at [661, 473] on button "Save" at bounding box center [663, 468] width 31 height 17
type input "**********"
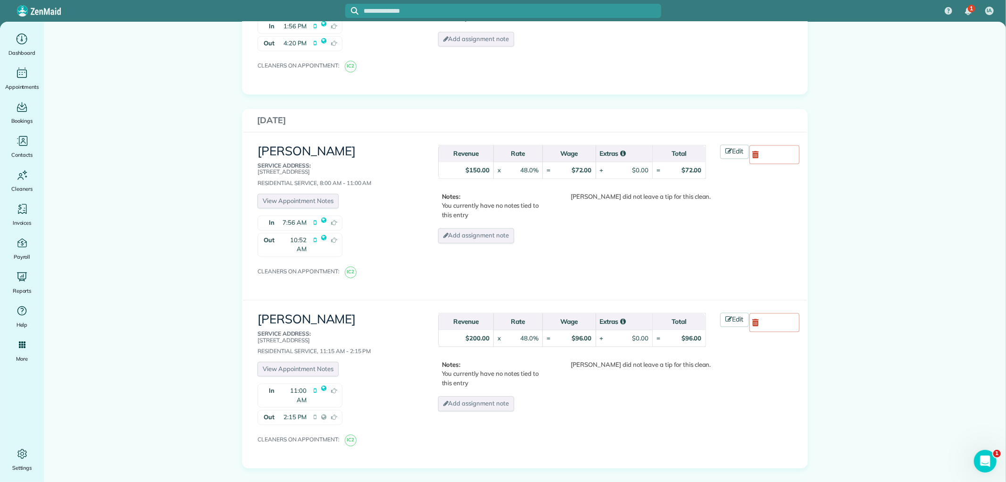
scroll to position [1625, 0]
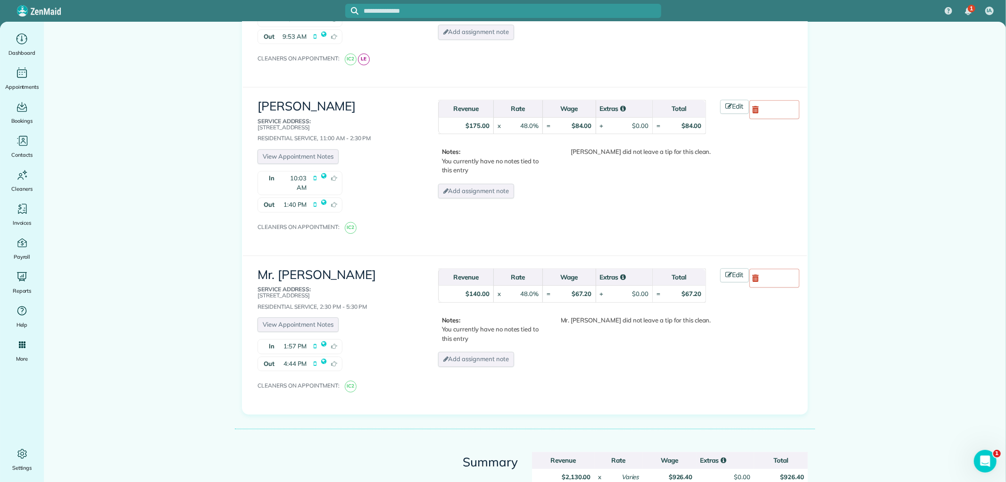
scroll to position [2208, 0]
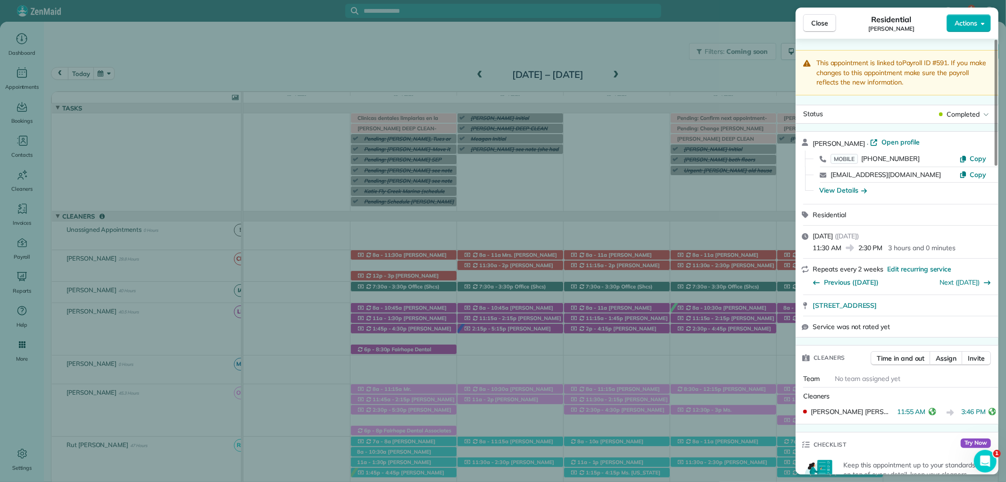
scroll to position [420, 0]
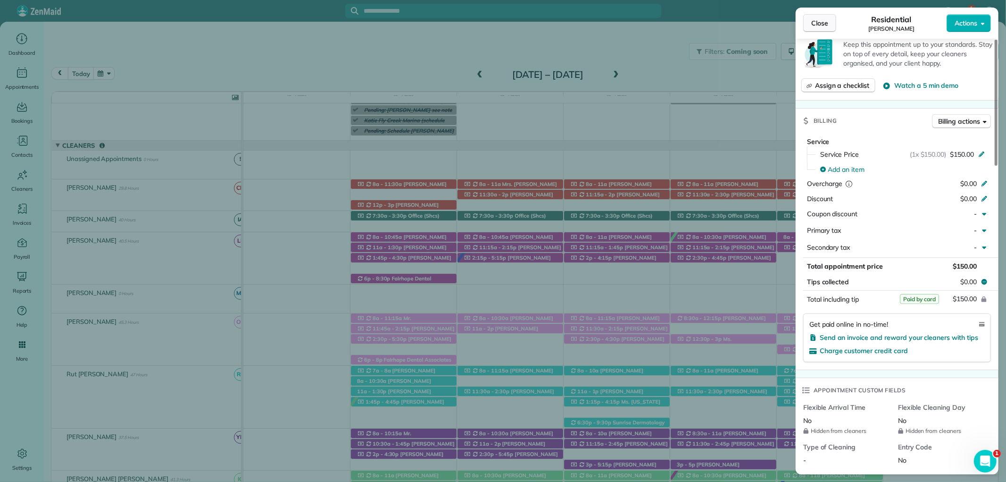
click at [812, 25] on span "Close" at bounding box center [819, 22] width 17 height 9
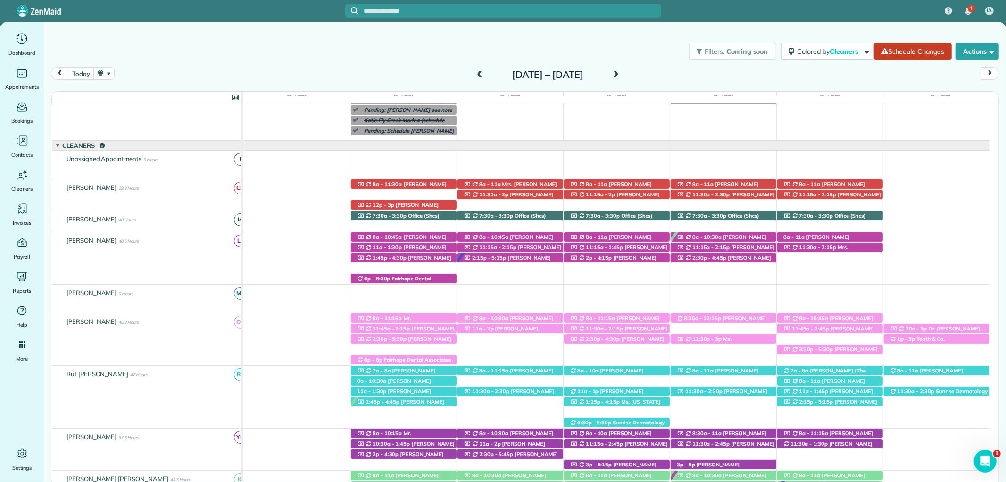
click at [475, 74] on span at bounding box center [480, 75] width 10 height 8
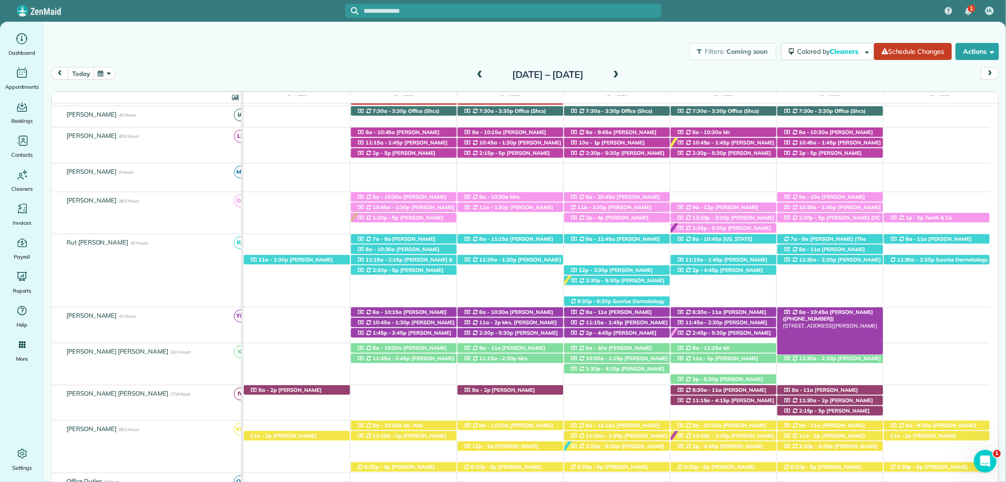
scroll to position [228, 0]
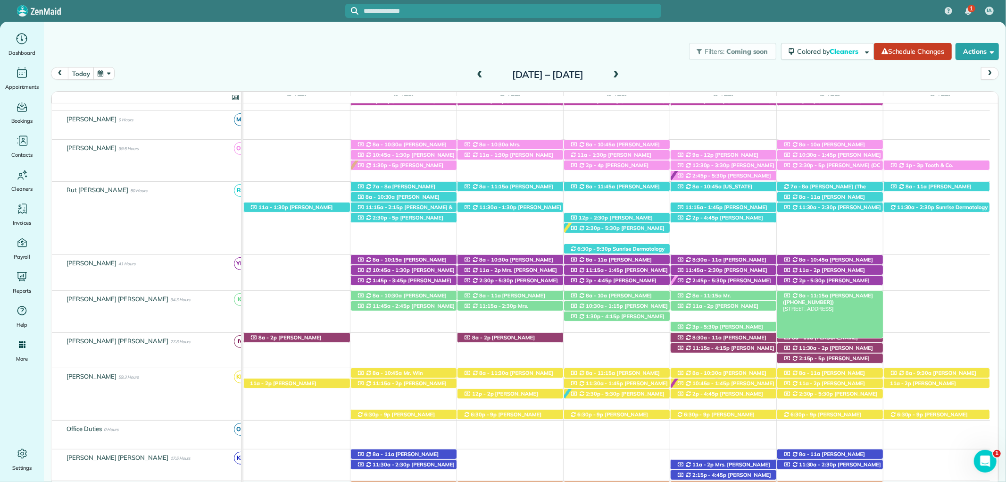
click at [850, 296] on span "[PERSON_NAME] ([PHONE_NUMBER])" at bounding box center [828, 298] width 90 height 13
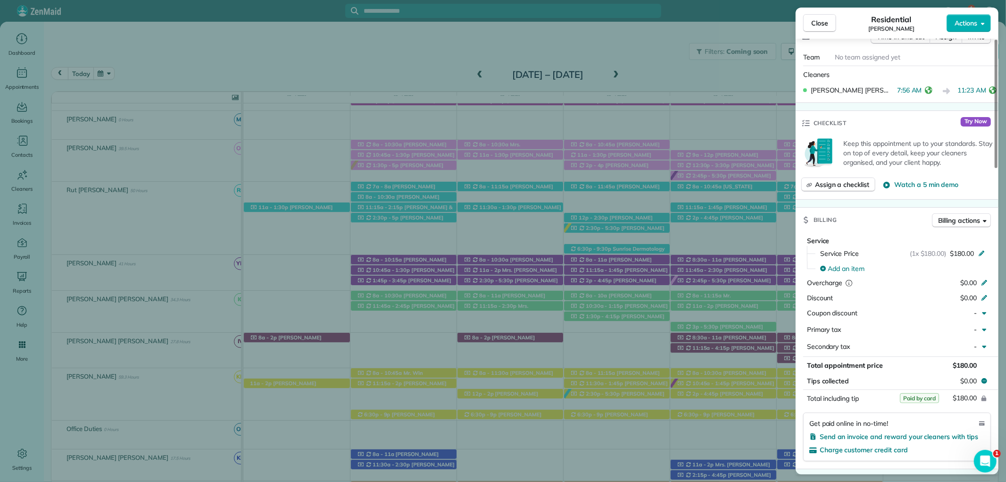
scroll to position [314, 0]
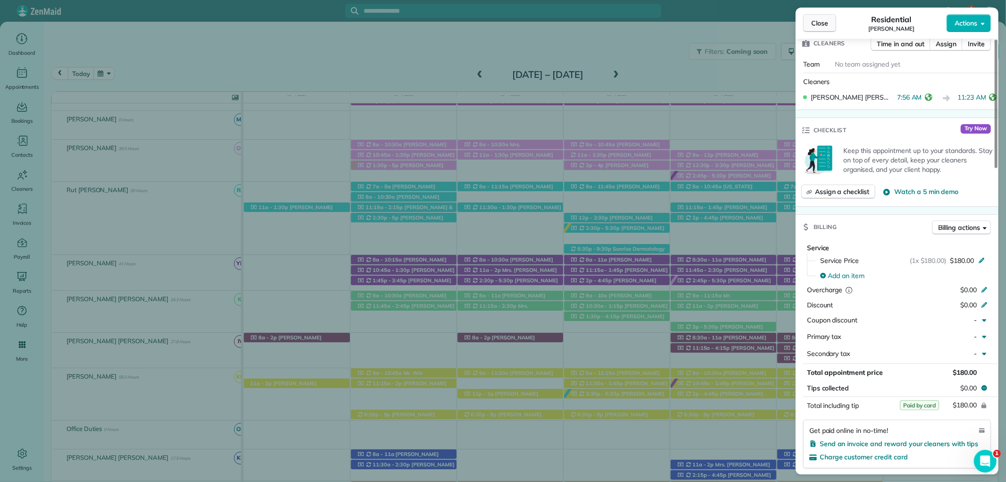
click at [818, 24] on span "Close" at bounding box center [819, 22] width 17 height 9
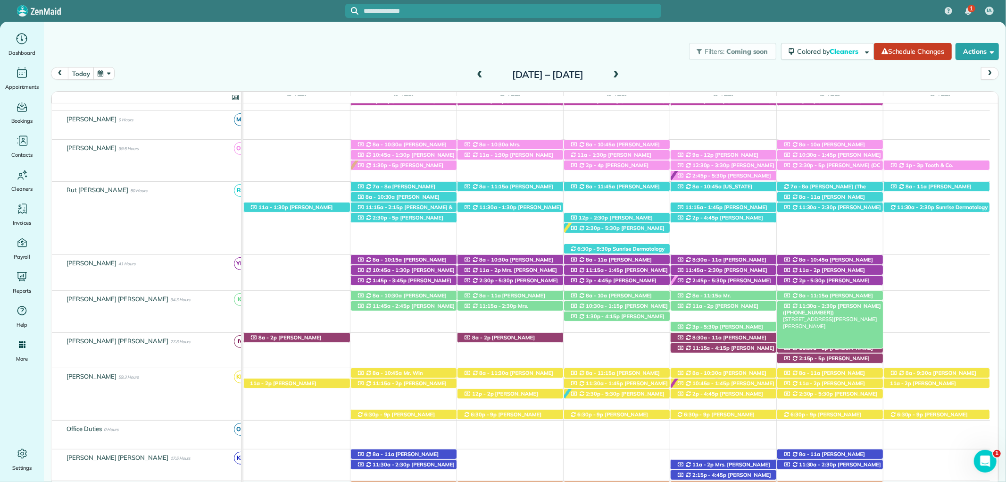
click at [863, 306] on span "Katie Erdlitz (+12516353046)" at bounding box center [832, 308] width 98 height 13
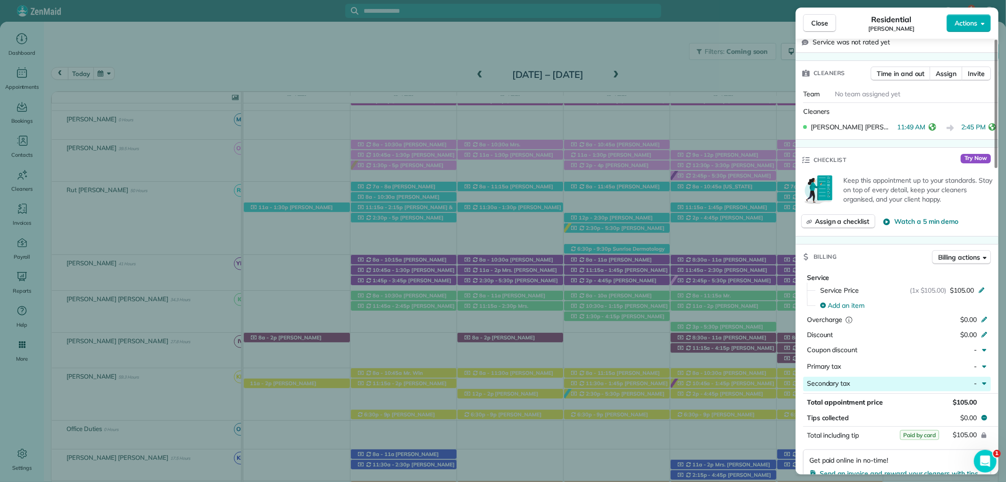
scroll to position [419, 0]
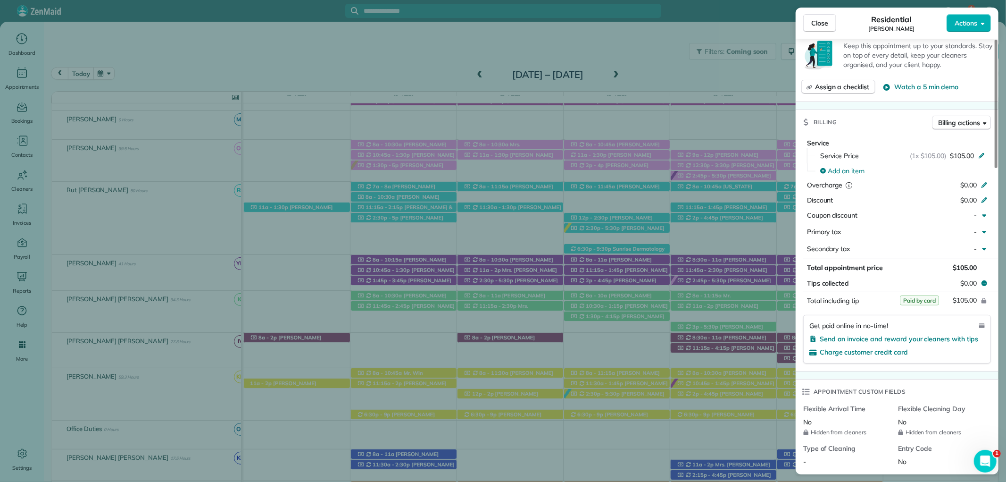
click at [818, 35] on div "Close Residential Katie Erdlitz Actions" at bounding box center [897, 23] width 203 height 31
drag, startPoint x: 815, startPoint y: 26, endPoint x: 807, endPoint y: 27, distance: 8.1
click at [815, 25] on span "Close" at bounding box center [819, 22] width 17 height 9
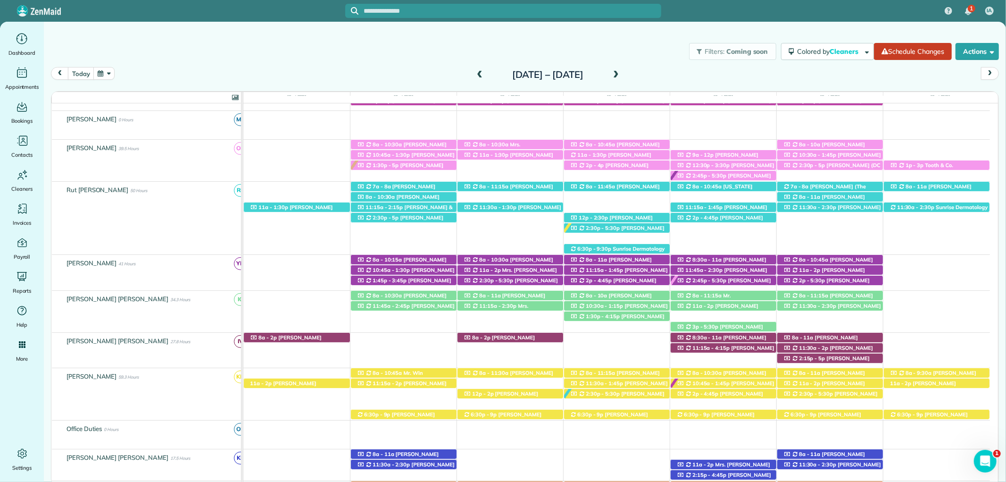
click at [621, 77] on span at bounding box center [616, 75] width 10 height 8
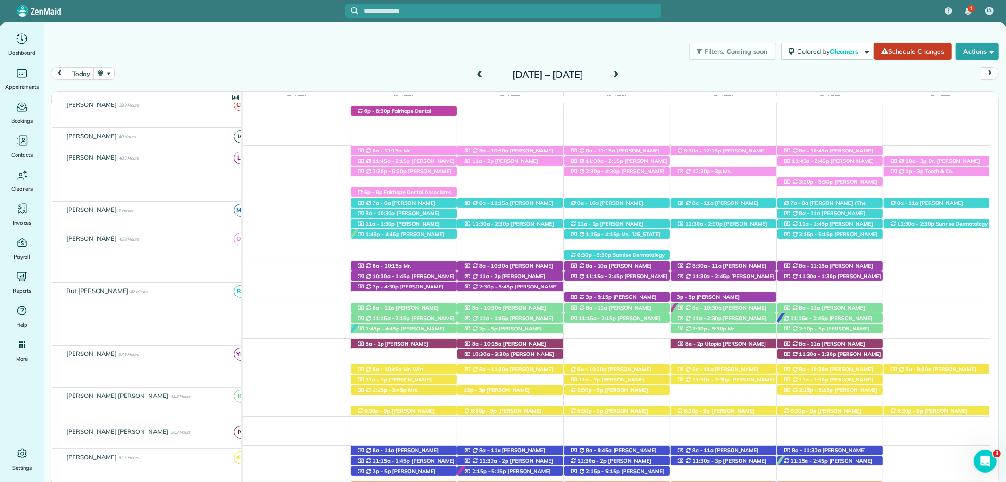
scroll to position [238, 0]
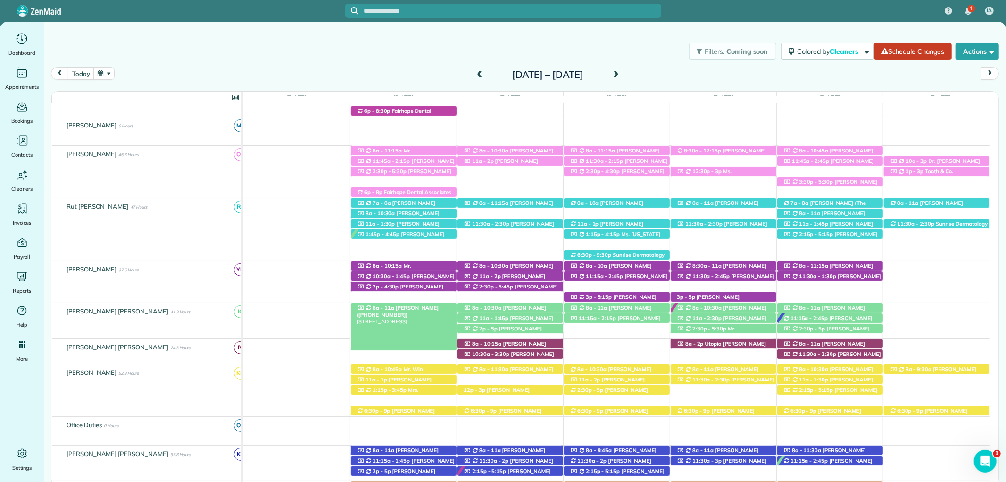
click at [423, 308] on span "Emma Lynn (+18053900303)" at bounding box center [398, 310] width 82 height 13
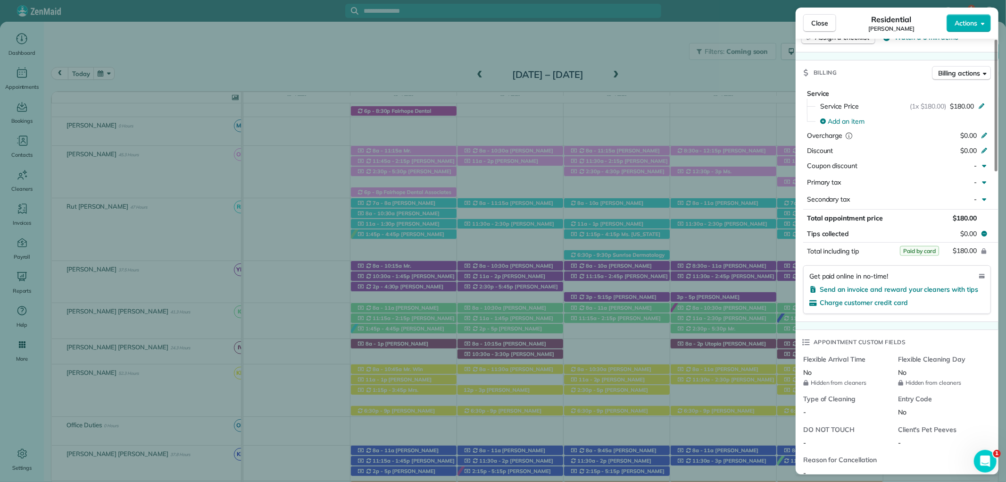
scroll to position [472, 0]
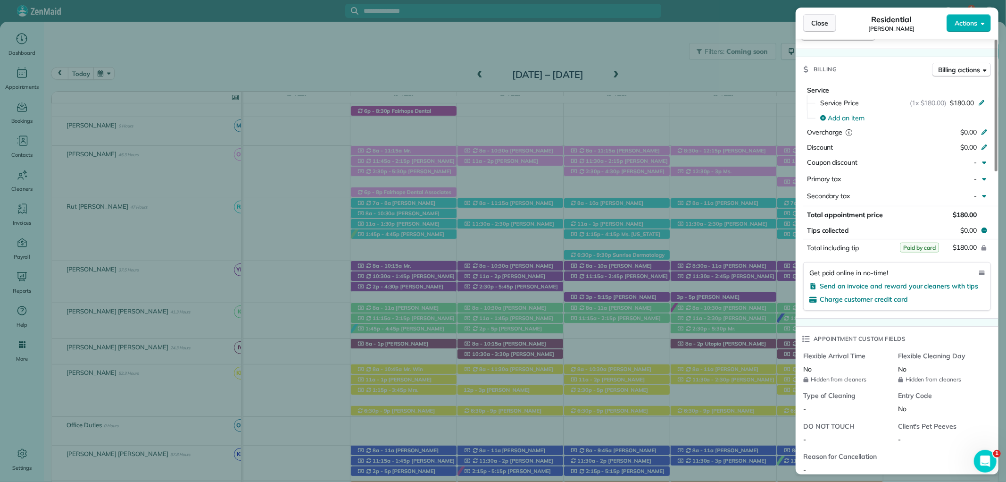
click at [822, 19] on span "Close" at bounding box center [819, 22] width 17 height 9
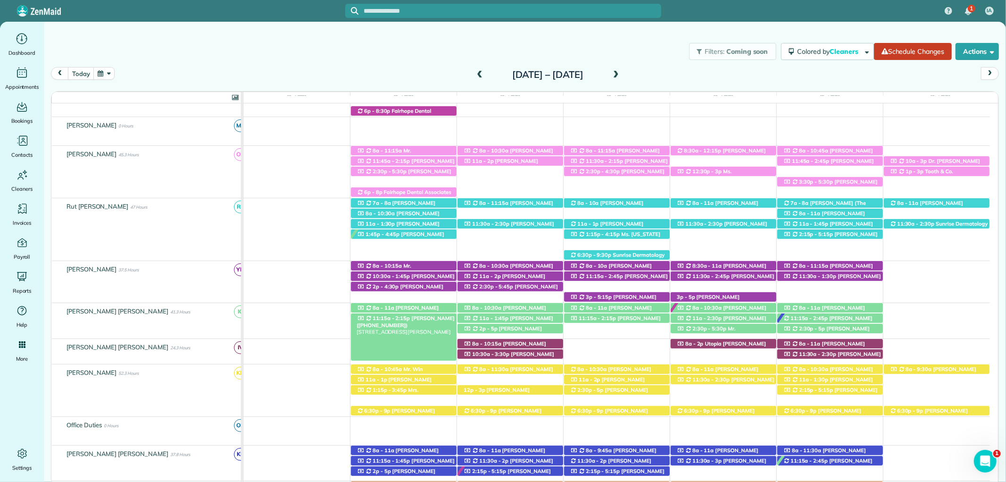
click at [442, 318] on span "Heather Arlen (+14022187359)" at bounding box center [406, 321] width 98 height 13
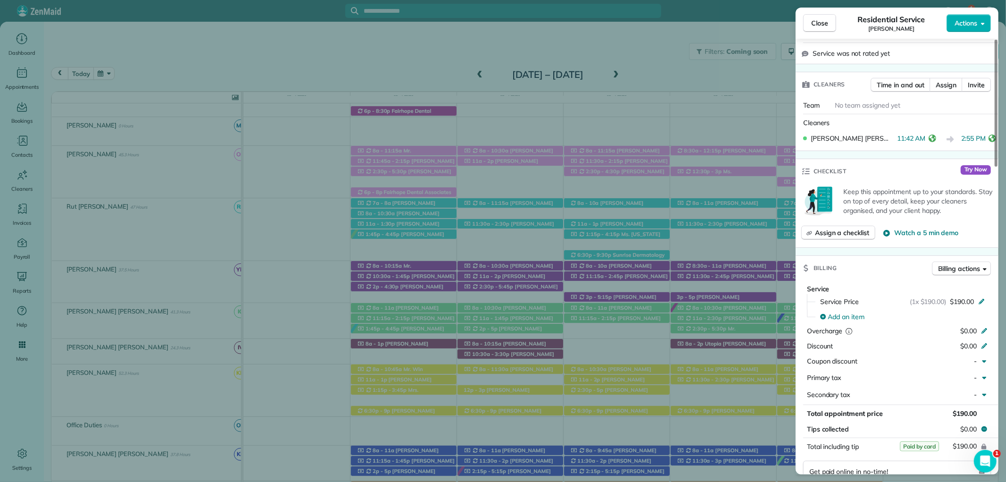
scroll to position [314, 0]
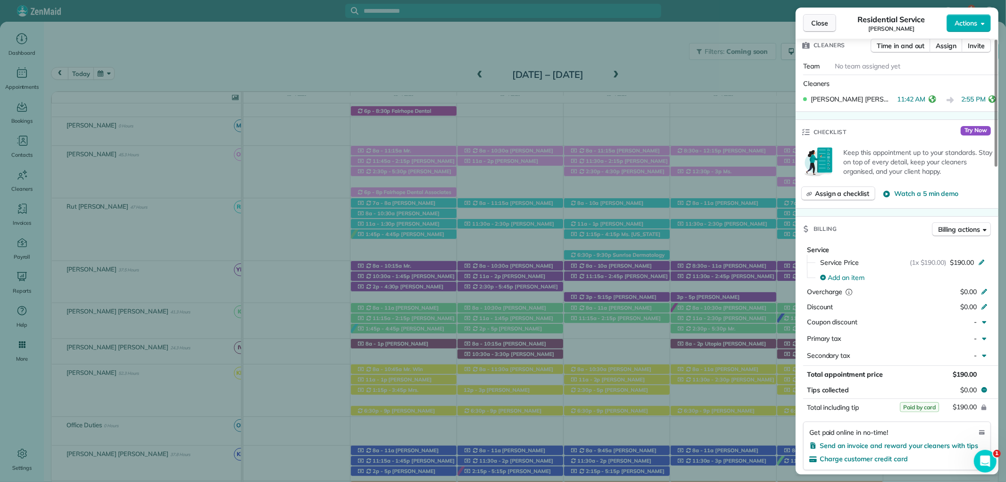
click at [813, 20] on span "Close" at bounding box center [819, 22] width 17 height 9
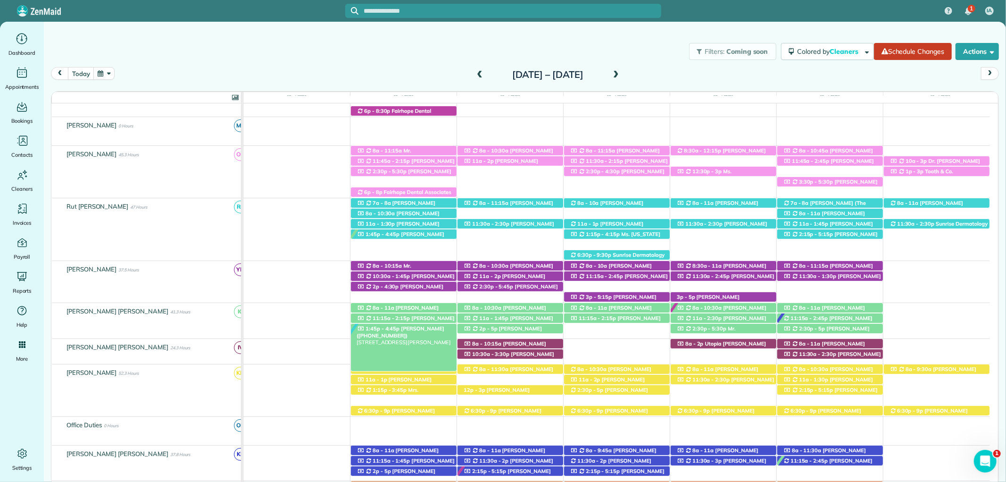
click at [429, 331] on span "Kristen Eberlein (+17703247138)" at bounding box center [401, 331] width 88 height 13
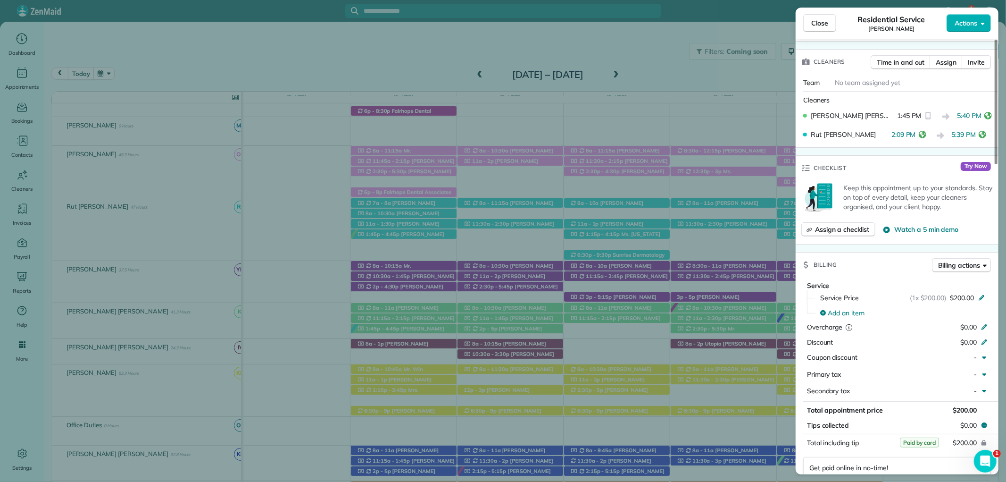
scroll to position [314, 0]
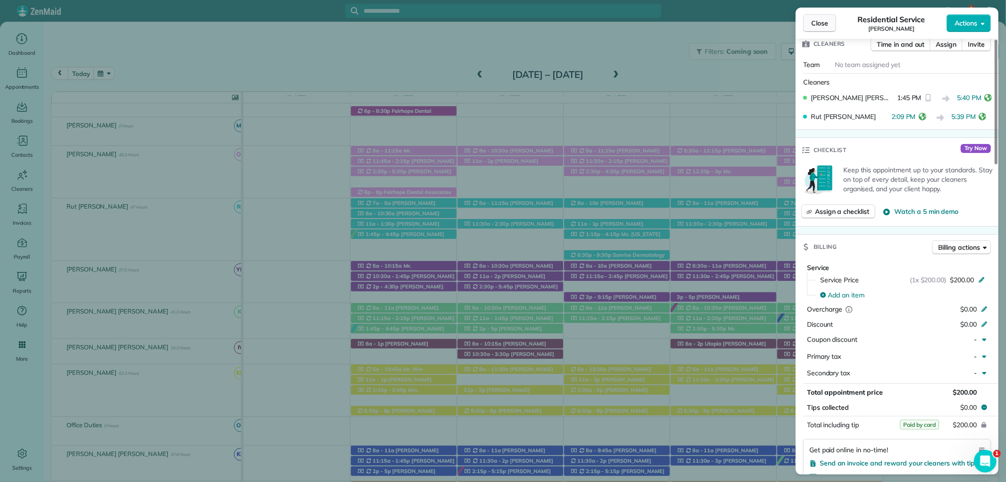
click at [818, 29] on button "Close" at bounding box center [819, 23] width 33 height 18
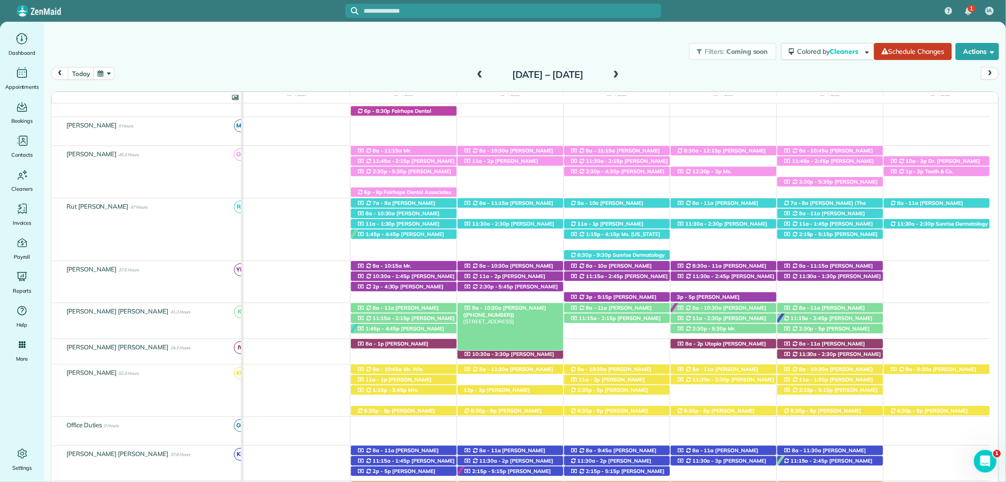
click at [515, 308] on span "Faith Kaiser (+12515046790)" at bounding box center [504, 310] width 83 height 13
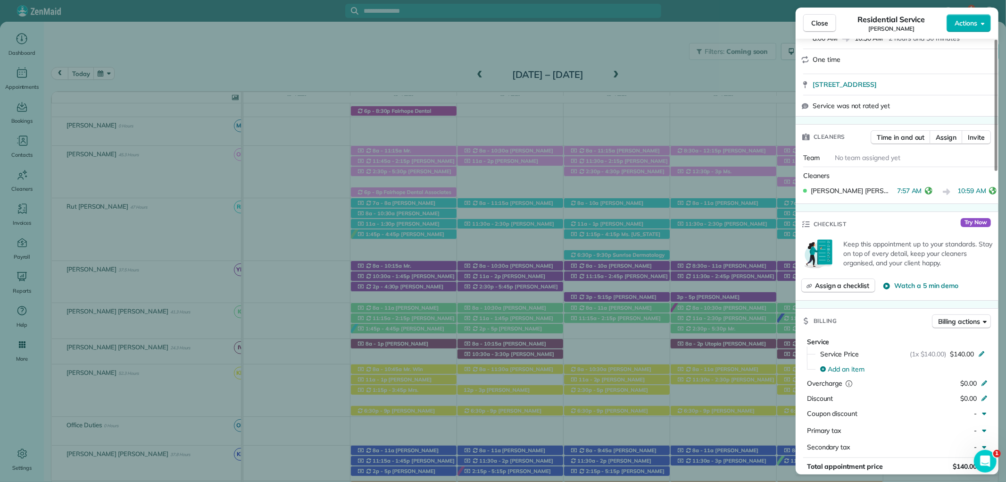
scroll to position [314, 0]
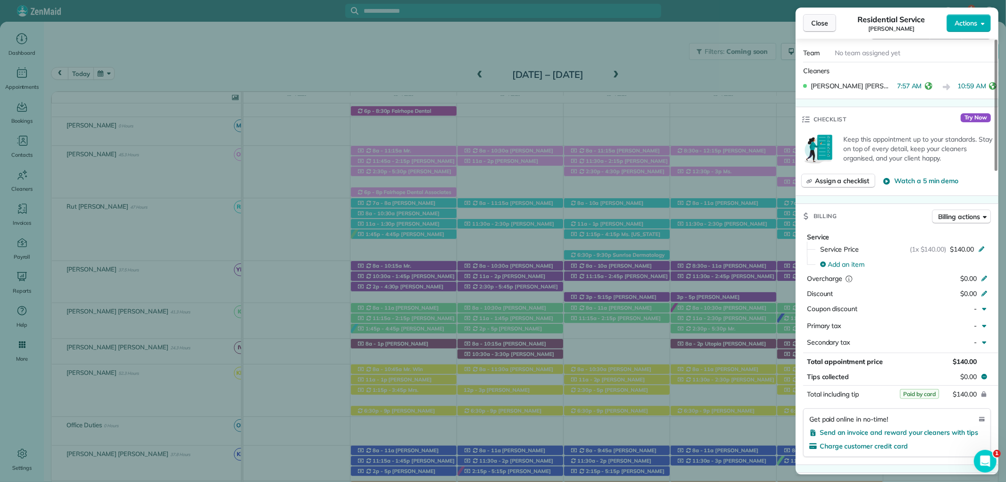
click at [829, 16] on button "Close" at bounding box center [819, 23] width 33 height 18
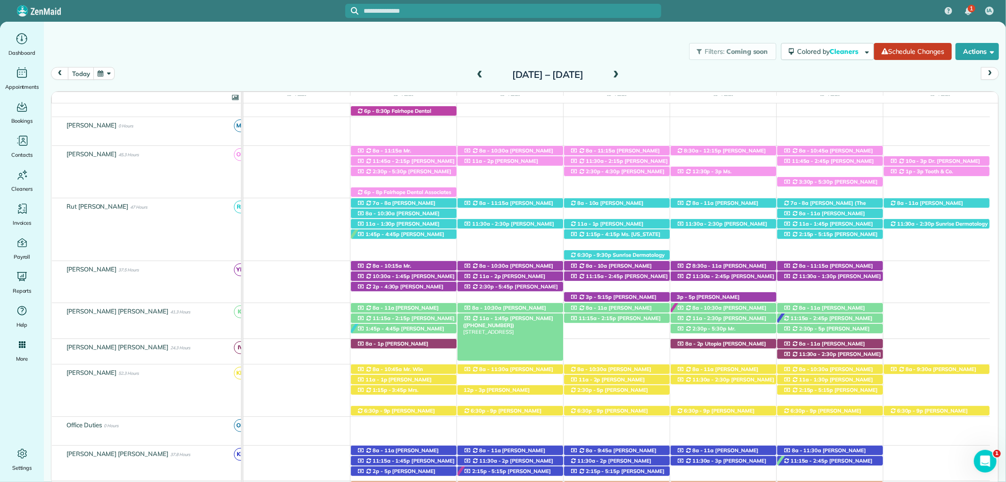
click at [512, 321] on span "Trish Tyler (+12055279445)" at bounding box center [508, 321] width 90 height 13
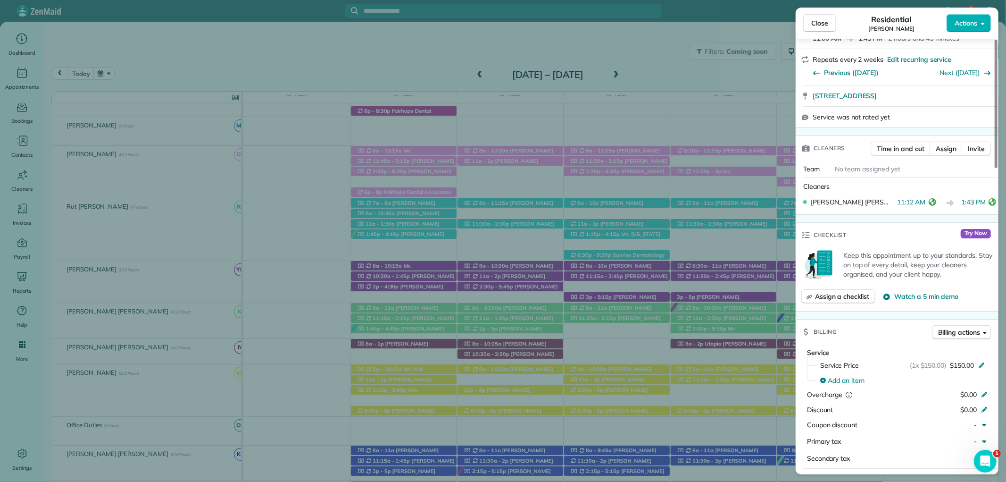
scroll to position [419, 0]
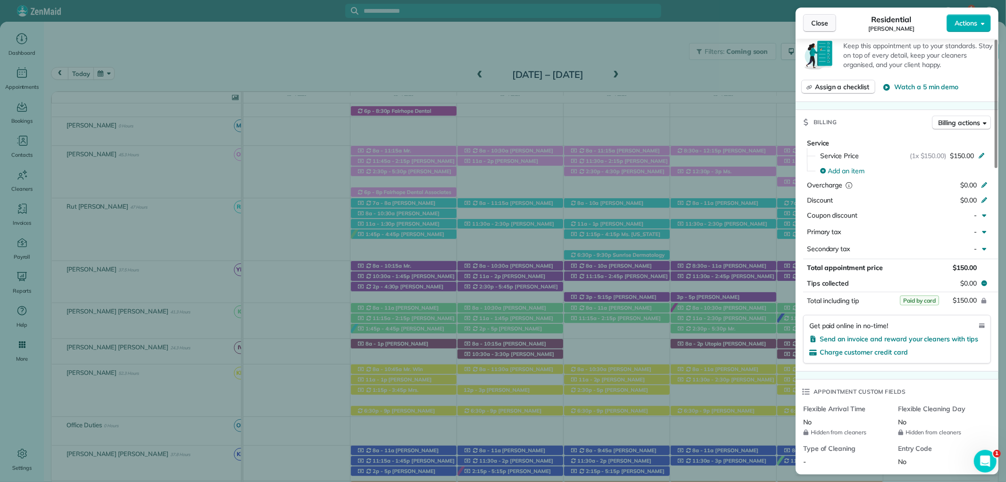
click at [823, 26] on span "Close" at bounding box center [819, 22] width 17 height 9
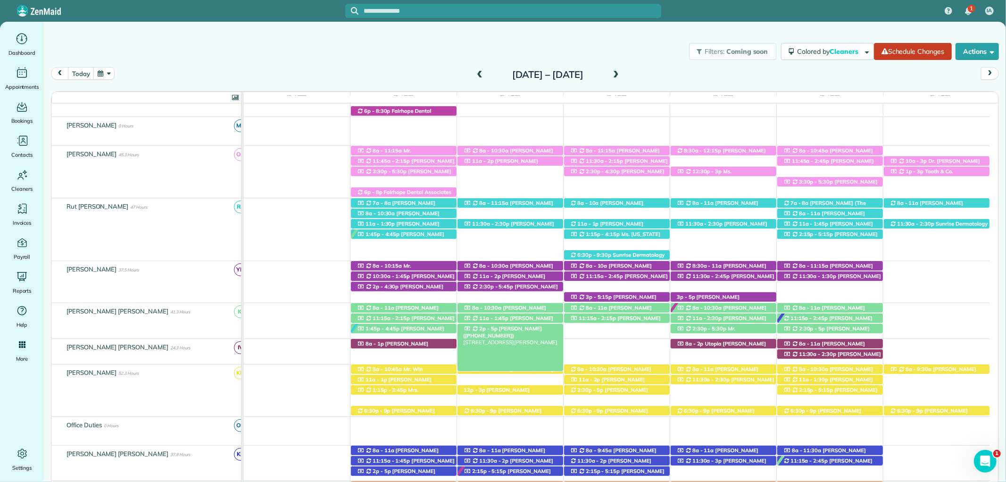
click at [530, 331] on span "Catherine Steinmetz (+18318185394)" at bounding box center [502, 331] width 79 height 13
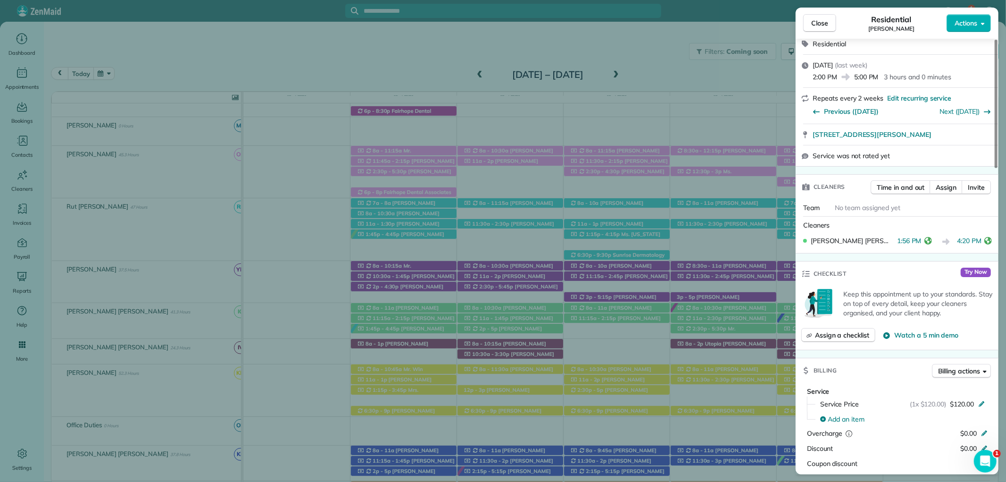
scroll to position [157, 0]
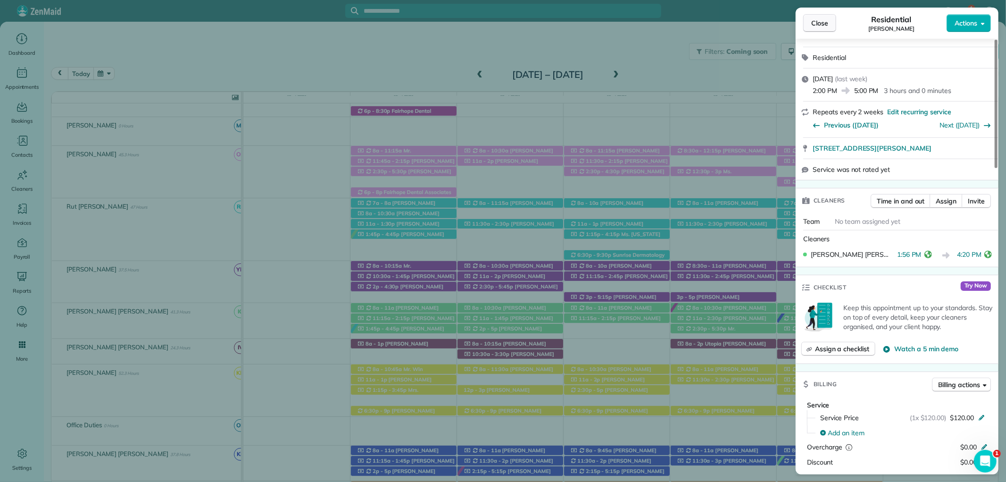
click at [819, 17] on button "Close" at bounding box center [819, 23] width 33 height 18
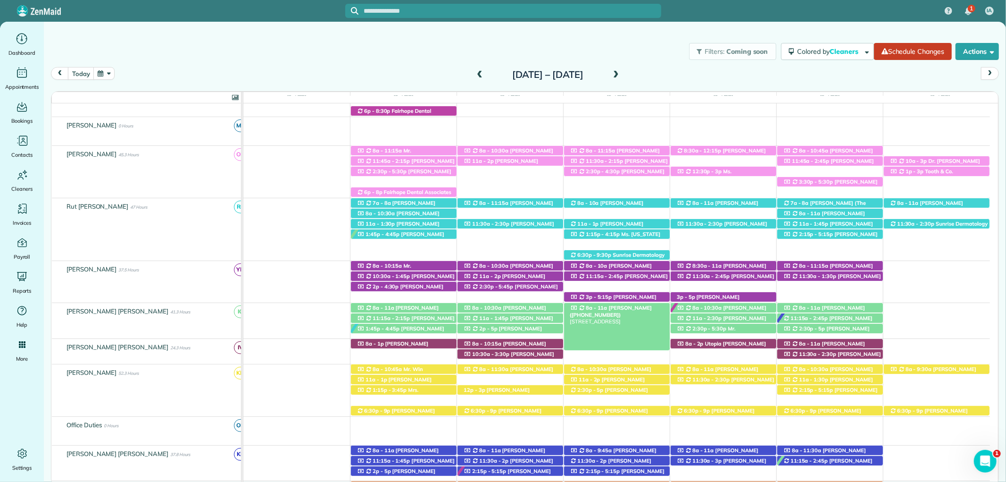
click at [649, 304] on div "8a - 11a Justine Siener (+12817968970) 906 Hibiscus Way - Fairhope, AL, 36532" at bounding box center [617, 308] width 106 height 10
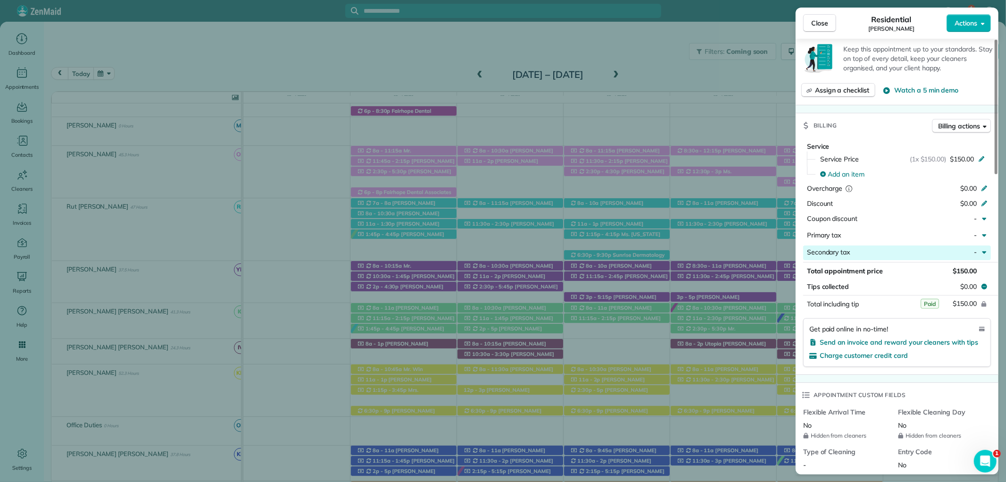
scroll to position [419, 0]
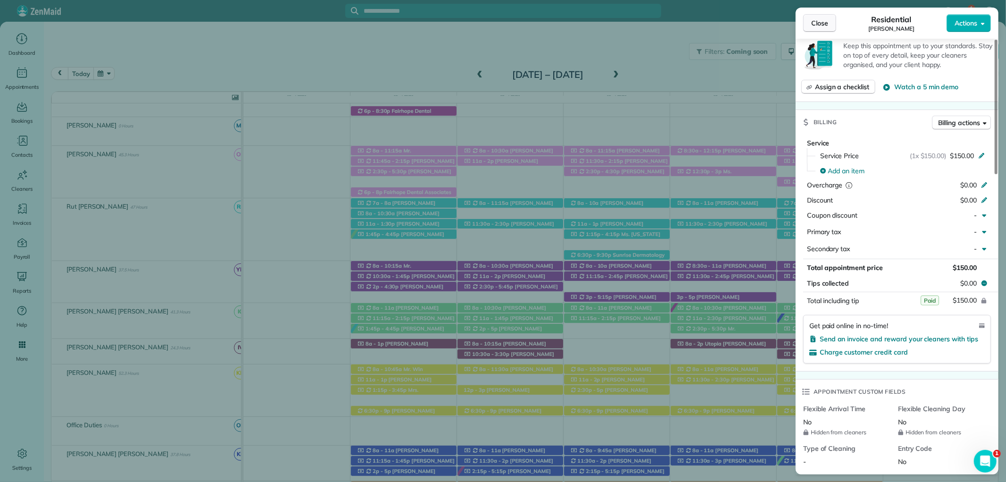
click at [821, 20] on span "Close" at bounding box center [819, 22] width 17 height 9
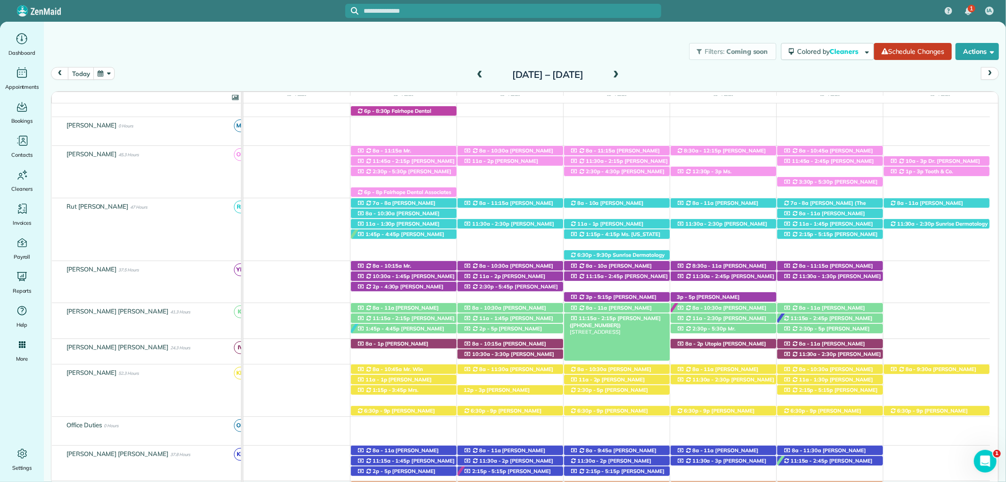
click at [629, 317] on span "Mr. John Forney (+12052533384)" at bounding box center [615, 321] width 91 height 13
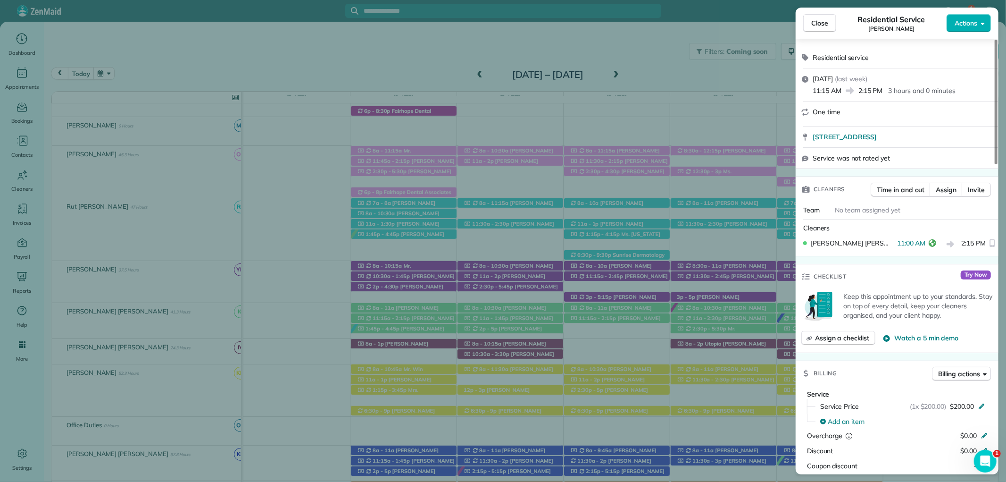
scroll to position [262, 0]
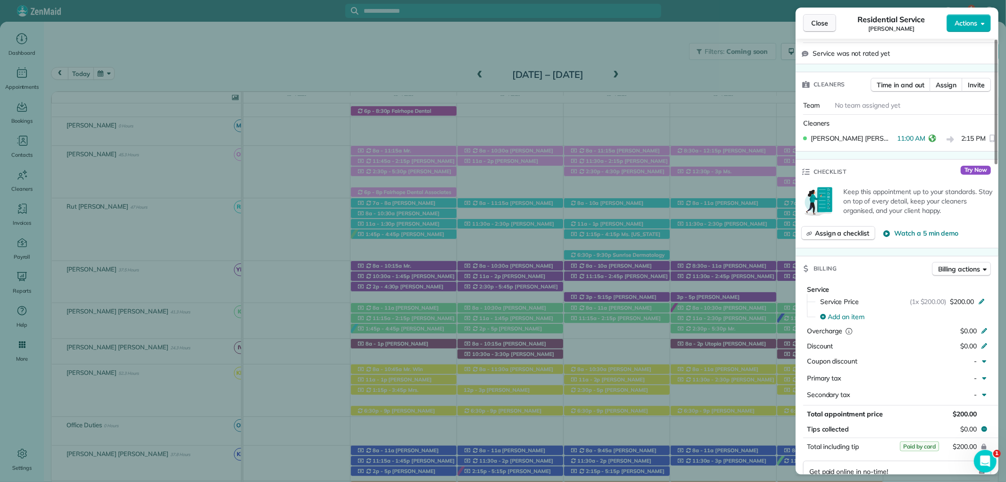
click at [816, 23] on span "Close" at bounding box center [819, 22] width 17 height 9
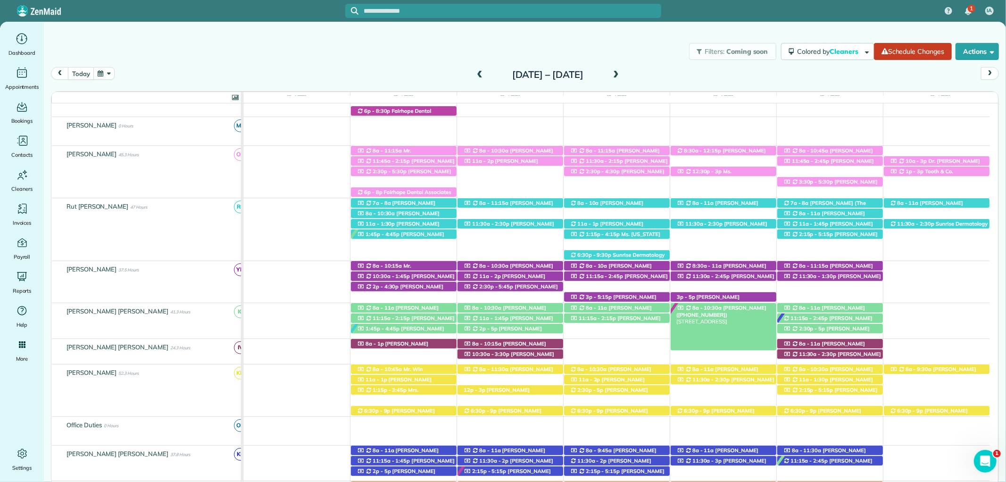
click at [733, 309] on span "Susie Clark (+12398491289)" at bounding box center [721, 310] width 90 height 13
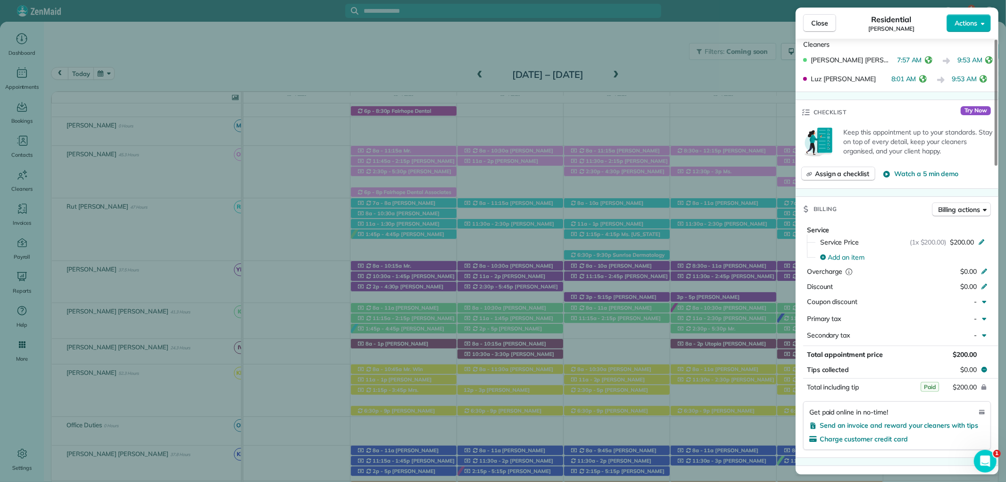
scroll to position [367, 0]
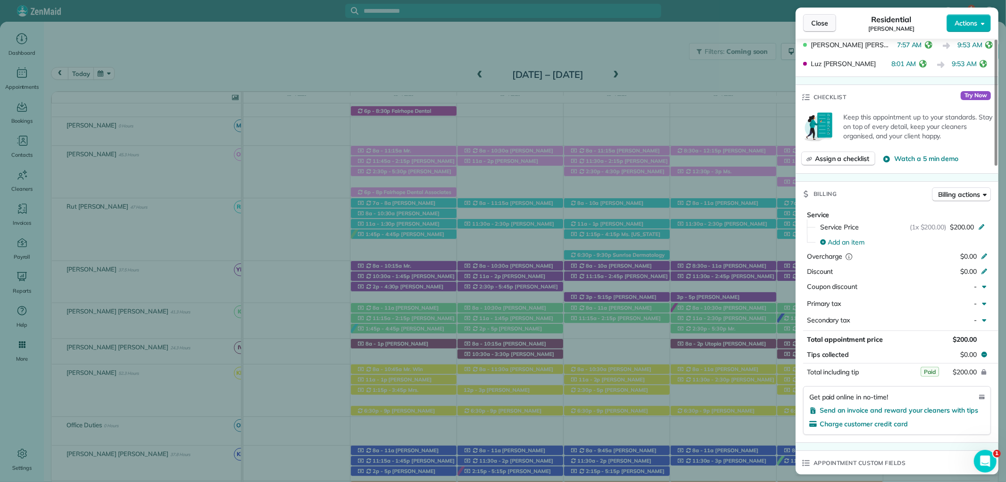
click at [829, 22] on button "Close" at bounding box center [819, 23] width 33 height 18
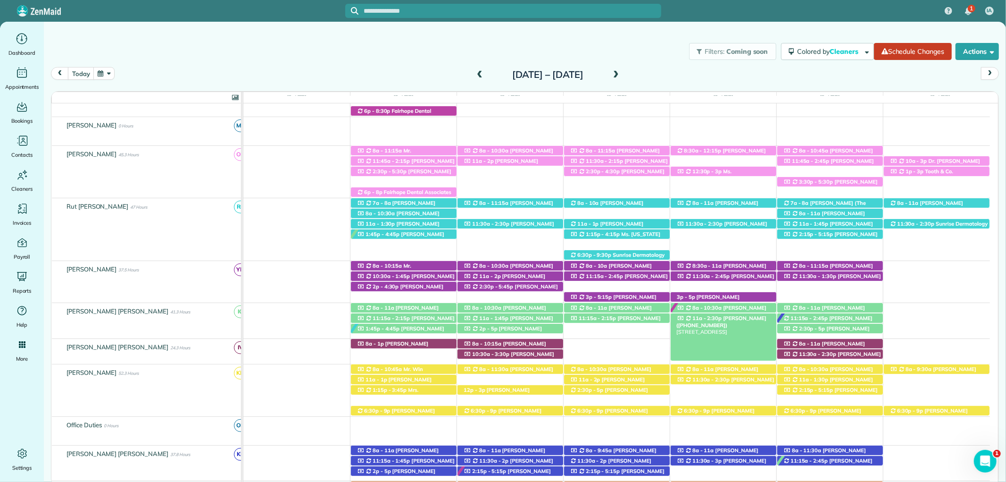
click at [752, 319] on span "Barclay Godwin (+12052439353)" at bounding box center [721, 321] width 90 height 13
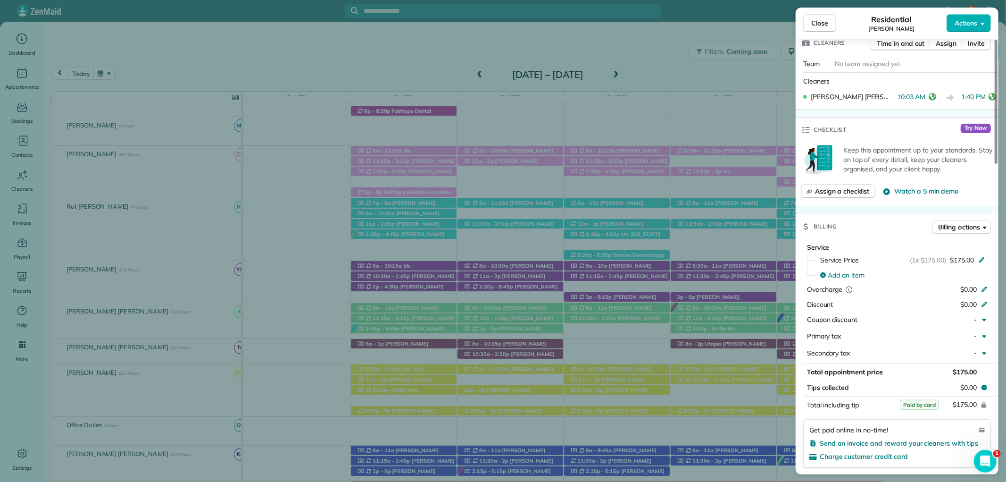
scroll to position [367, 0]
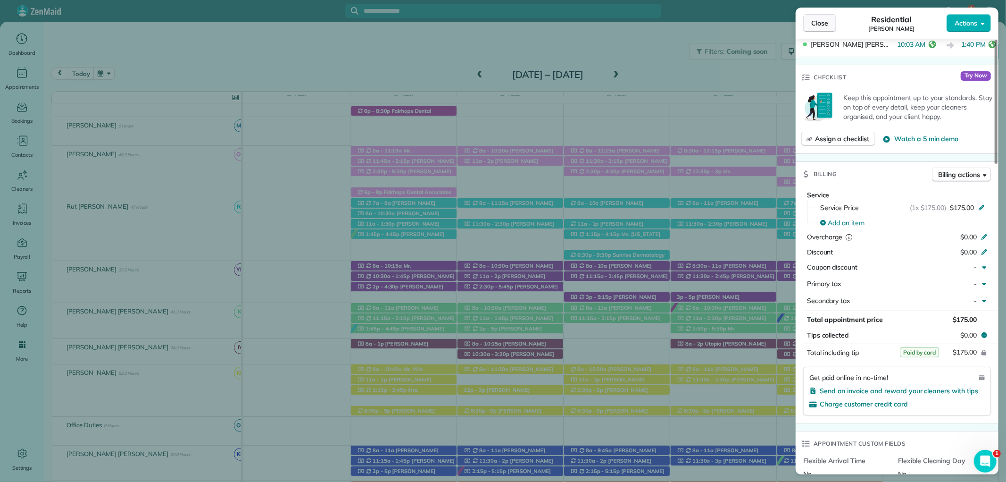
click at [808, 22] on button "Close" at bounding box center [819, 23] width 33 height 18
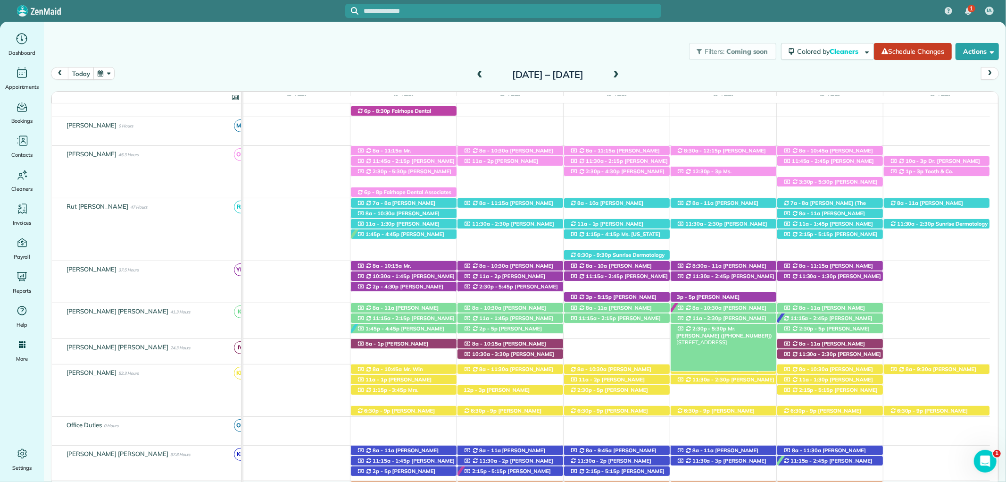
click at [744, 330] on span "Mr. Eddie Thompson (+17864024059)" at bounding box center [724, 331] width 96 height 13
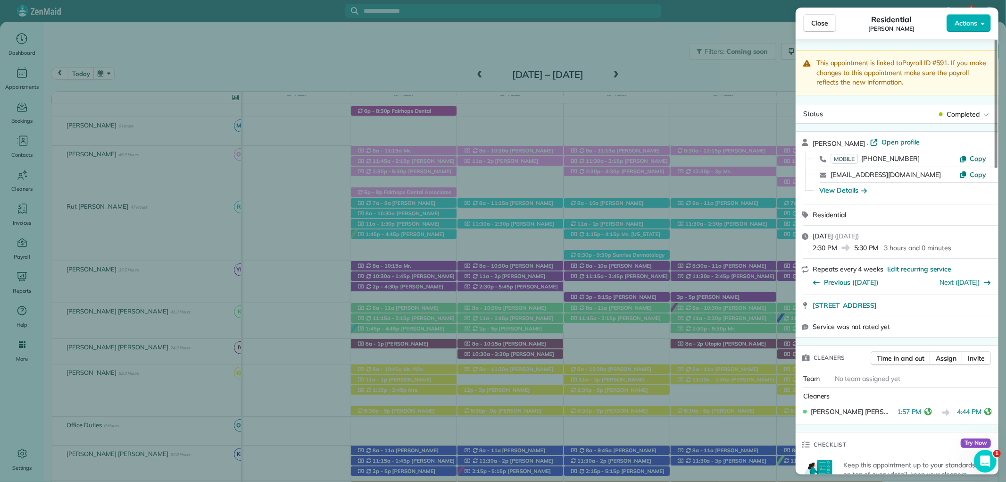
scroll to position [370, 0]
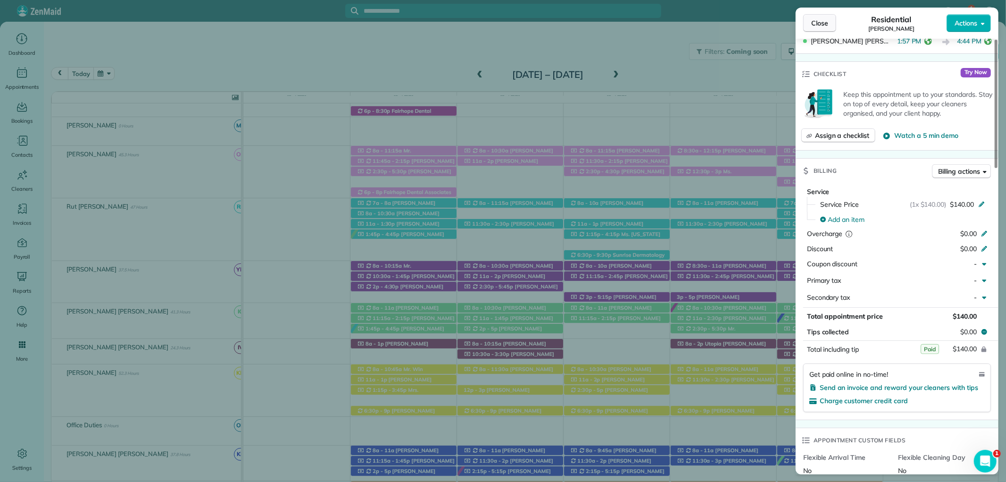
click at [823, 24] on span "Close" at bounding box center [819, 22] width 17 height 9
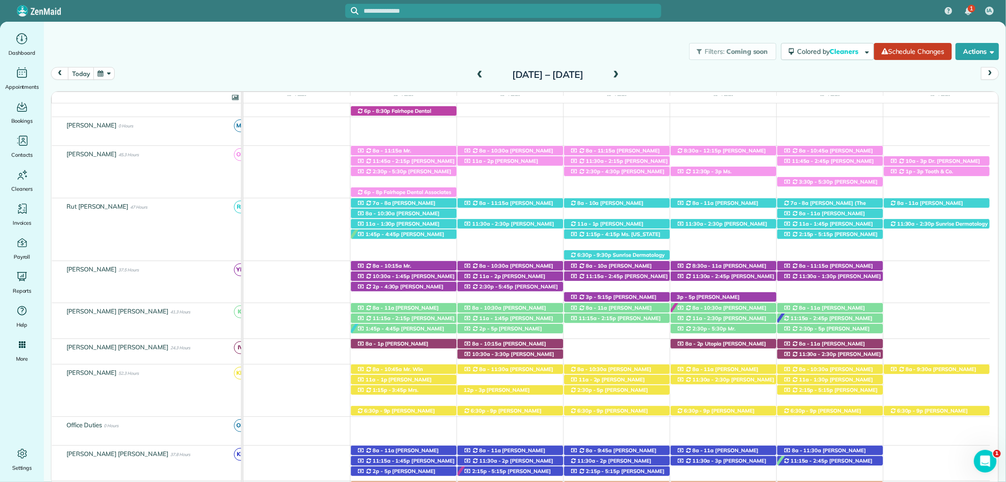
click at [475, 69] on span at bounding box center [480, 75] width 10 height 14
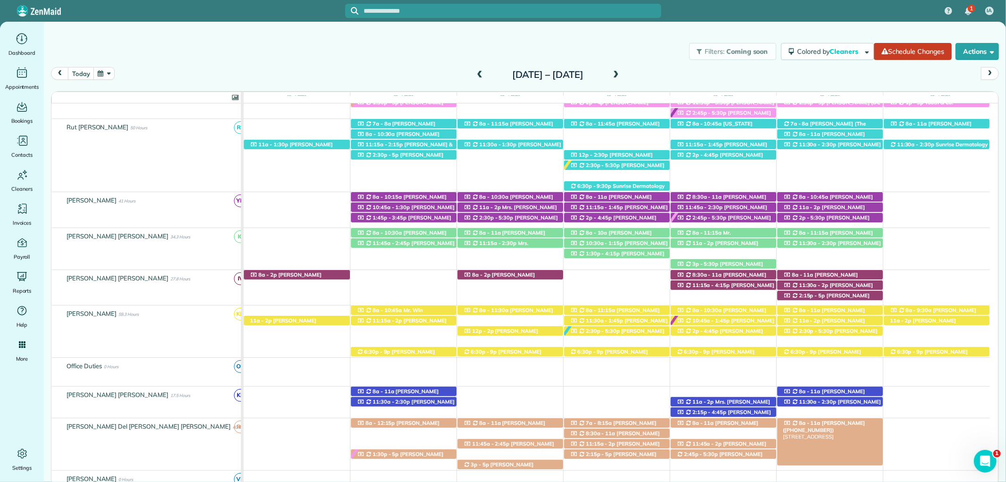
scroll to position [437, 0]
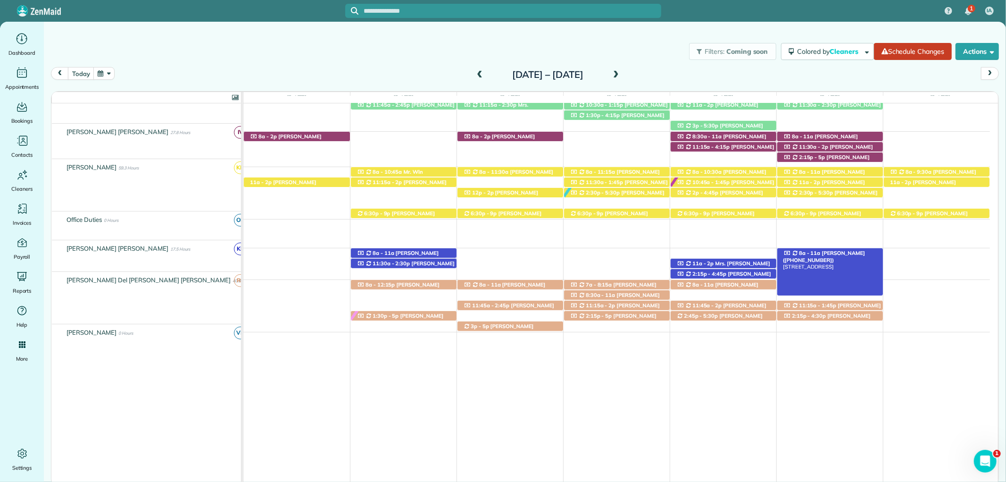
click at [835, 250] on span "[PERSON_NAME] ([PHONE_NUMBER])" at bounding box center [824, 256] width 82 height 13
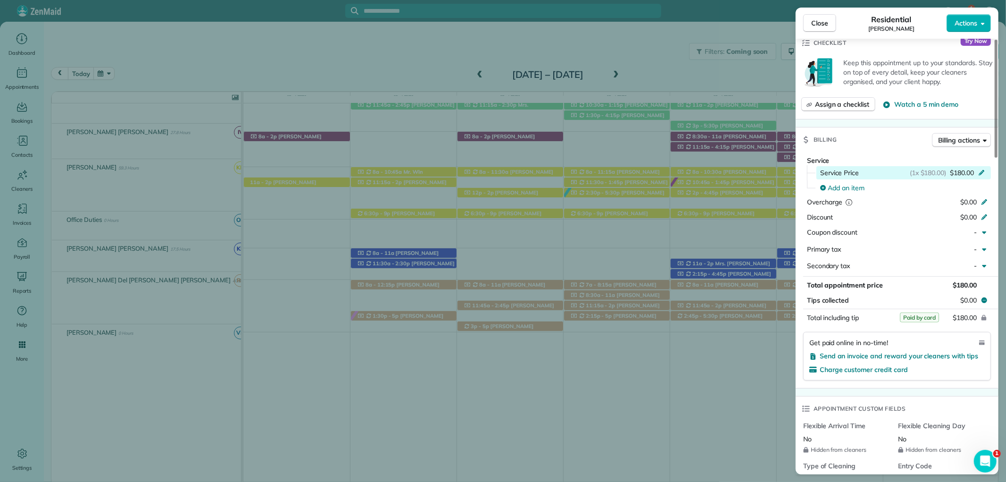
scroll to position [419, 0]
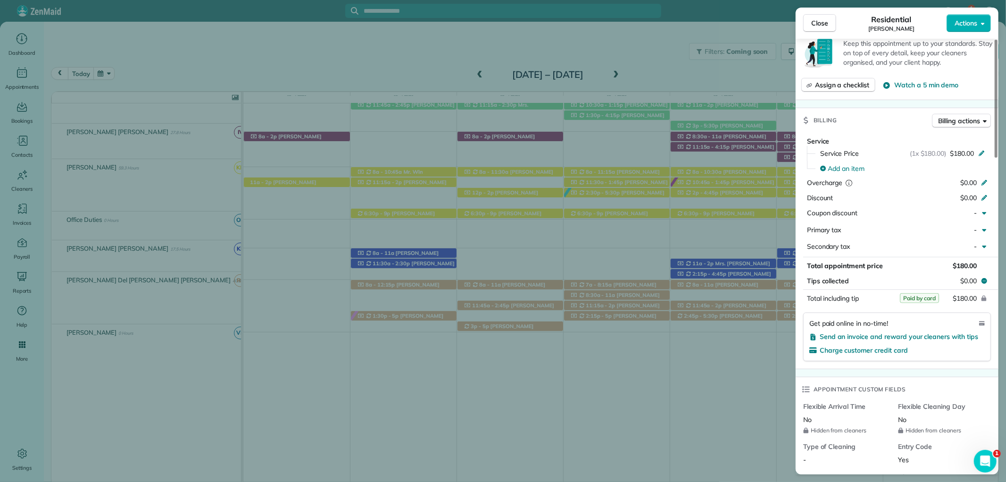
click at [828, 25] on span "Close" at bounding box center [819, 22] width 17 height 9
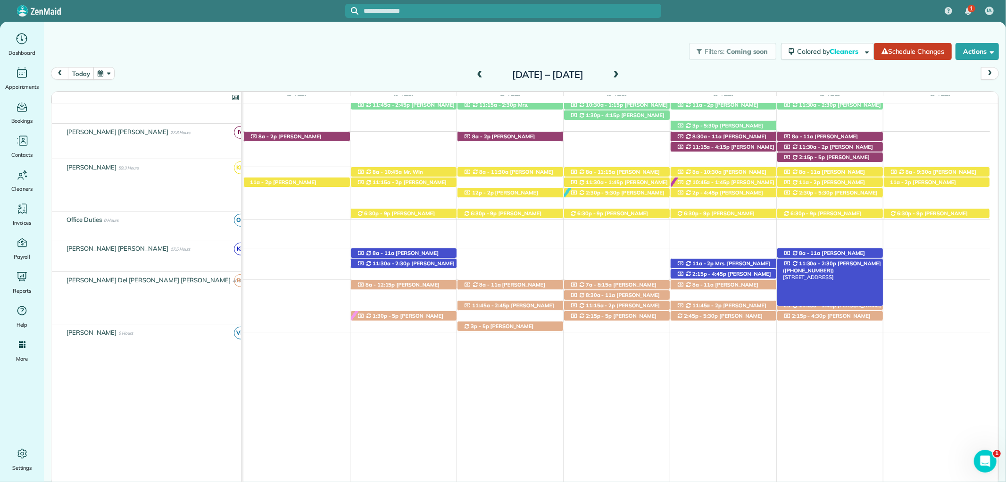
click at [825, 260] on span "11:30a - 2:30p" at bounding box center [818, 263] width 38 height 7
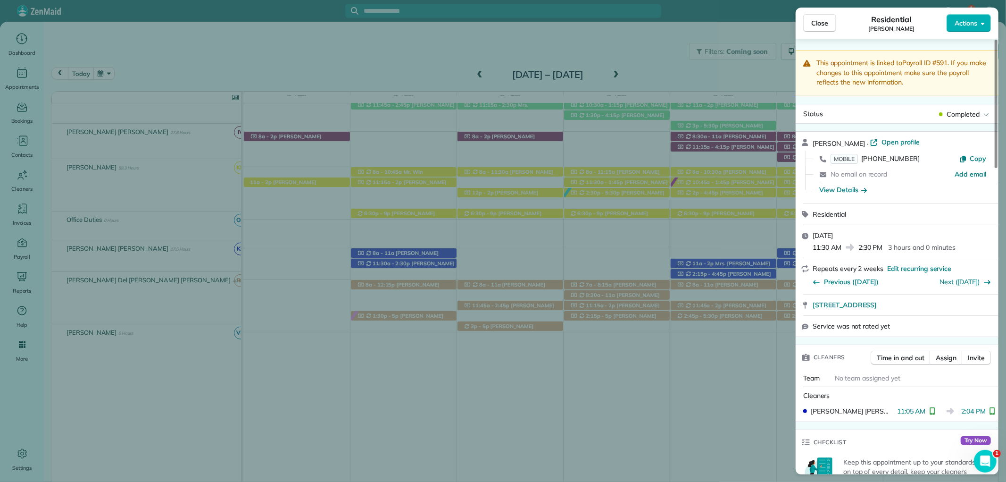
scroll to position [343, 0]
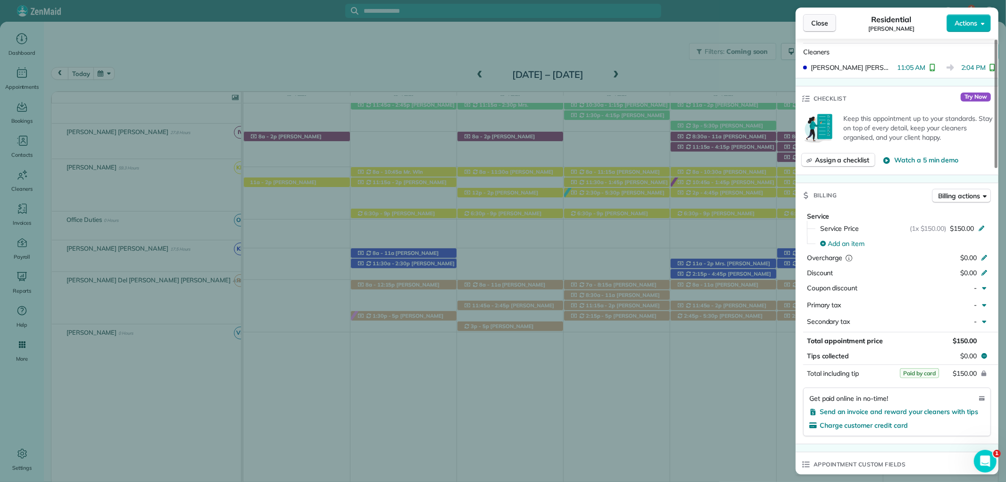
click at [824, 17] on button "Close" at bounding box center [819, 23] width 33 height 18
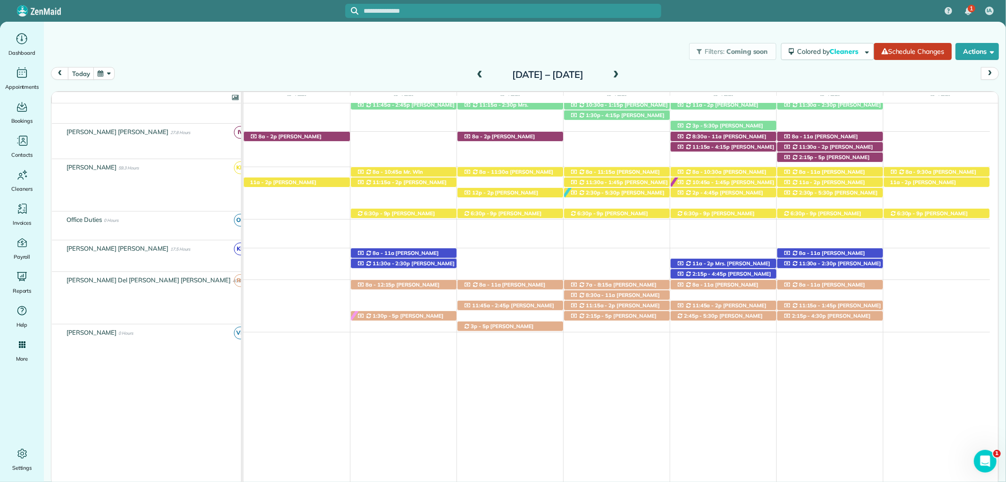
click at [621, 69] on span at bounding box center [616, 75] width 10 height 14
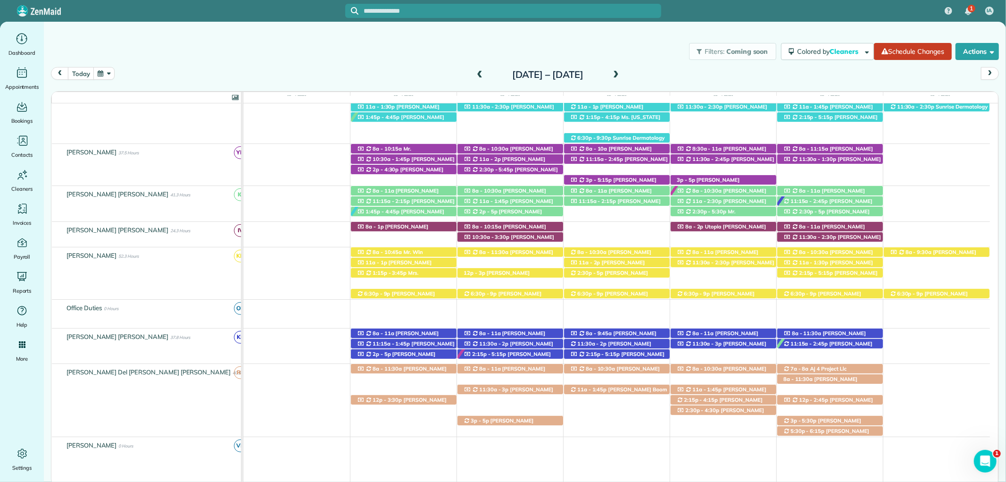
scroll to position [456, 0]
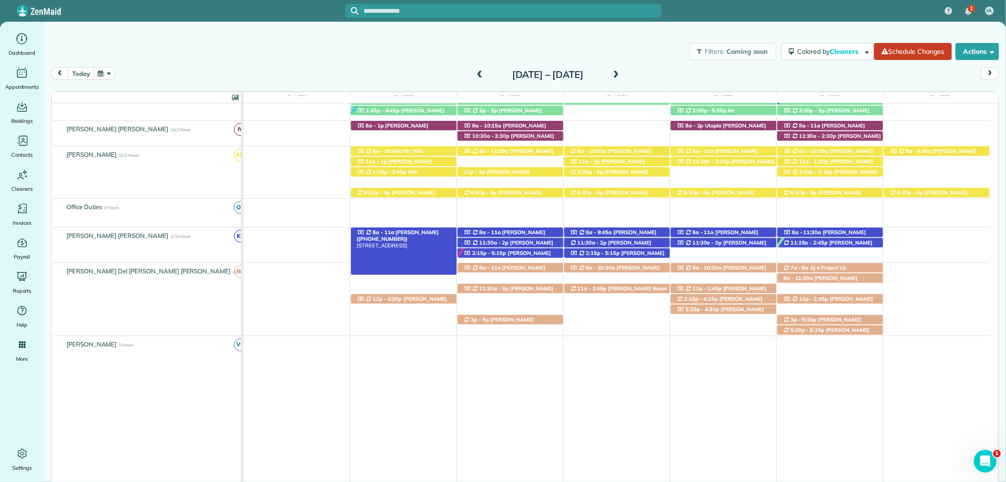
click at [425, 228] on div "8a - 11a Chris Altermatt (+17703632196) 110 Pecan Ave - Fairhope, AL, 36532" at bounding box center [404, 232] width 106 height 10
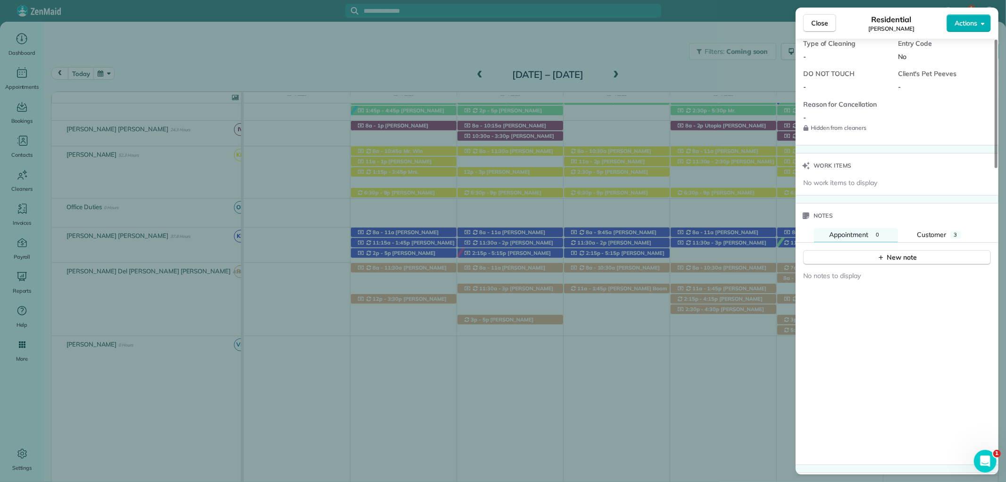
scroll to position [824, 0]
click at [935, 228] on span "Customer" at bounding box center [932, 232] width 30 height 8
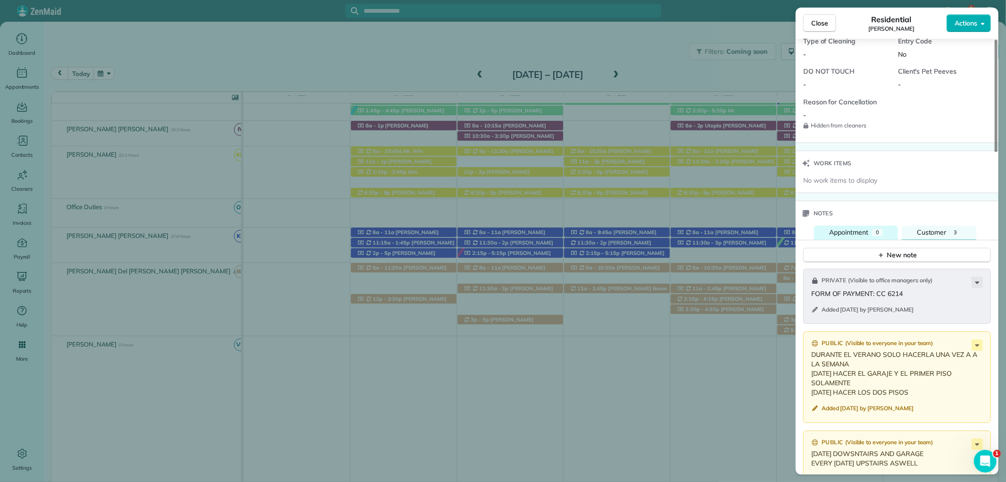
click at [843, 230] on span "Appointment" at bounding box center [848, 232] width 39 height 8
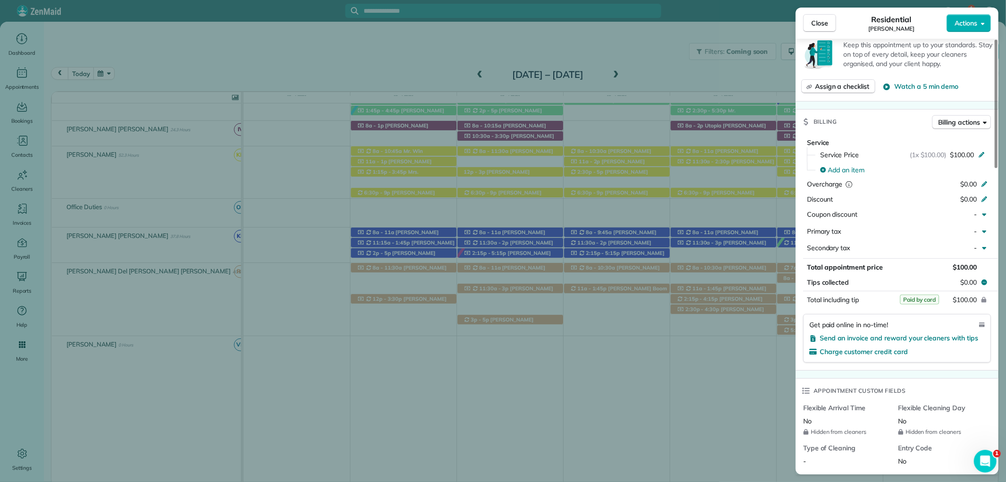
scroll to position [419, 0]
click at [814, 16] on button "Close" at bounding box center [819, 23] width 33 height 18
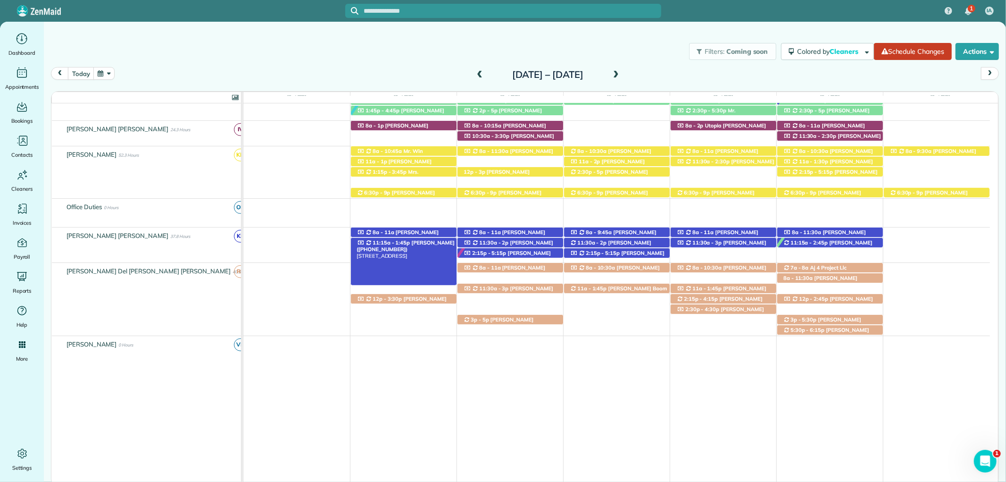
click at [437, 241] on div "11:15a - 1:45p Blanche Whigham (+13344628858) 18269 Colony Drive Unit 103 - Fai…" at bounding box center [404, 243] width 106 height 10
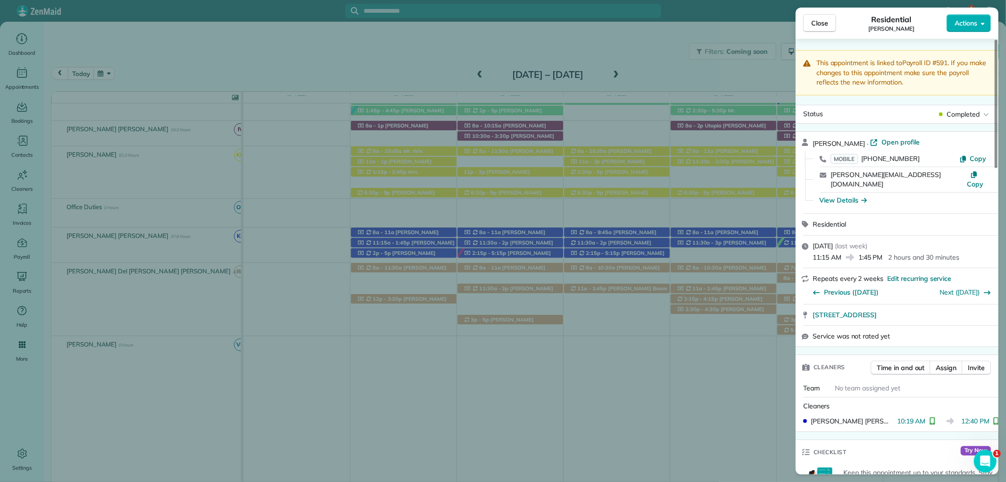
scroll to position [352, 0]
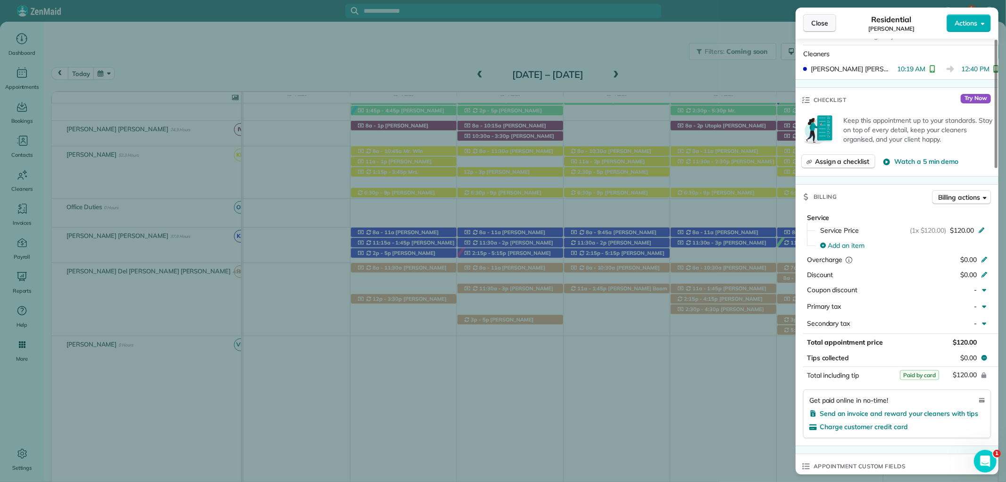
click at [819, 22] on span "Close" at bounding box center [819, 22] width 17 height 9
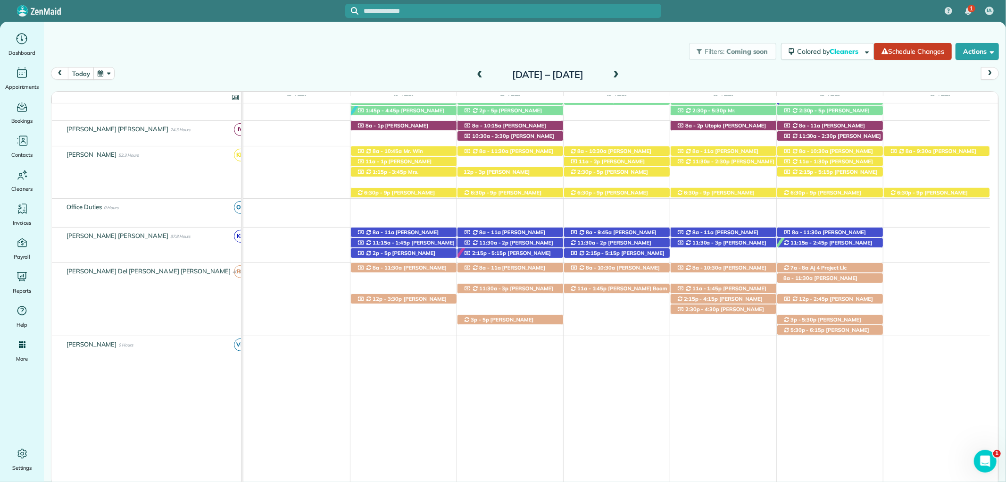
scroll to position [468, 0]
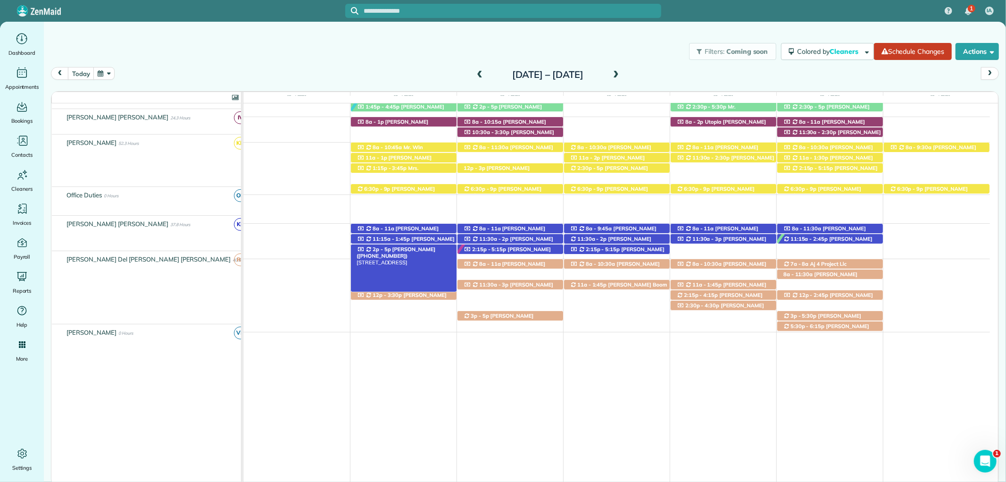
click at [417, 246] on span "[PERSON_NAME] ([PHONE_NUMBER])" at bounding box center [396, 252] width 79 height 13
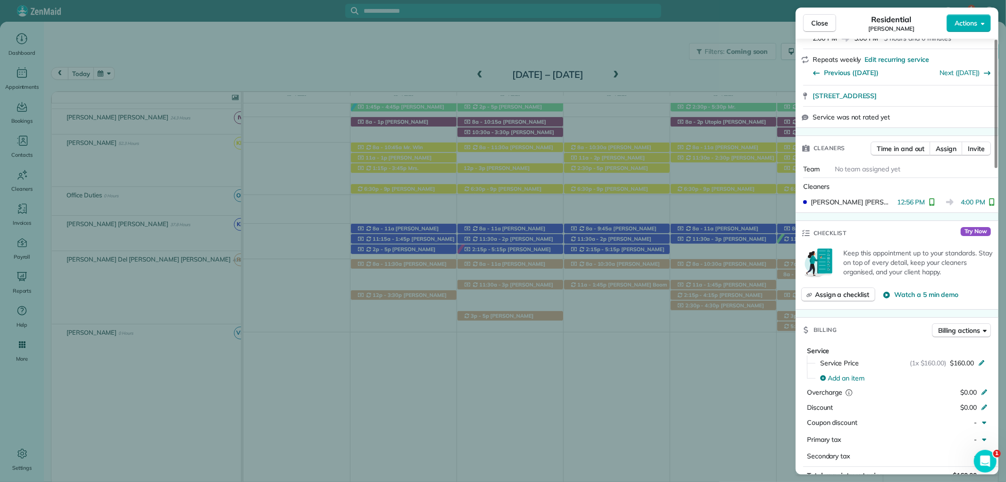
scroll to position [262, 0]
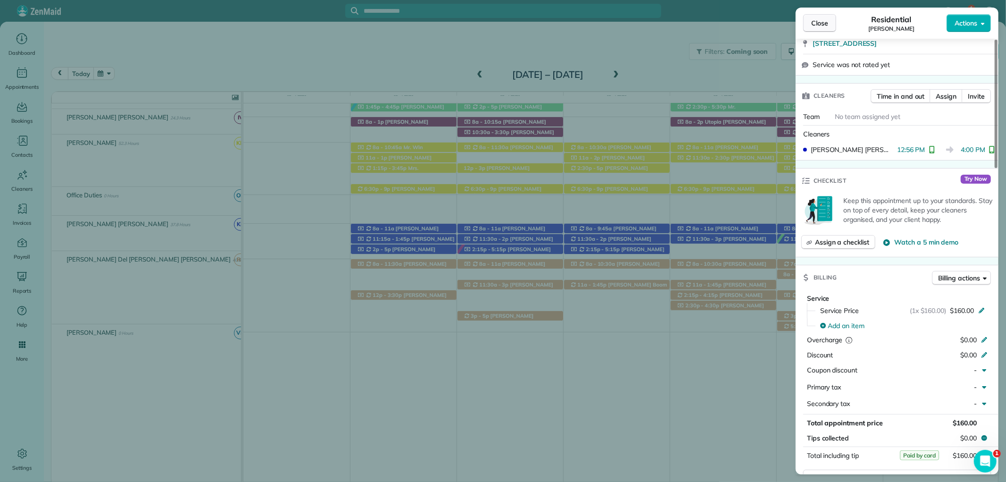
click at [823, 25] on span "Close" at bounding box center [819, 22] width 17 height 9
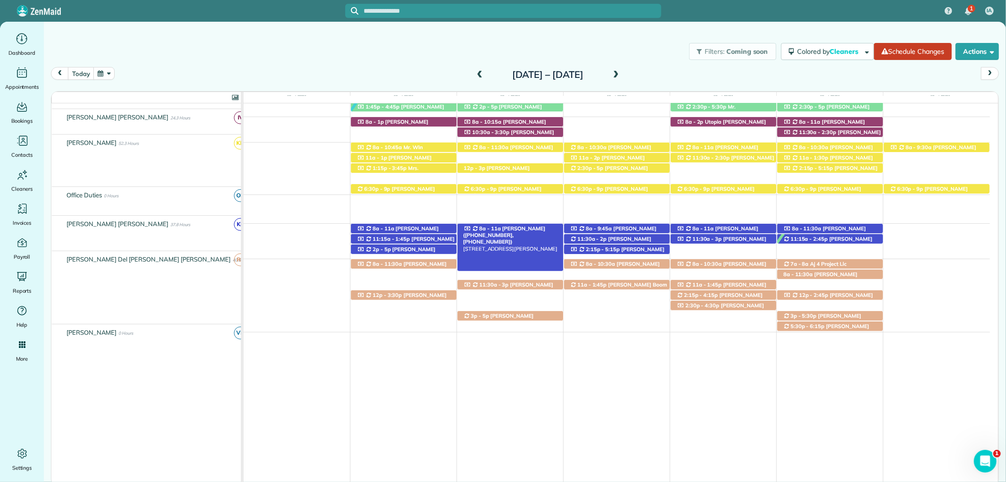
click at [530, 225] on span "Forrest Derr (+12516353655, +12517514868)" at bounding box center [504, 235] width 82 height 20
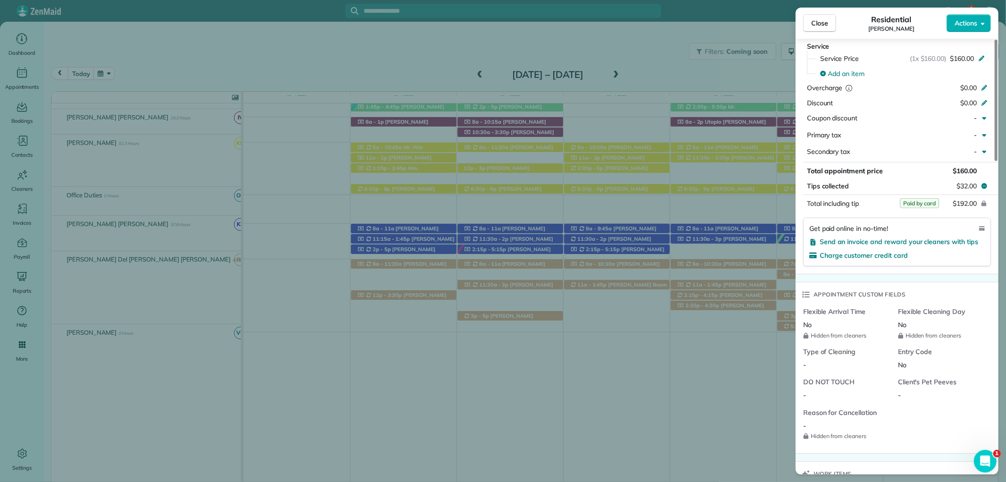
scroll to position [629, 0]
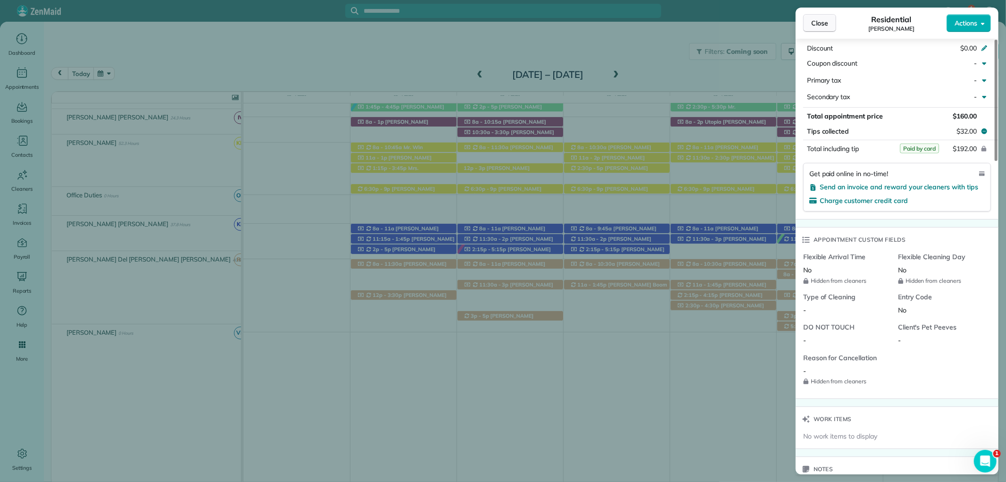
click at [827, 27] on span "Close" at bounding box center [819, 22] width 17 height 9
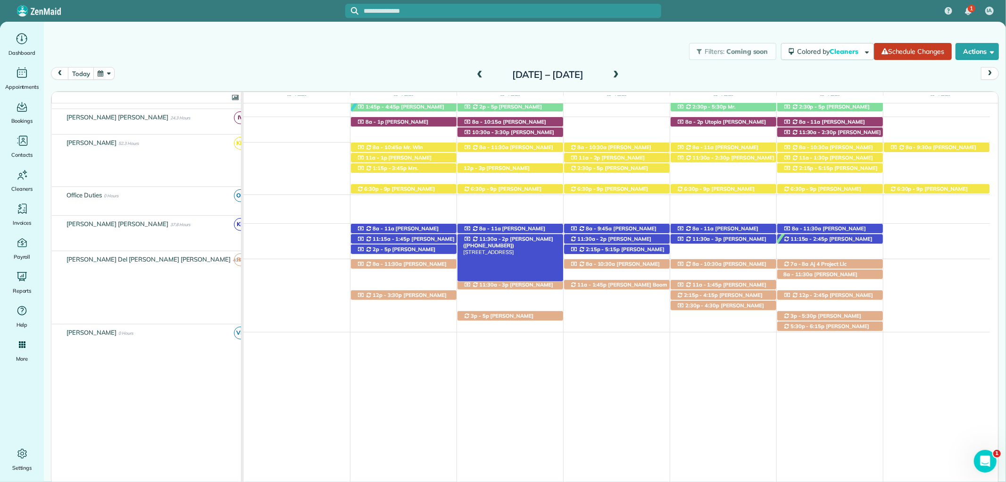
click at [527, 235] on span "[PERSON_NAME] ([PHONE_NUMBER])" at bounding box center [508, 241] width 90 height 13
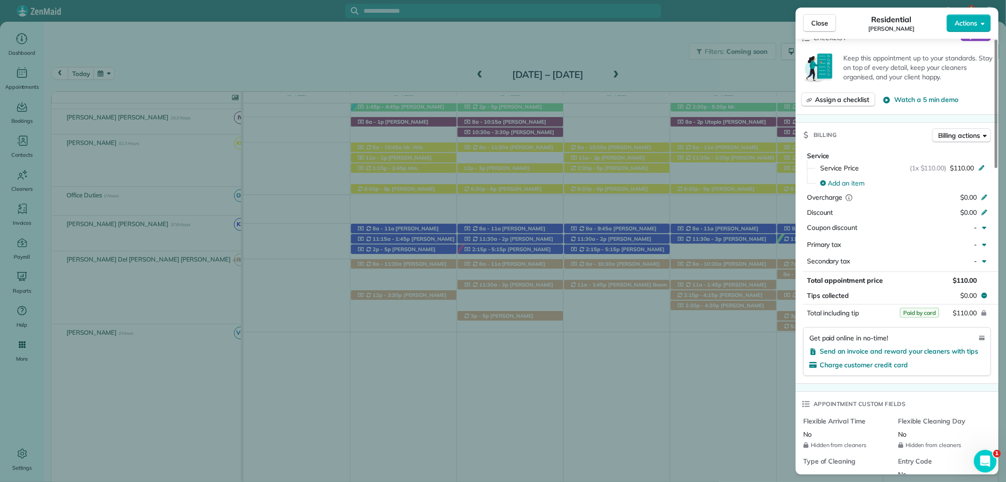
scroll to position [472, 0]
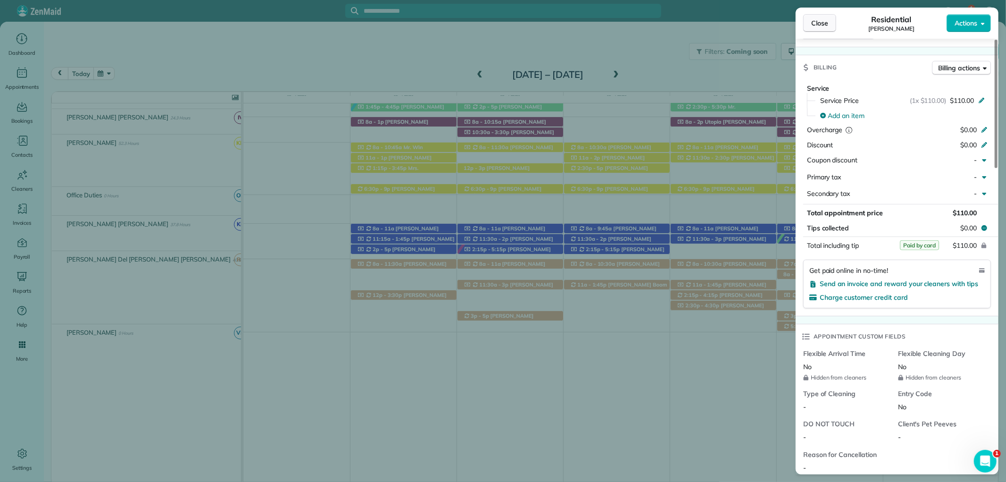
click at [831, 26] on button "Close" at bounding box center [819, 23] width 33 height 18
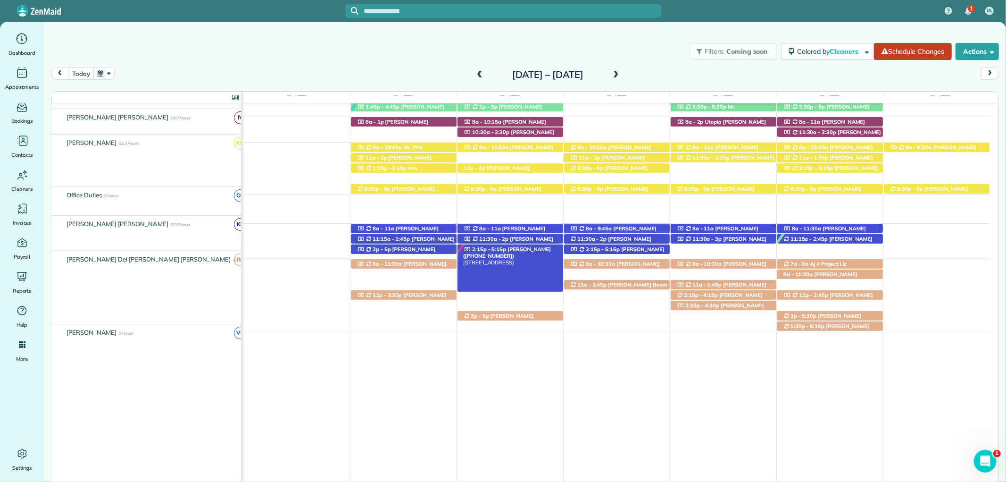
click at [536, 244] on div "2:15p - 5:15p Meagan Severt (+18506073663) 24635 Alamitos Trace Drive - Daphne,…" at bounding box center [511, 249] width 106 height 10
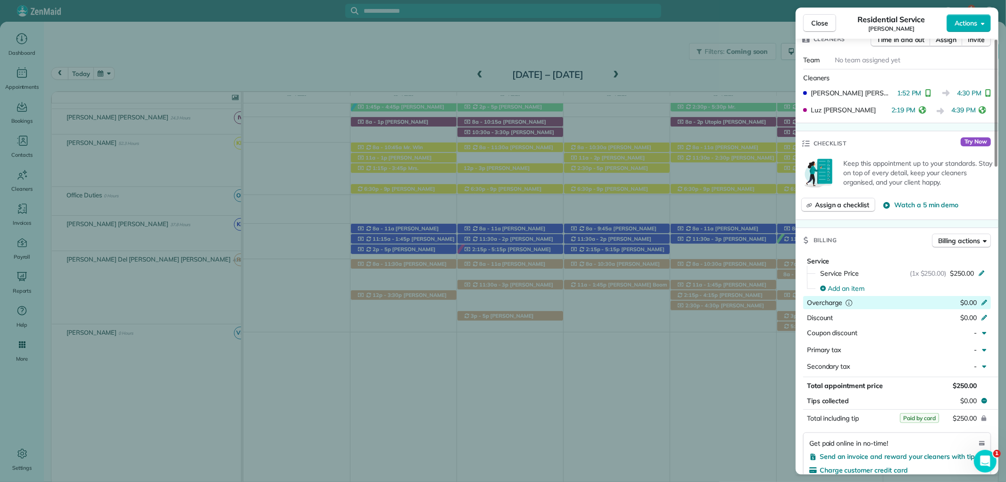
scroll to position [314, 0]
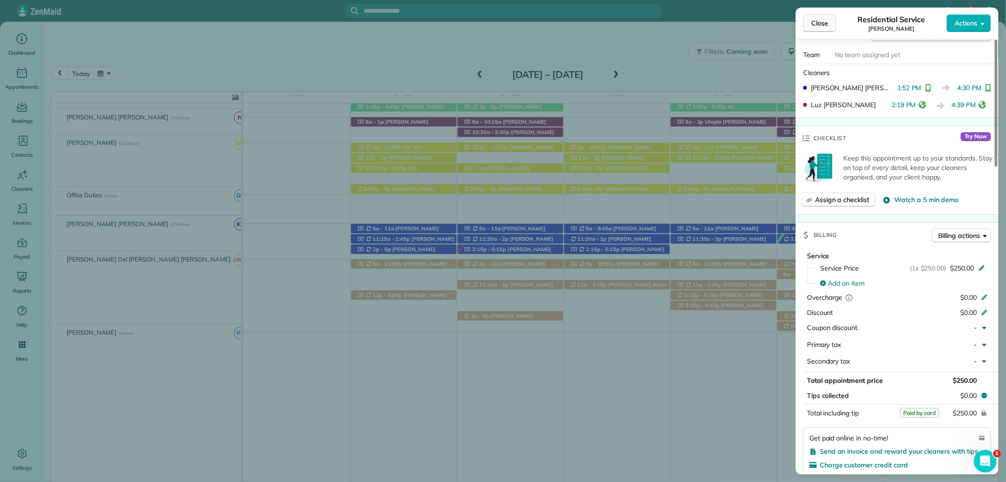
click at [808, 21] on button "Close" at bounding box center [819, 23] width 33 height 18
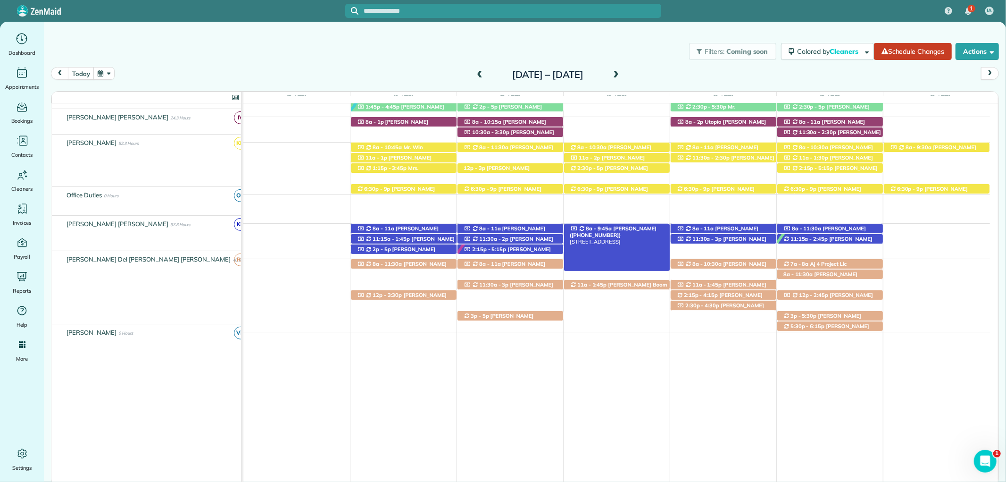
click at [644, 225] on span "[PERSON_NAME] ([PHONE_NUMBER])" at bounding box center [613, 231] width 87 height 13
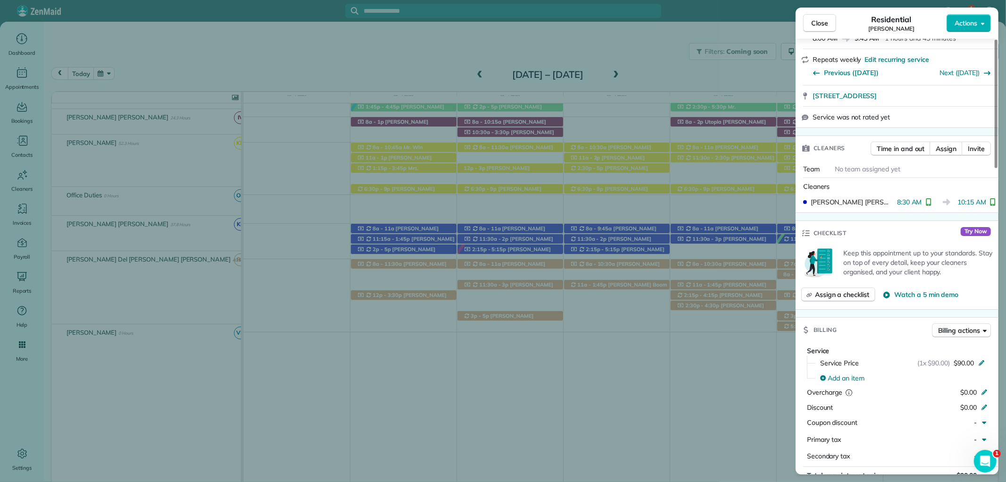
scroll to position [367, 0]
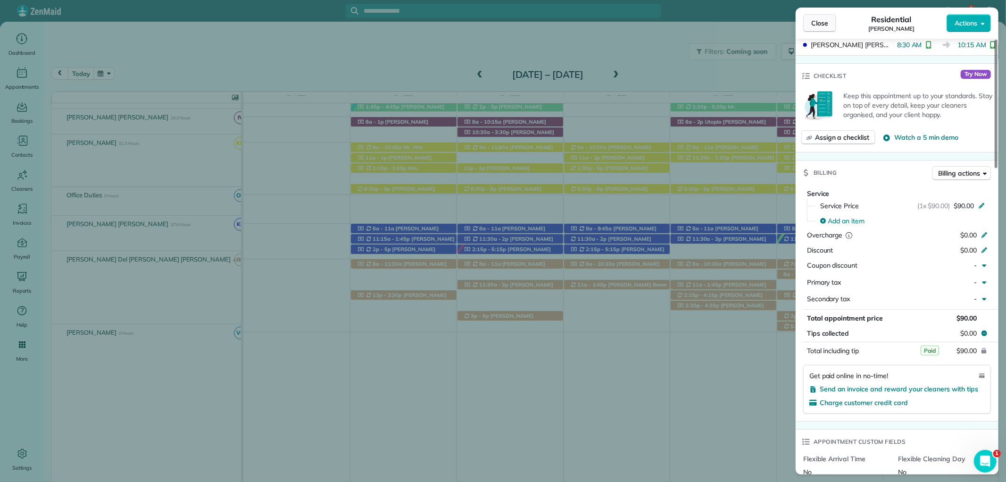
click at [819, 22] on span "Close" at bounding box center [819, 22] width 17 height 9
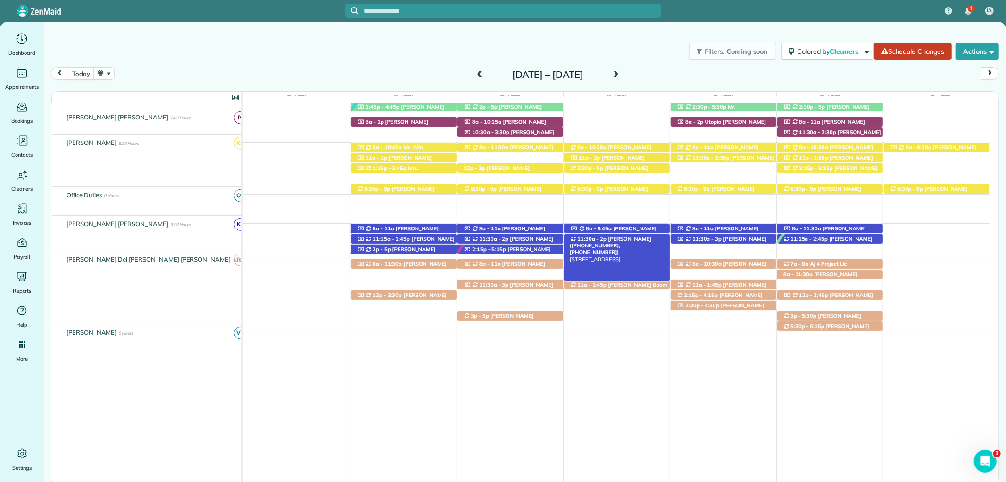
click at [635, 235] on span "[PERSON_NAME] ([PHONE_NUMBER], [PHONE_NUMBER])" at bounding box center [611, 245] width 82 height 20
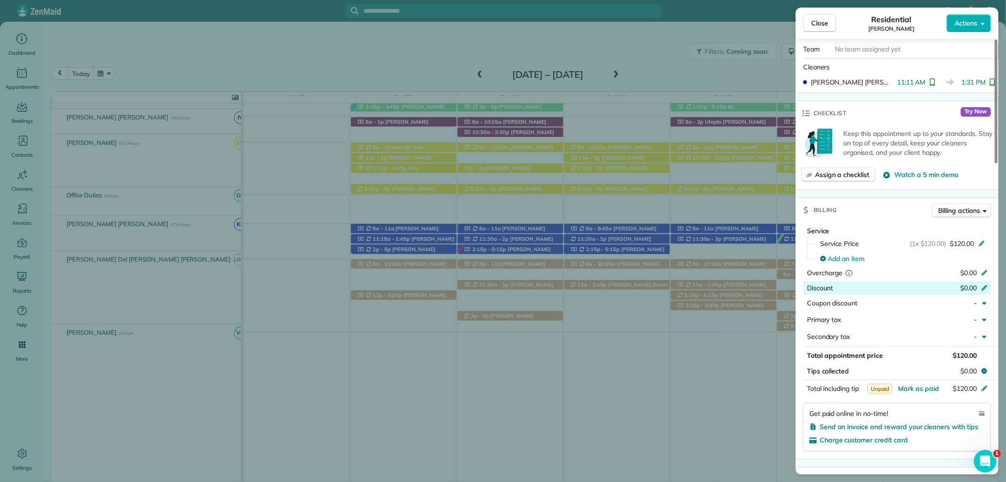
scroll to position [419, 0]
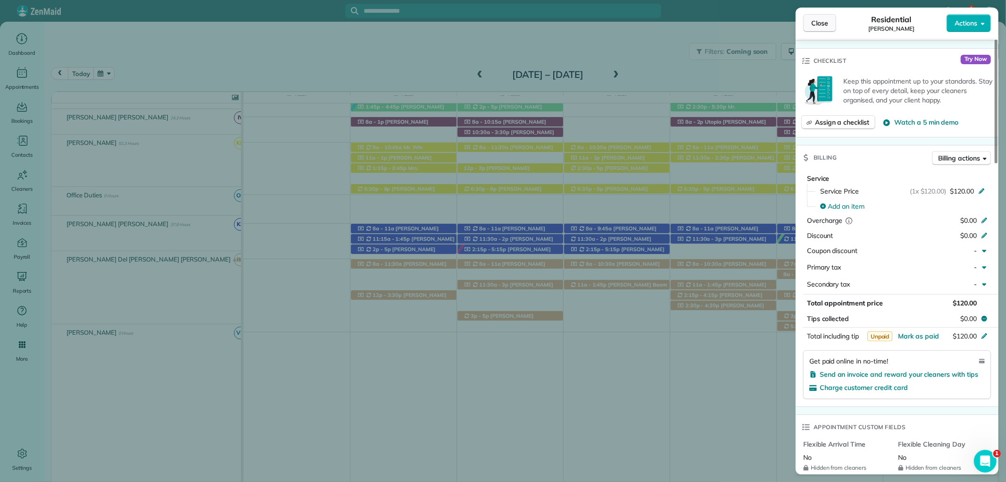
click at [825, 25] on span "Close" at bounding box center [819, 22] width 17 height 9
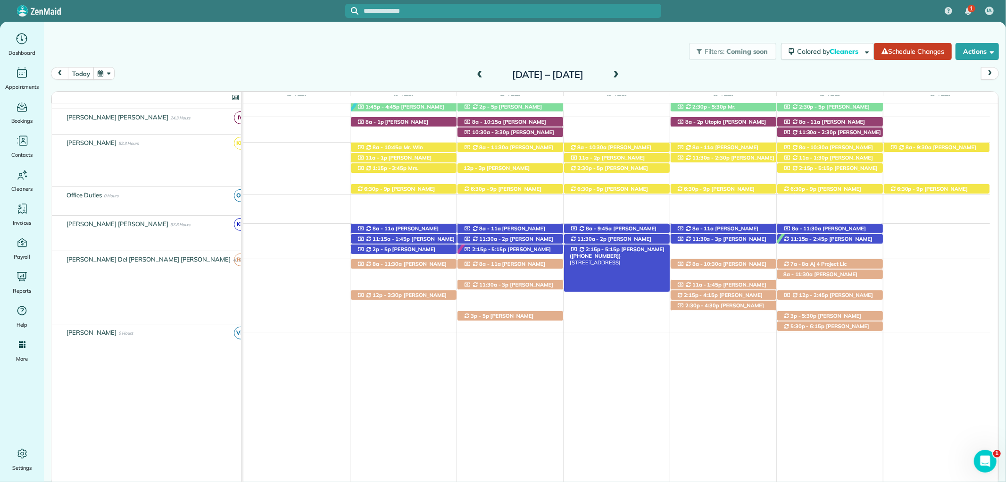
click at [636, 246] on span "Sarah Birdsong (+18503774416)" at bounding box center [617, 252] width 95 height 13
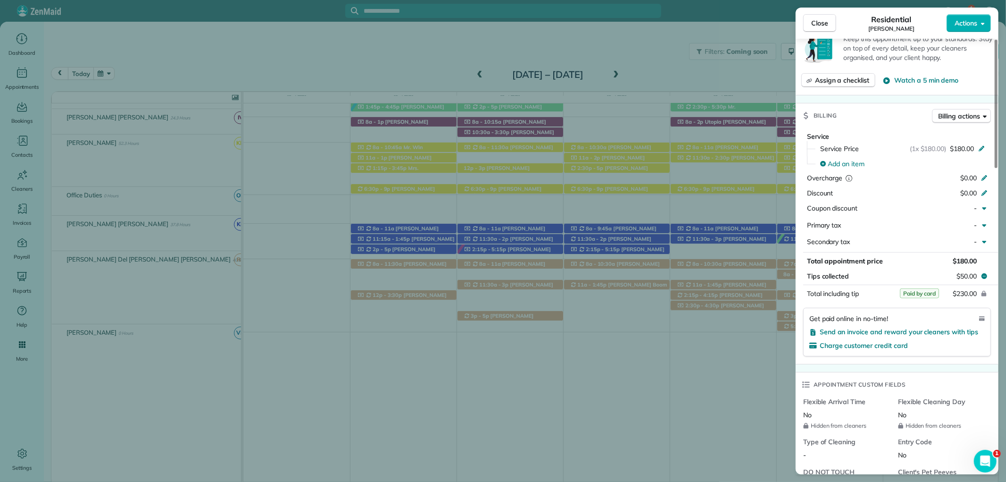
scroll to position [421, 0]
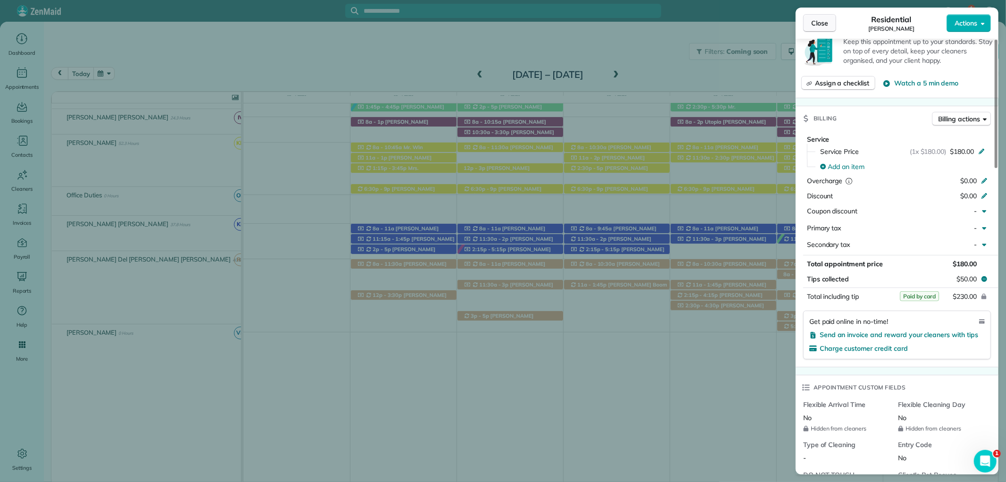
click at [819, 25] on span "Close" at bounding box center [819, 22] width 17 height 9
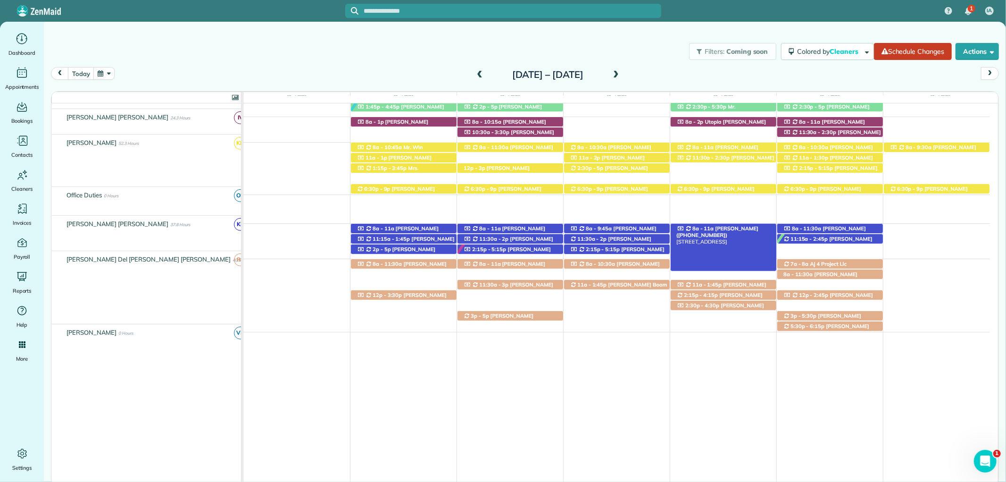
click at [720, 225] on span "[PERSON_NAME] ([PHONE_NUMBER])" at bounding box center [717, 231] width 82 height 13
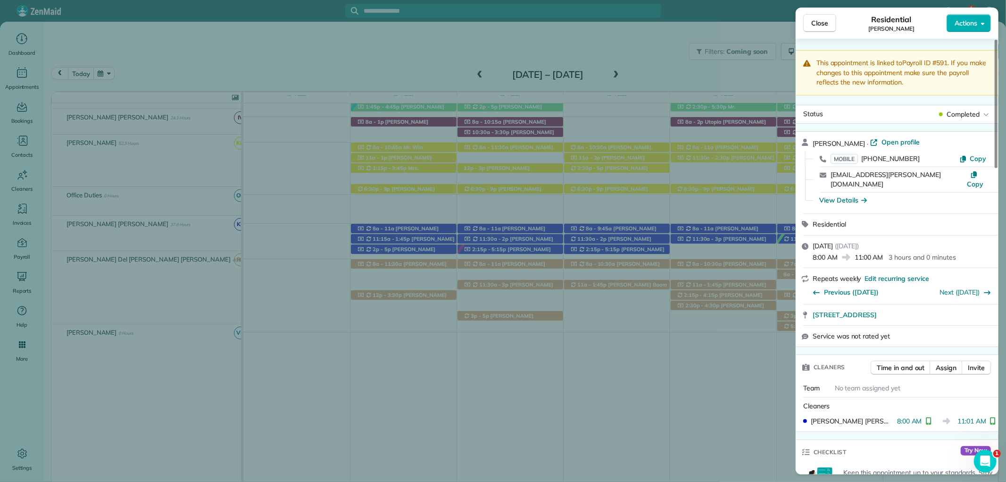
drag, startPoint x: 642, startPoint y: 15, endPoint x: 771, endPoint y: 15, distance: 129.7
click at [642, 15] on div "Close Residential Meg Willett Actions This appointment is linked to Payroll ID …" at bounding box center [503, 241] width 1006 height 482
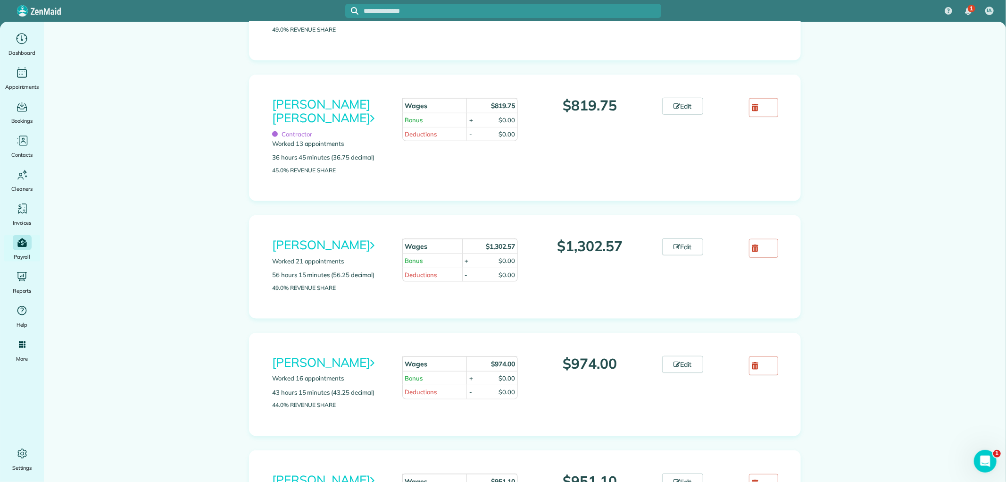
scroll to position [576, 0]
click at [681, 106] on link "Edit" at bounding box center [683, 105] width 42 height 17
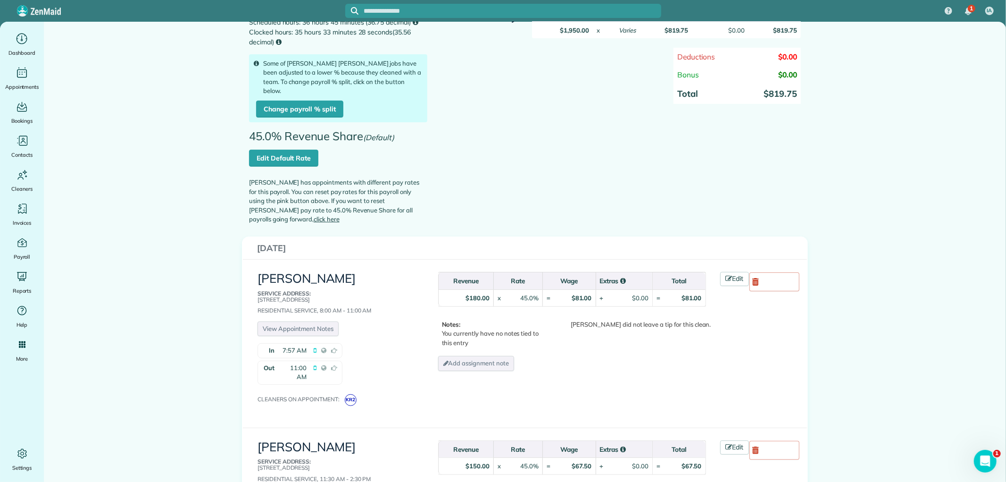
scroll to position [105, 0]
click at [292, 149] on link "Edit Default Rate" at bounding box center [283, 157] width 69 height 17
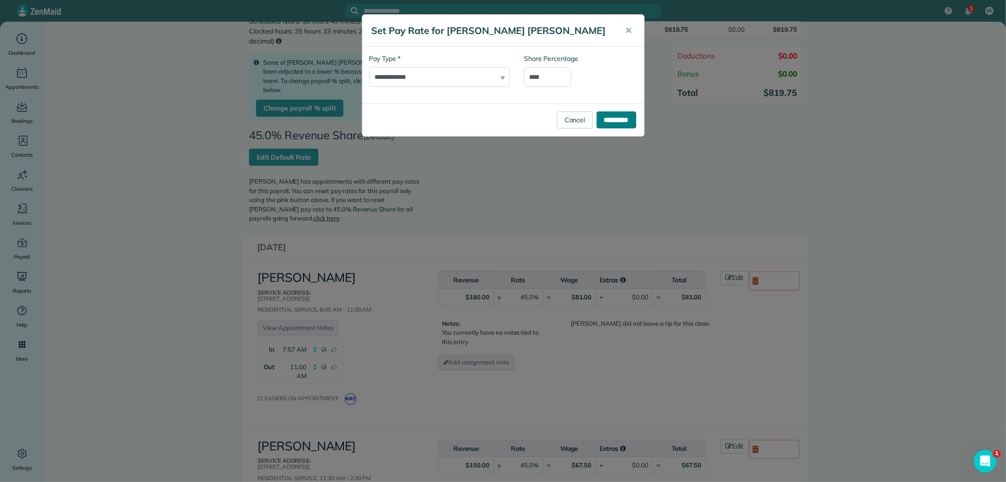
click at [608, 116] on input "**********" at bounding box center [617, 119] width 40 height 17
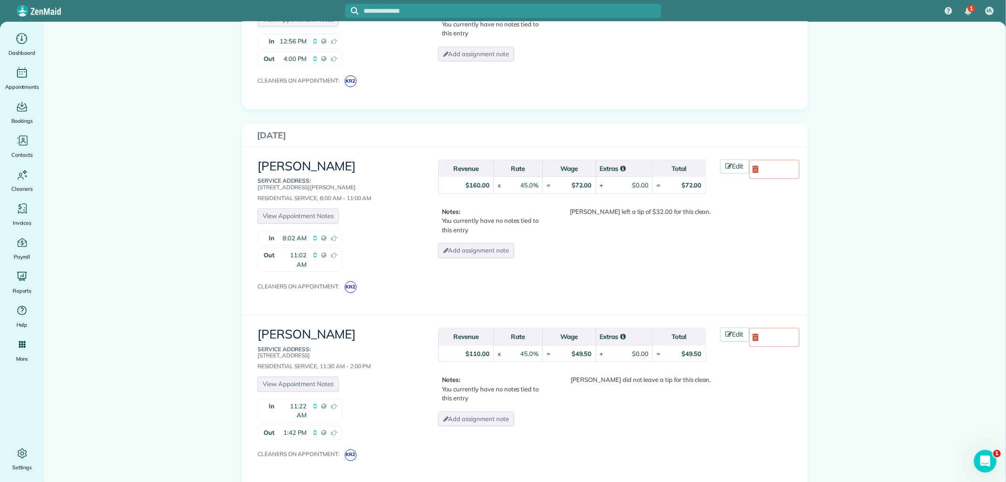
scroll to position [1100, 0]
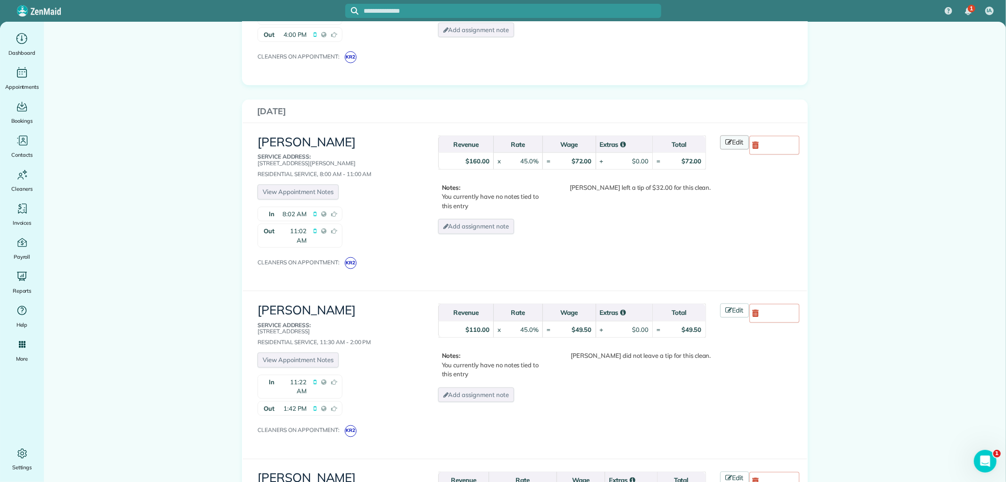
click at [729, 135] on link "Edit" at bounding box center [734, 142] width 29 height 14
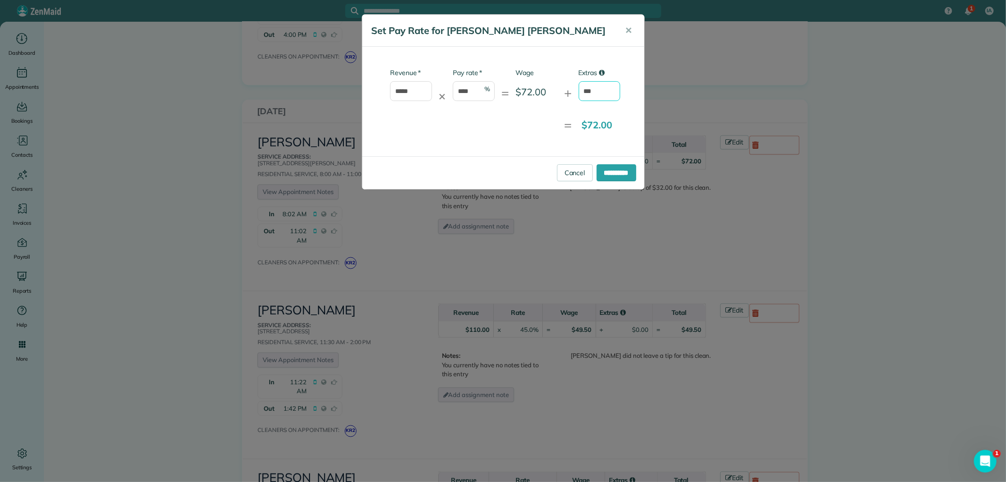
click at [597, 88] on input "***" at bounding box center [600, 91] width 42 height 20
click at [597, 89] on input "***" at bounding box center [600, 91] width 42 height 20
type input "*****"
click at [612, 175] on input "**********" at bounding box center [617, 172] width 40 height 17
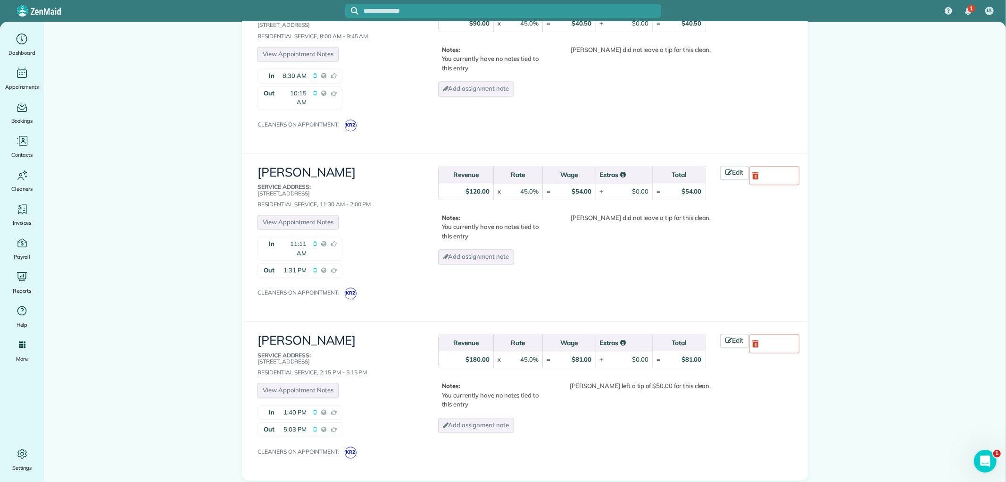
scroll to position [1782, 0]
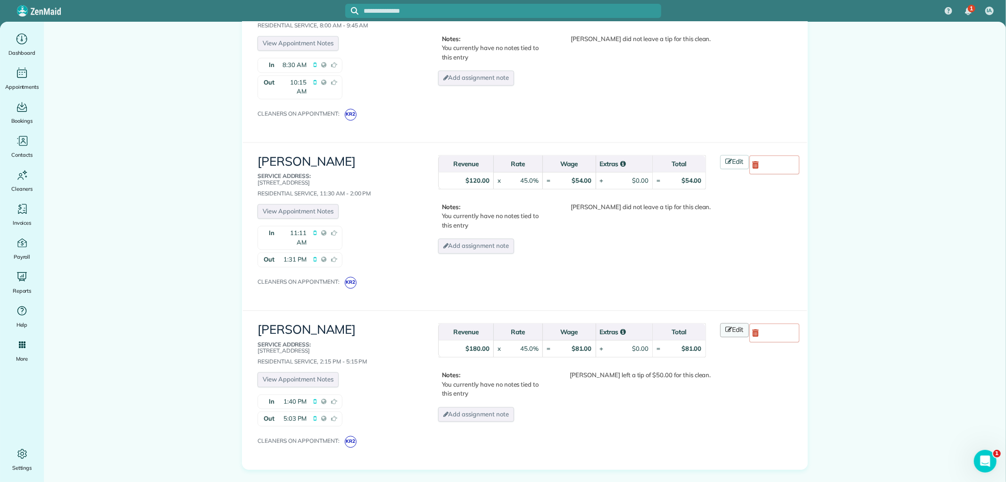
click at [726, 326] on icon at bounding box center [729, 329] width 7 height 7
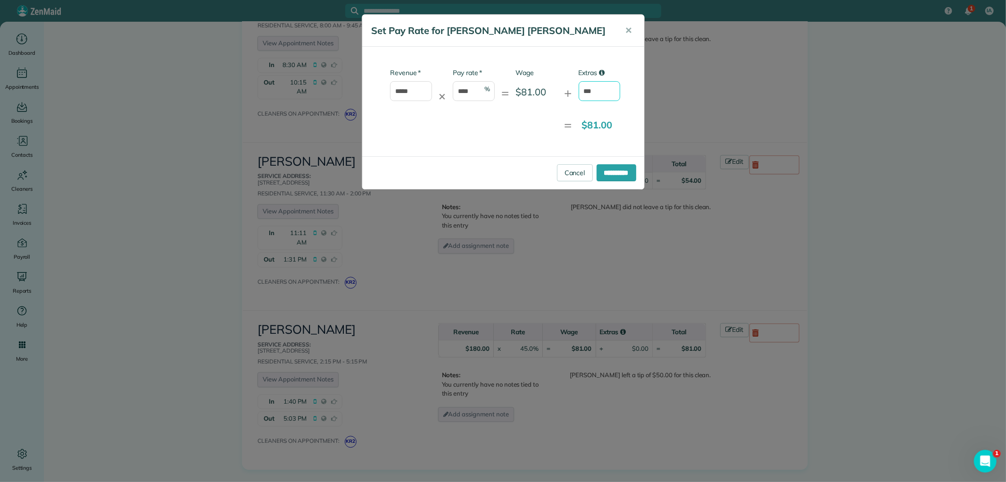
drag, startPoint x: 598, startPoint y: 91, endPoint x: 575, endPoint y: 91, distance: 22.2
click at [575, 91] on div "* Revenue ***** ✕ * Pay rate **** % = Wage $81.00 + Extras ***" at bounding box center [494, 89] width 251 height 42
type input "**"
click at [612, 167] on input "**********" at bounding box center [617, 172] width 40 height 17
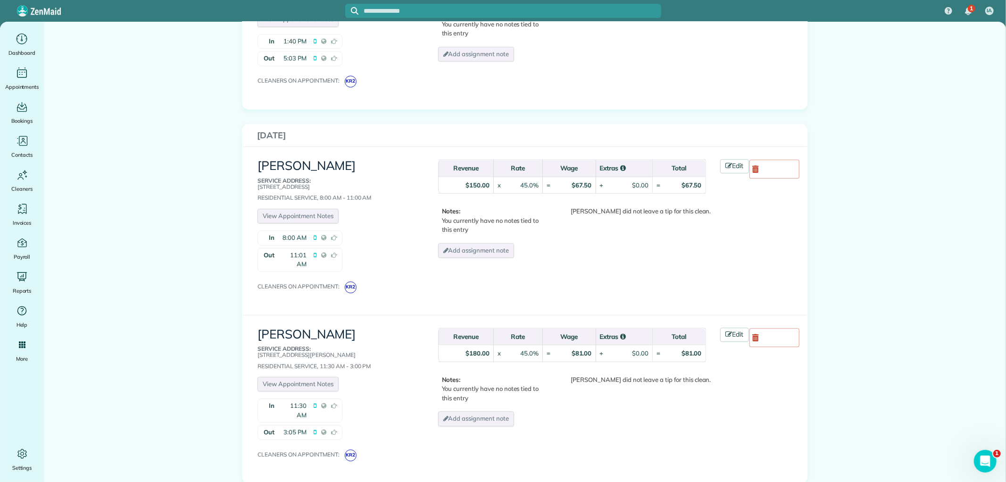
scroll to position [2149, 0]
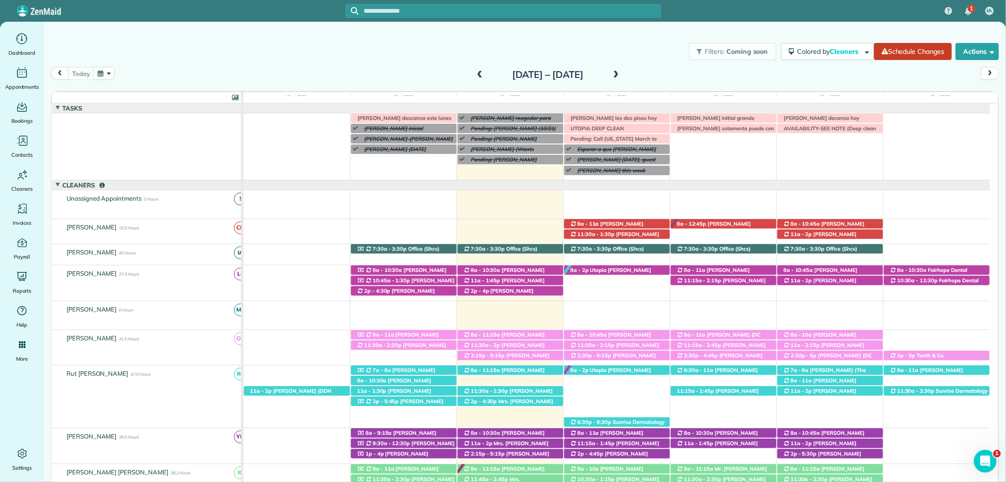
click at [482, 5] on div at bounding box center [503, 11] width 316 height 14
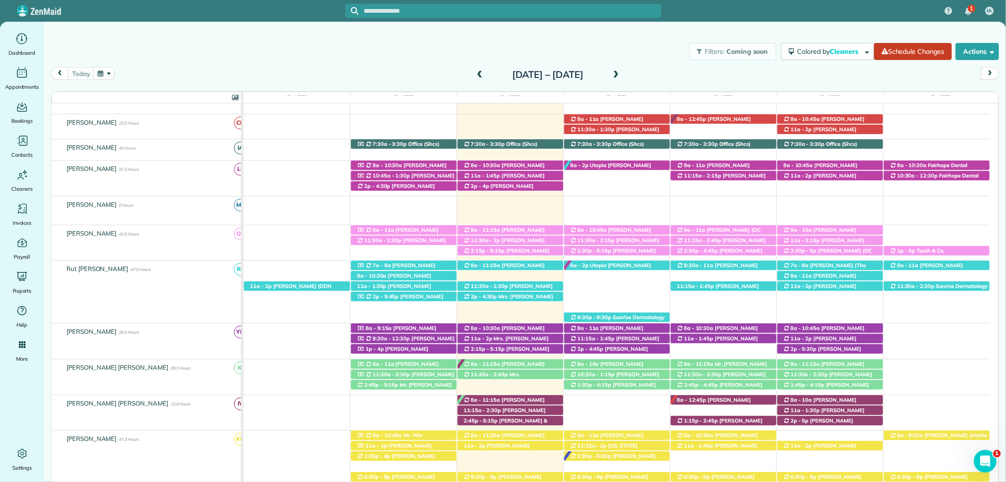
click at [416, 2] on div at bounding box center [503, 11] width 316 height 22
click at [409, 11] on input "text" at bounding box center [512, 11] width 297 height 7
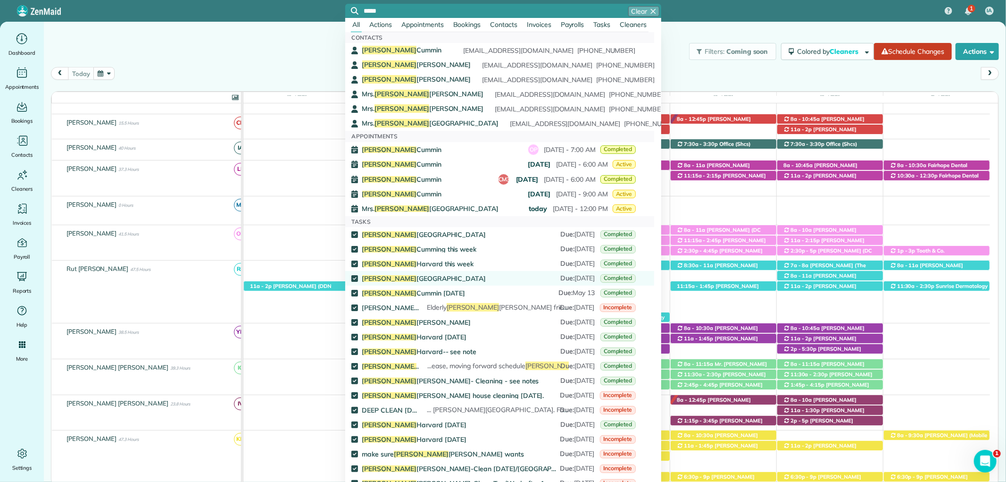
type input "*****"
click at [409, 279] on div "Patty Harvard Due : August 19 Completed" at bounding box center [499, 278] width 274 height 10
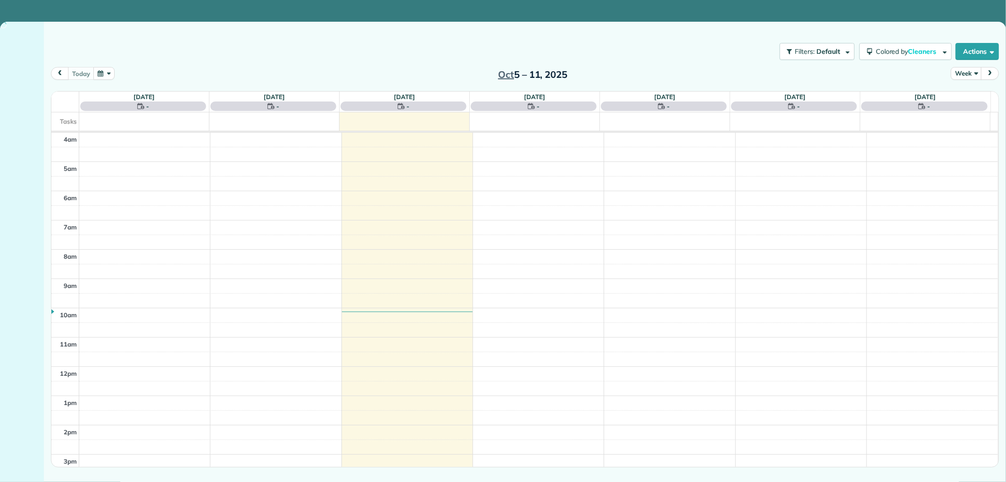
scroll to position [88, 0]
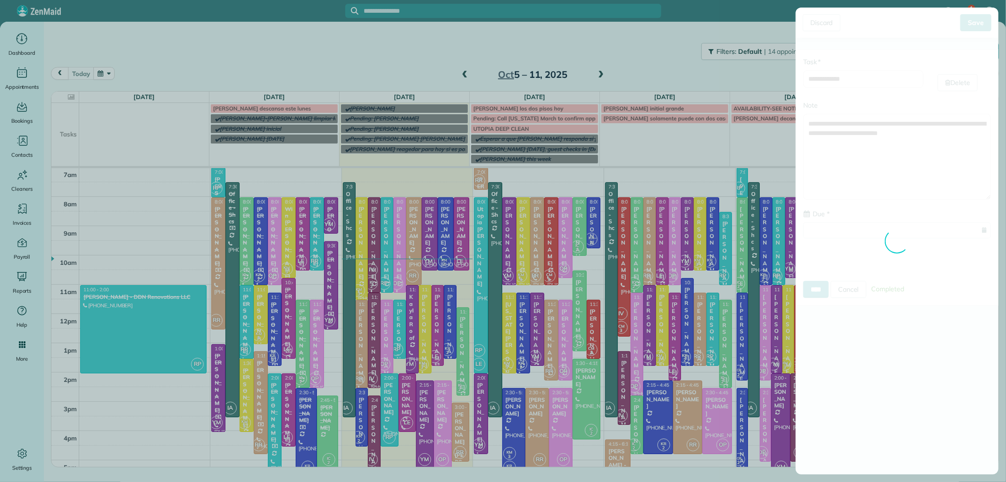
click at [659, 12] on div "**********" at bounding box center [503, 241] width 1006 height 482
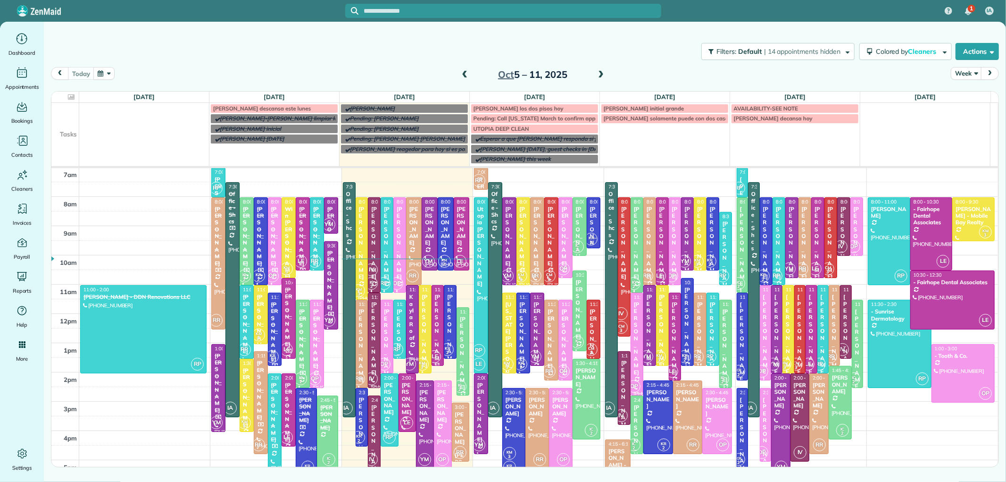
click at [436, 8] on input "text" at bounding box center [512, 11] width 297 height 7
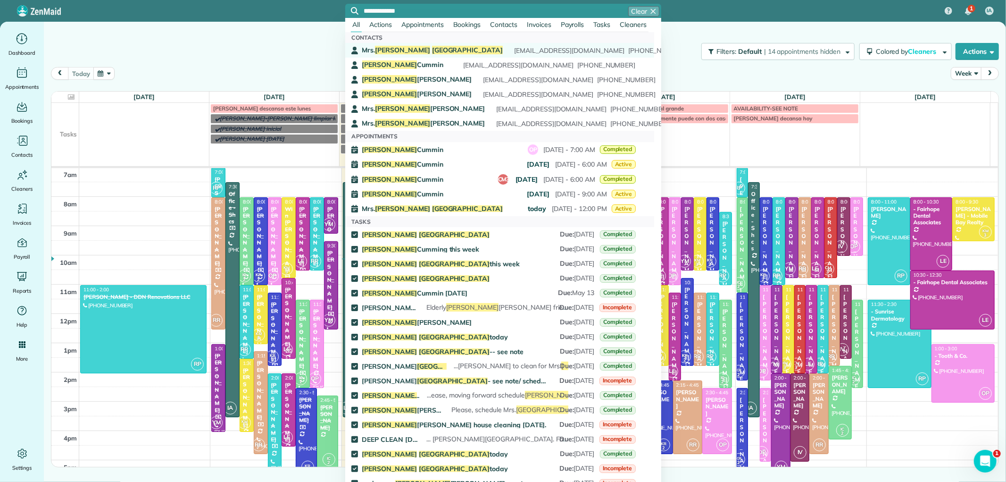
type input "**********"
click at [393, 50] on span "Patty" at bounding box center [402, 50] width 55 height 8
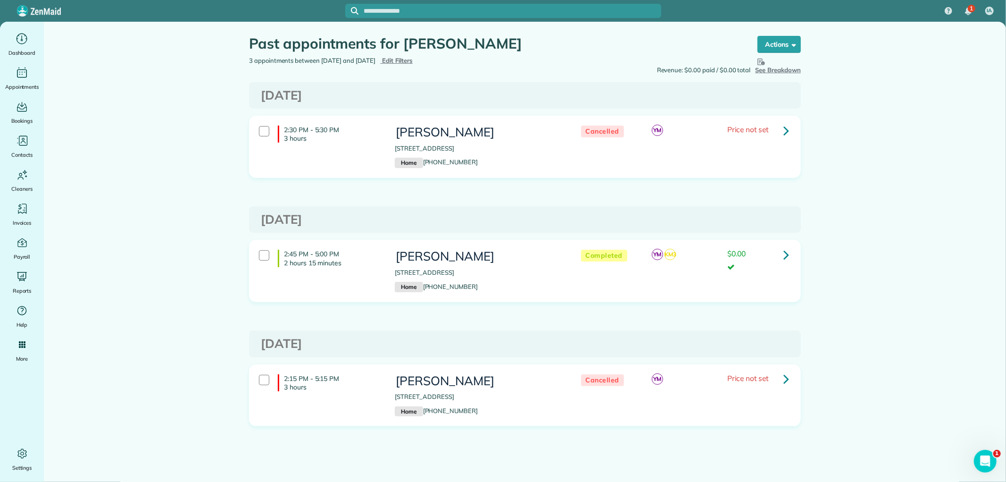
click at [775, 455] on div "Past appointments for [PERSON_NAME] the List View [2 min] Schedule Changes Acti…" at bounding box center [525, 259] width 566 height 475
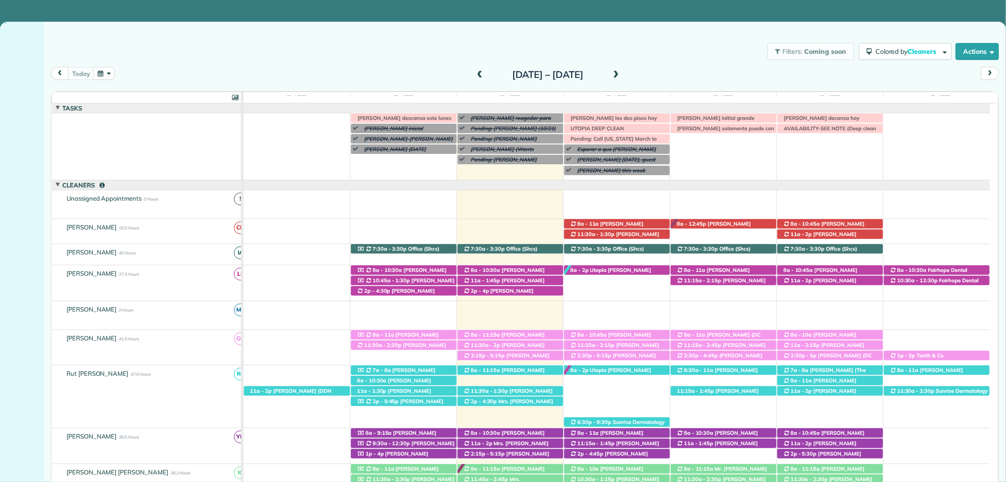
scroll to position [38, 0]
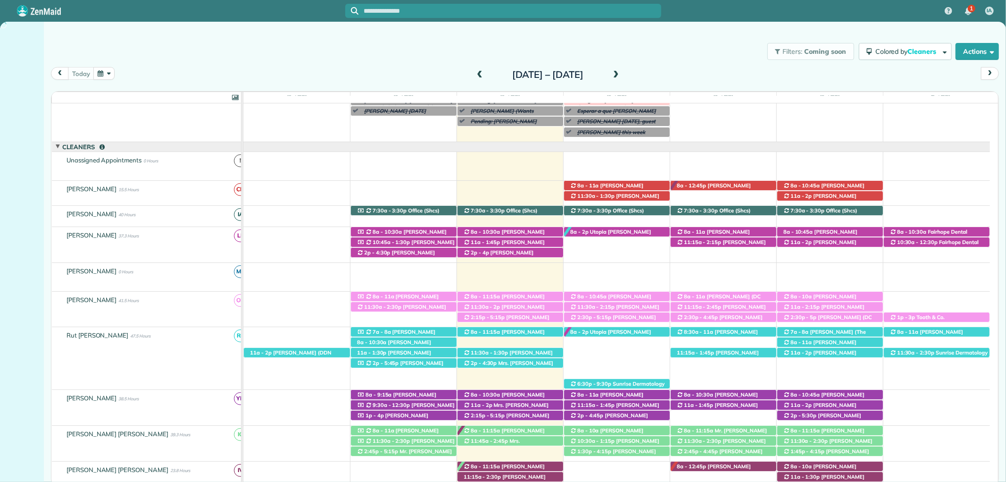
drag, startPoint x: 649, startPoint y: 39, endPoint x: 645, endPoint y: 72, distance: 32.8
click at [649, 39] on div "Filters: Coming soon Colored by Cleaners Color by Cleaner Color by Team Color b…" at bounding box center [525, 51] width 962 height 31
click at [649, 72] on div "today Sunday Oct 5 – Saturday Oct 11, 2025" at bounding box center [525, 76] width 948 height 18
click at [621, 72] on span at bounding box center [616, 75] width 10 height 8
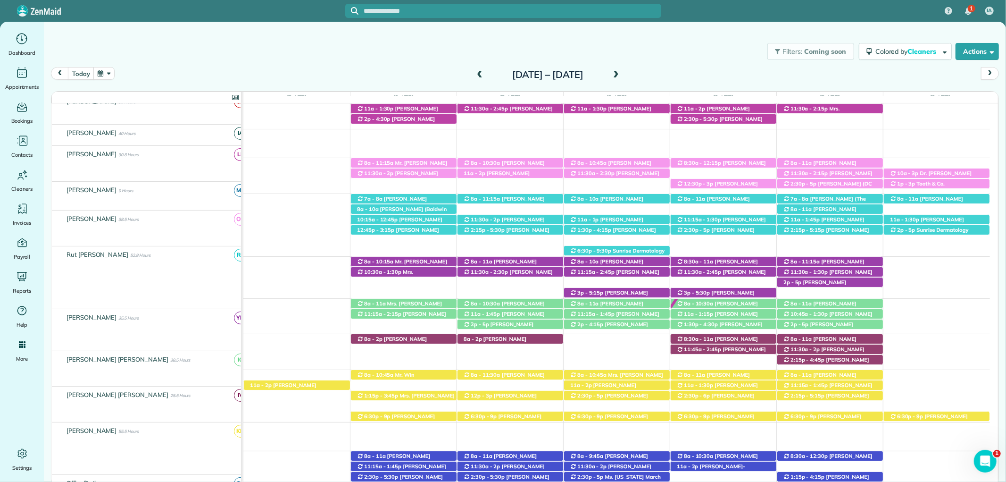
scroll to position [157, 0]
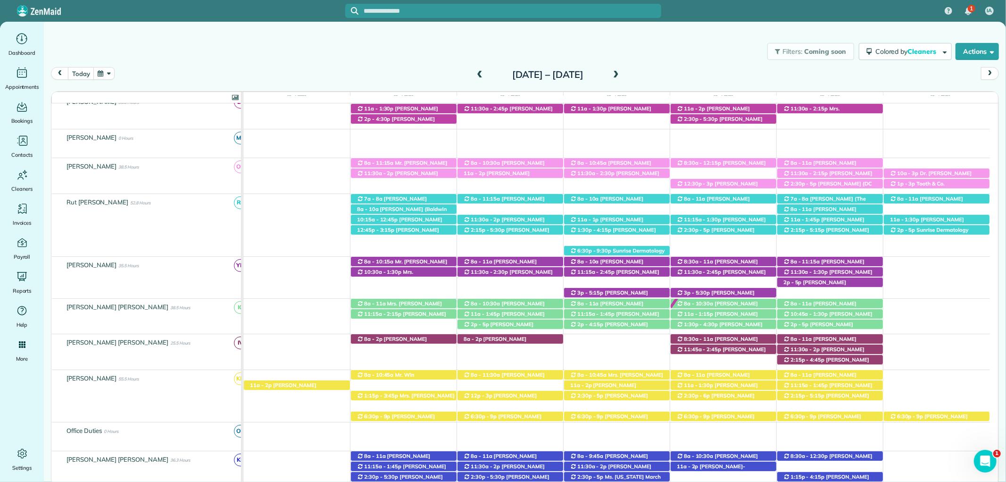
click at [621, 73] on span at bounding box center [616, 75] width 10 height 8
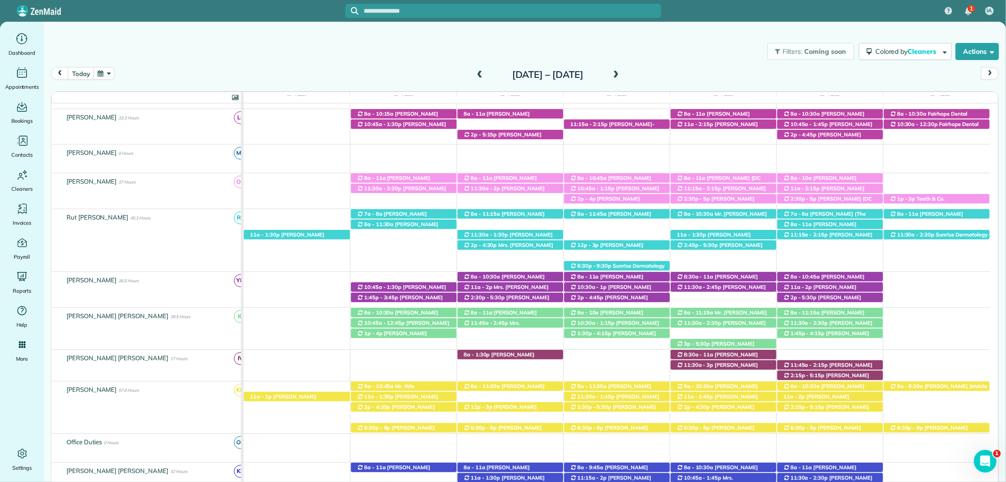
scroll to position [151, 0]
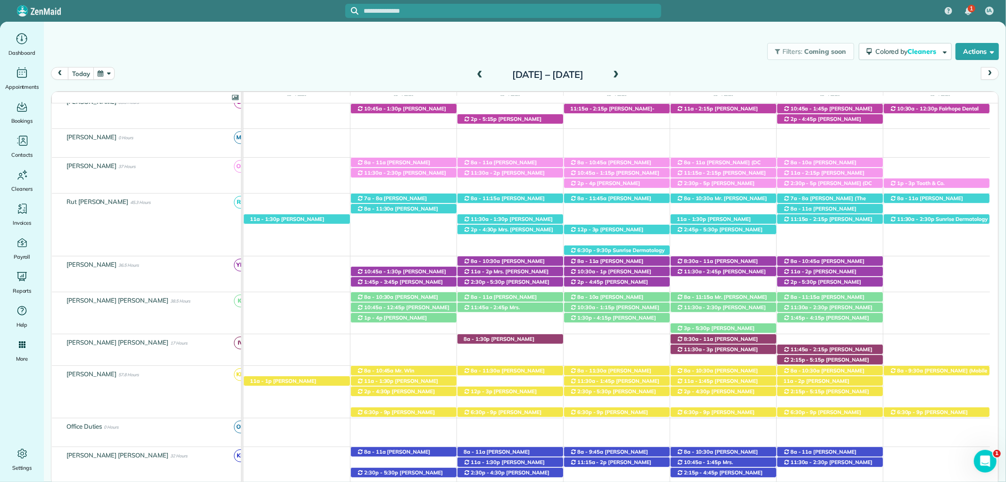
click at [475, 73] on span at bounding box center [480, 75] width 10 height 8
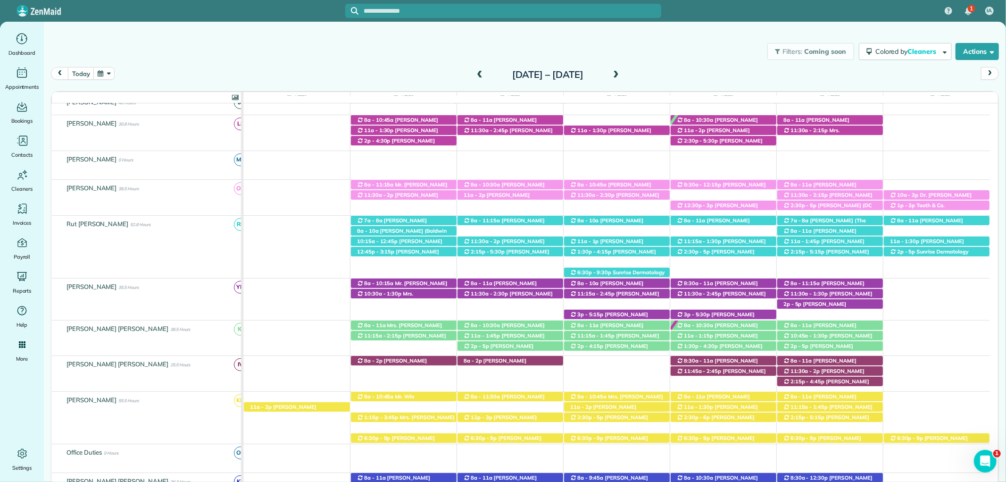
scroll to position [157, 0]
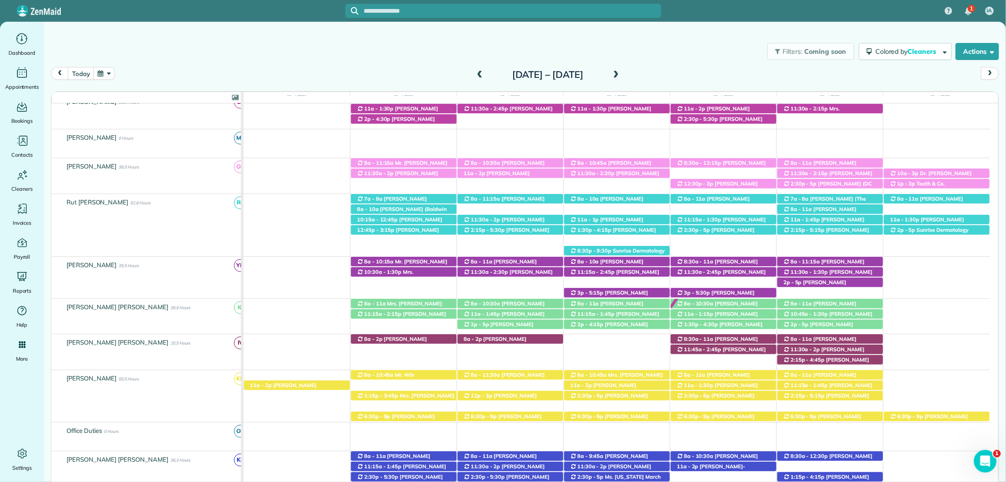
drag, startPoint x: 641, startPoint y: 48, endPoint x: 609, endPoint y: 62, distance: 34.6
click at [641, 48] on div "Filters: Coming soon Colored by Cleaners Color by Cleaner Color by Team Color b…" at bounding box center [525, 51] width 962 height 31
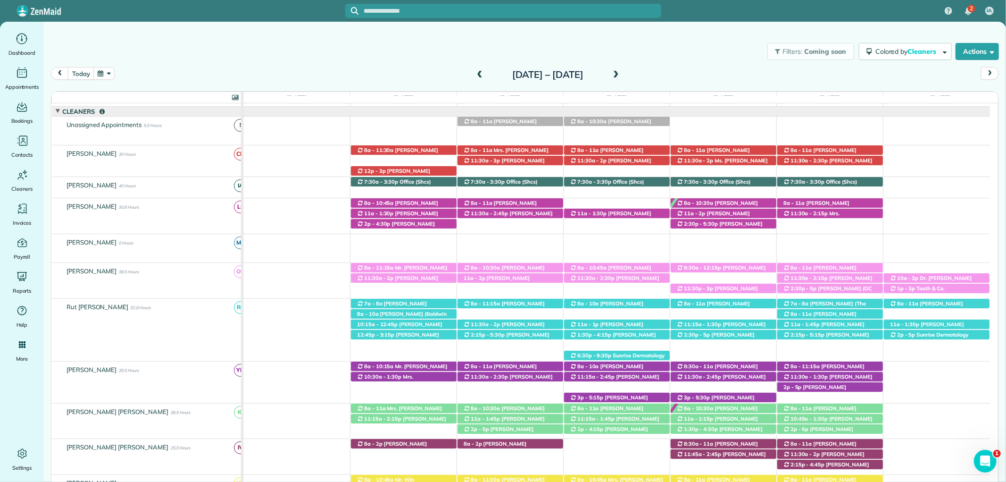
click at [475, 74] on span at bounding box center [480, 75] width 10 height 8
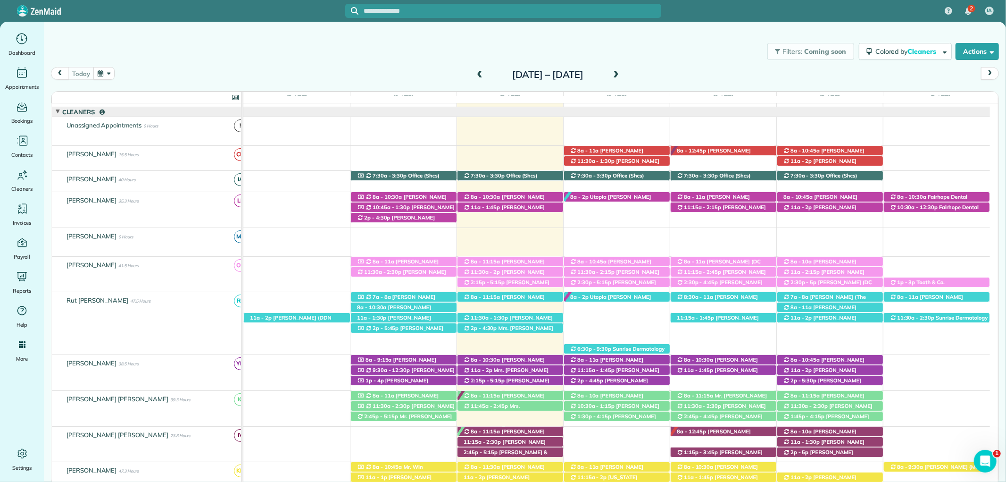
scroll to position [125, 0]
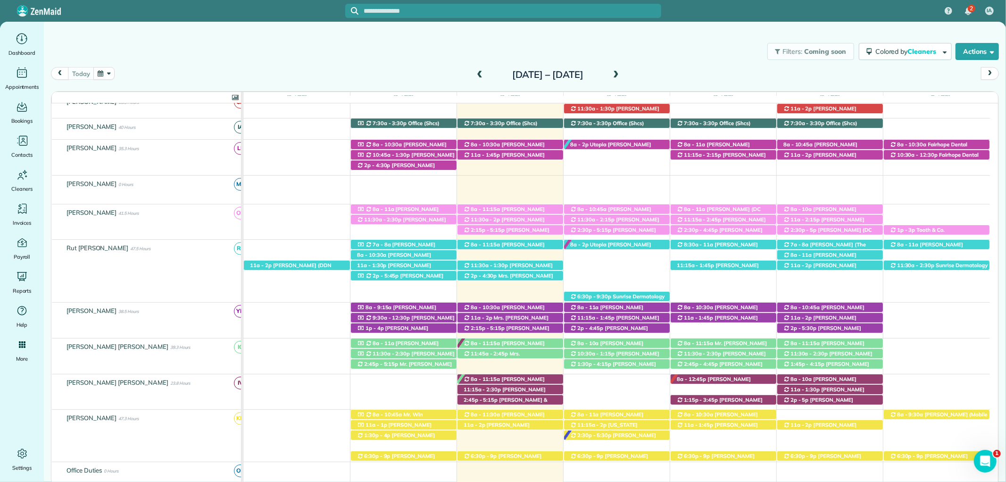
drag, startPoint x: 675, startPoint y: 47, endPoint x: 657, endPoint y: 70, distance: 28.9
click at [675, 47] on div "Filters: Coming soon Colored by Cleaners Color by Cleaner Color by Team Color b…" at bounding box center [525, 51] width 962 height 31
click at [621, 74] on span at bounding box center [616, 75] width 10 height 8
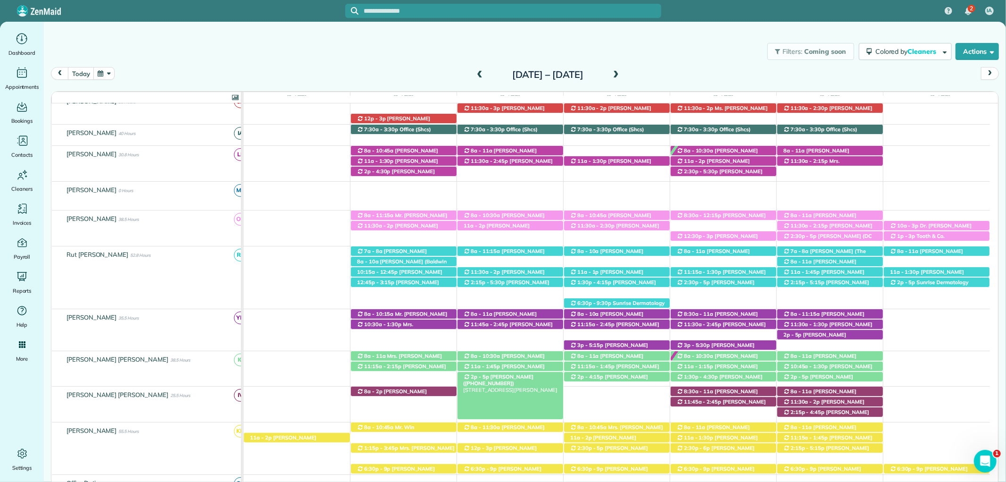
scroll to position [157, 0]
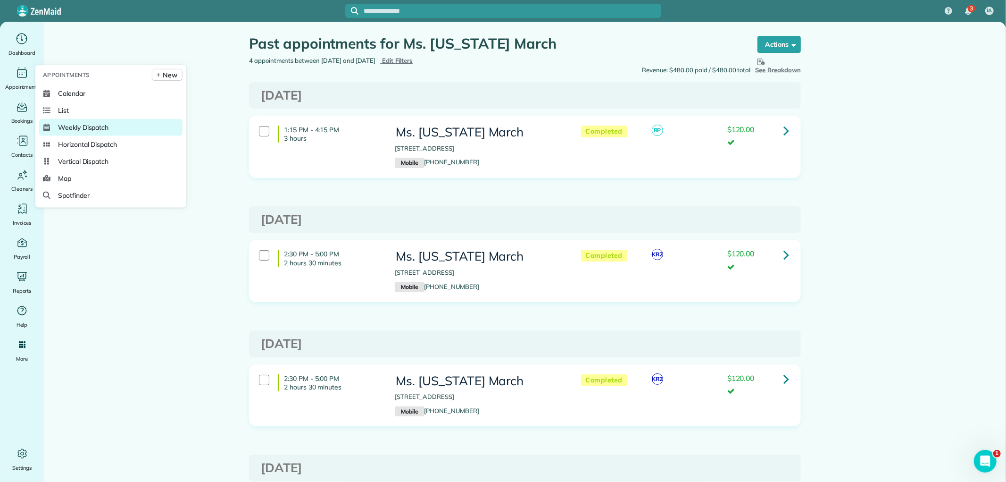
click at [103, 124] on span "Weekly Dispatch" at bounding box center [83, 127] width 50 height 9
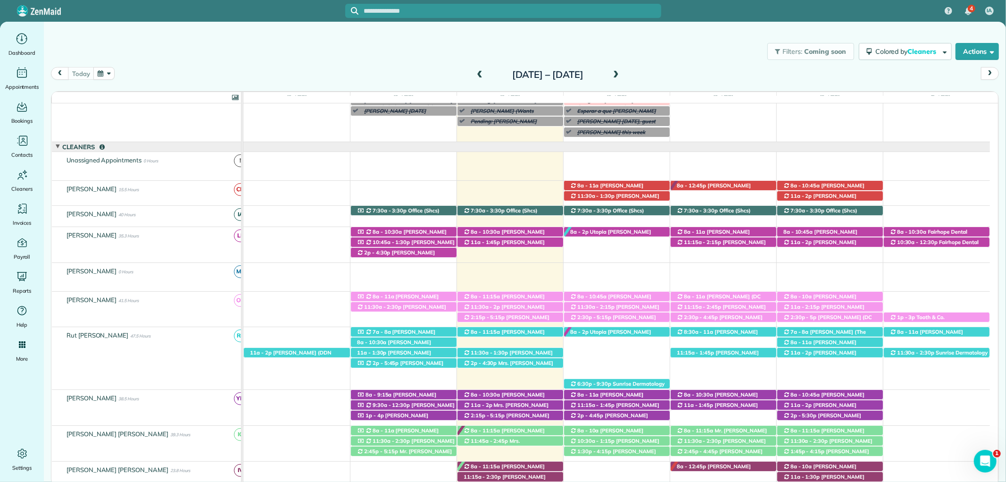
drag, startPoint x: 663, startPoint y: 58, endPoint x: 473, endPoint y: 0, distance: 199.1
click at [663, 58] on div "Filters: Coming soon Colored by Cleaners Color by Cleaner Color by Team Color b…" at bounding box center [525, 51] width 962 height 31
click at [623, 75] on div "[DATE] – [DATE]" at bounding box center [547, 74] width 151 height 15
click at [621, 74] on span at bounding box center [616, 75] width 10 height 8
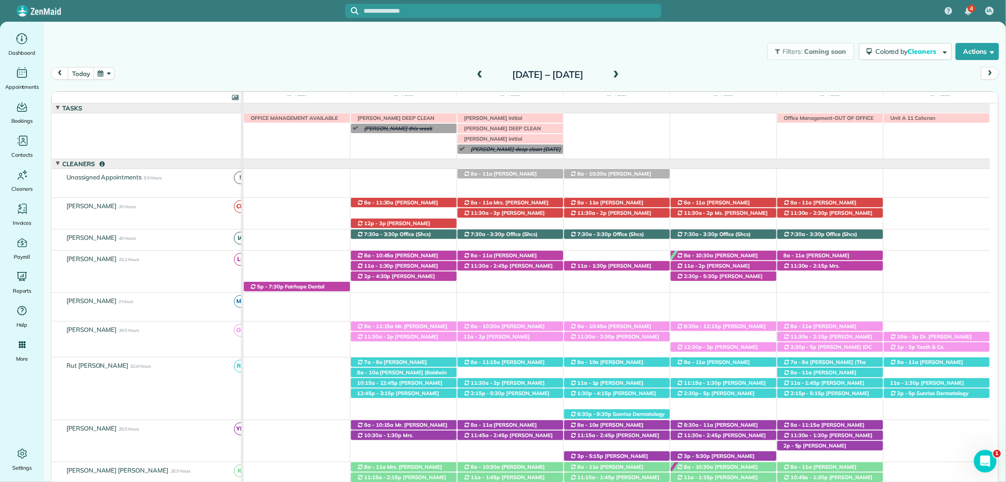
scroll to position [17, 0]
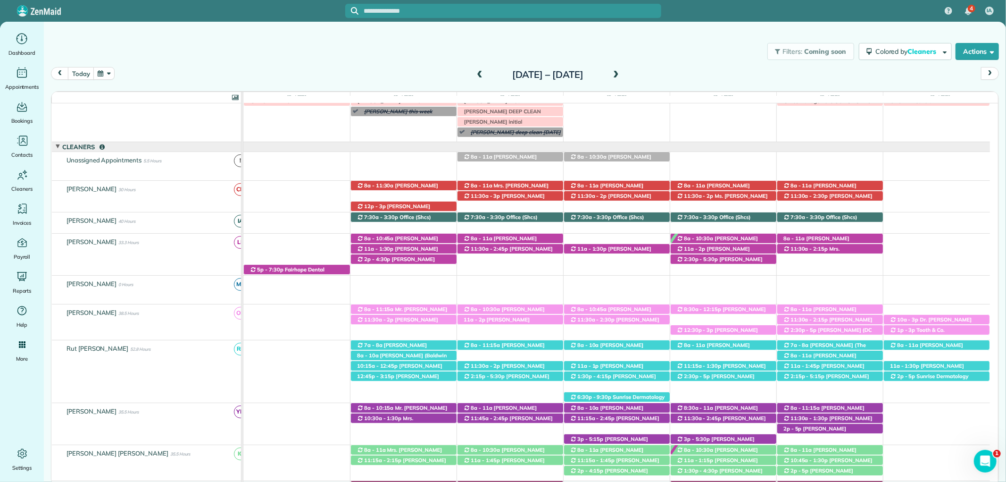
drag, startPoint x: 417, startPoint y: 50, endPoint x: 422, endPoint y: 69, distance: 20.4
click at [417, 50] on div "Filters: Coming soon Colored by Cleaners Color by Cleaner Color by Team Color b…" at bounding box center [525, 51] width 962 height 31
click at [472, 80] on div "[DATE] – [DATE]" at bounding box center [547, 74] width 151 height 15
click at [475, 75] on span at bounding box center [480, 75] width 10 height 8
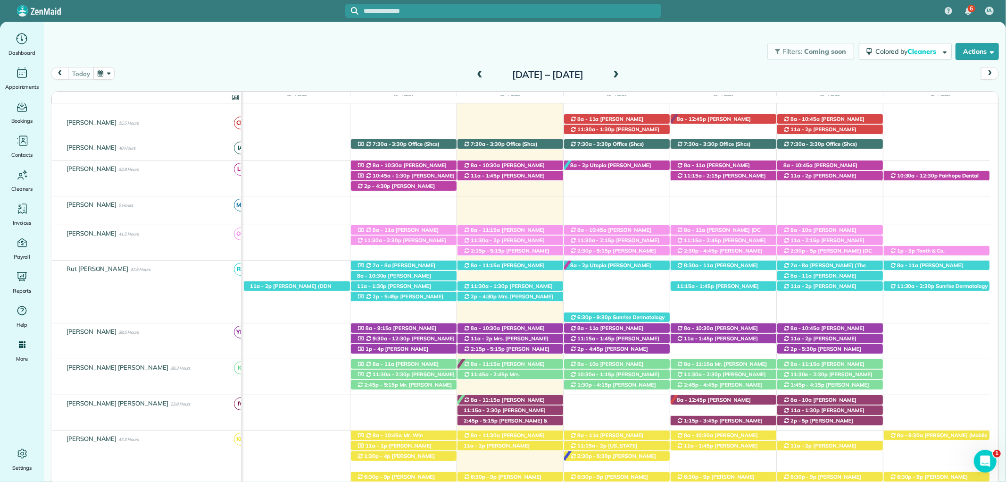
scroll to position [143, 0]
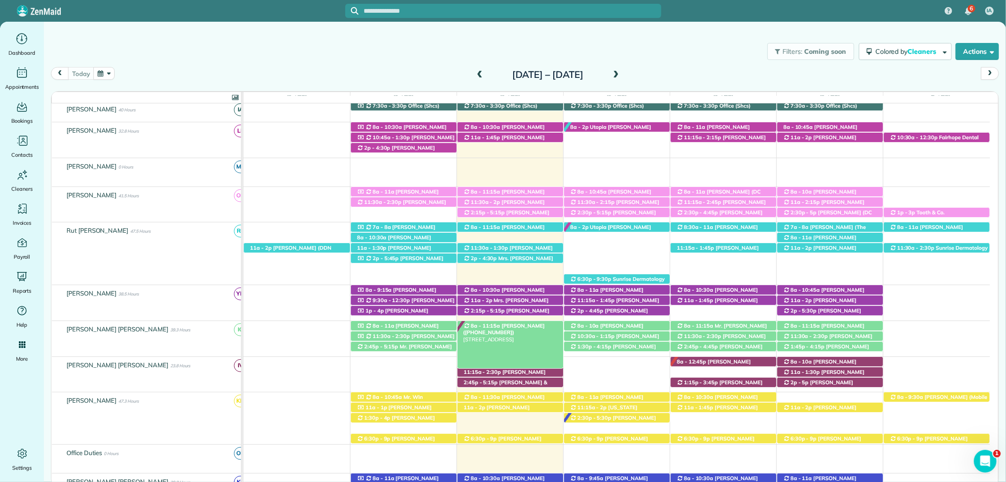
click at [539, 327] on span "[PERSON_NAME] ([PHONE_NUMBER])" at bounding box center [504, 328] width 82 height 13
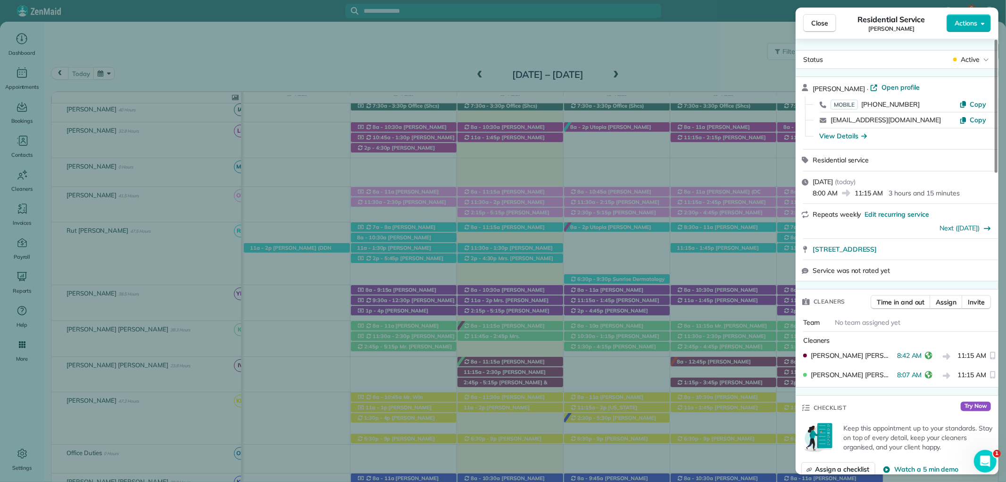
click at [685, 139] on div "Close Residential Service [PERSON_NAME] Actions Status Active [PERSON_NAME] · O…" at bounding box center [503, 241] width 1006 height 482
